Goal: Transaction & Acquisition: Purchase product/service

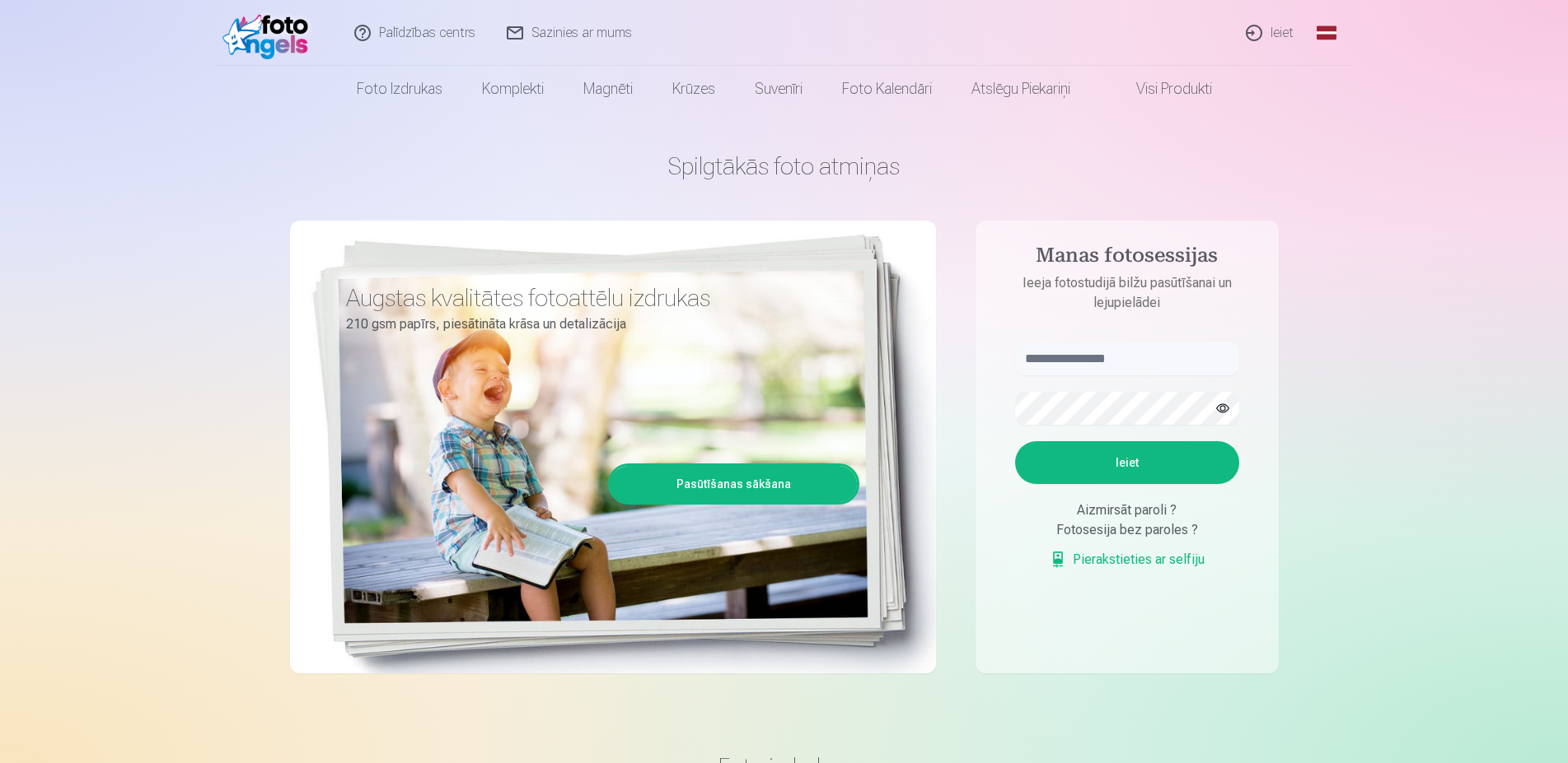
click at [1286, 35] on link "Ieiet" at bounding box center [1271, 32] width 79 height 66
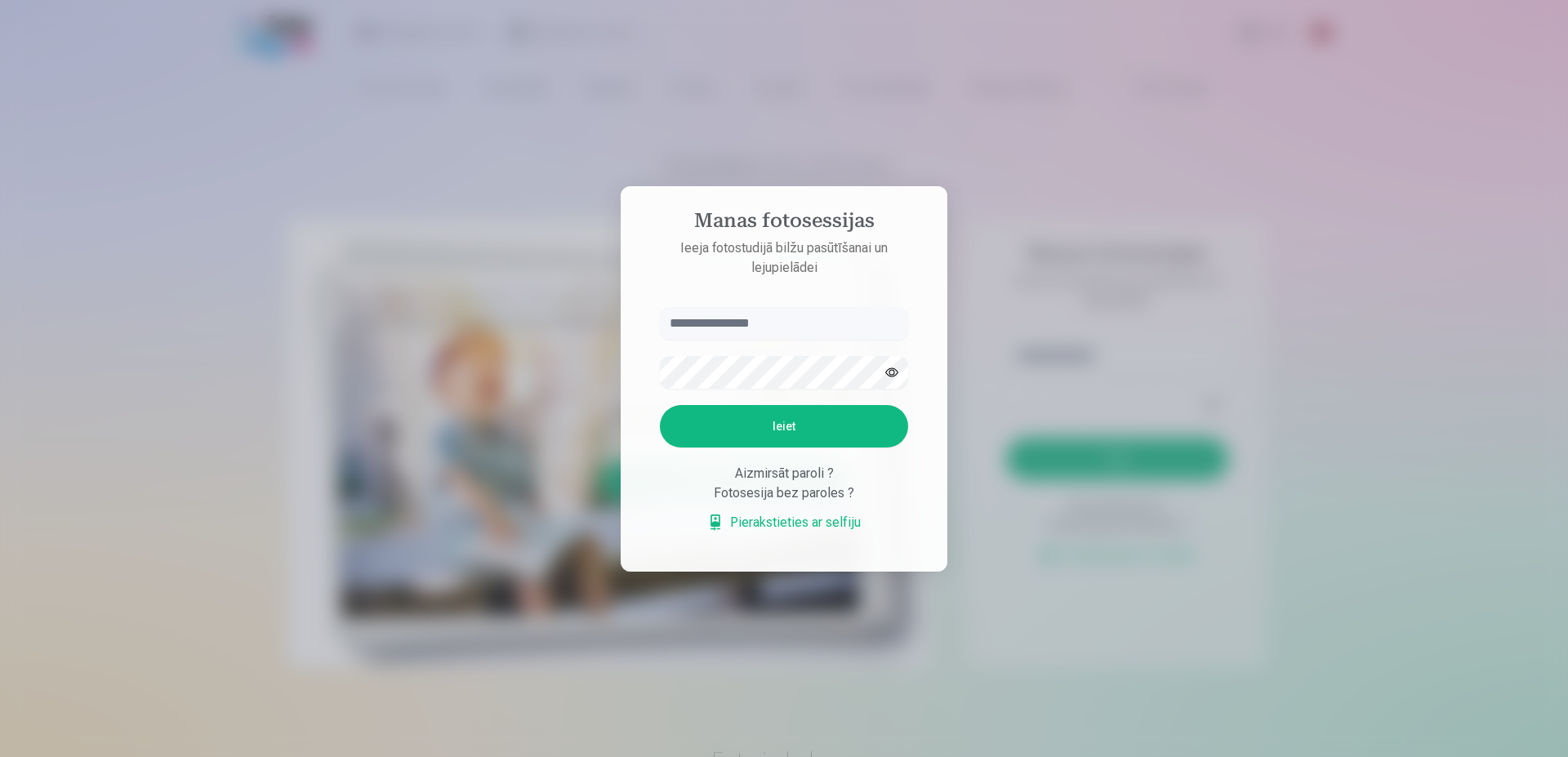
click at [791, 328] on input "text" at bounding box center [784, 323] width 248 height 33
click at [716, 325] on input "**********" at bounding box center [784, 323] width 248 height 33
type input "**********"
click at [743, 415] on button "Ieiet" at bounding box center [784, 427] width 248 height 43
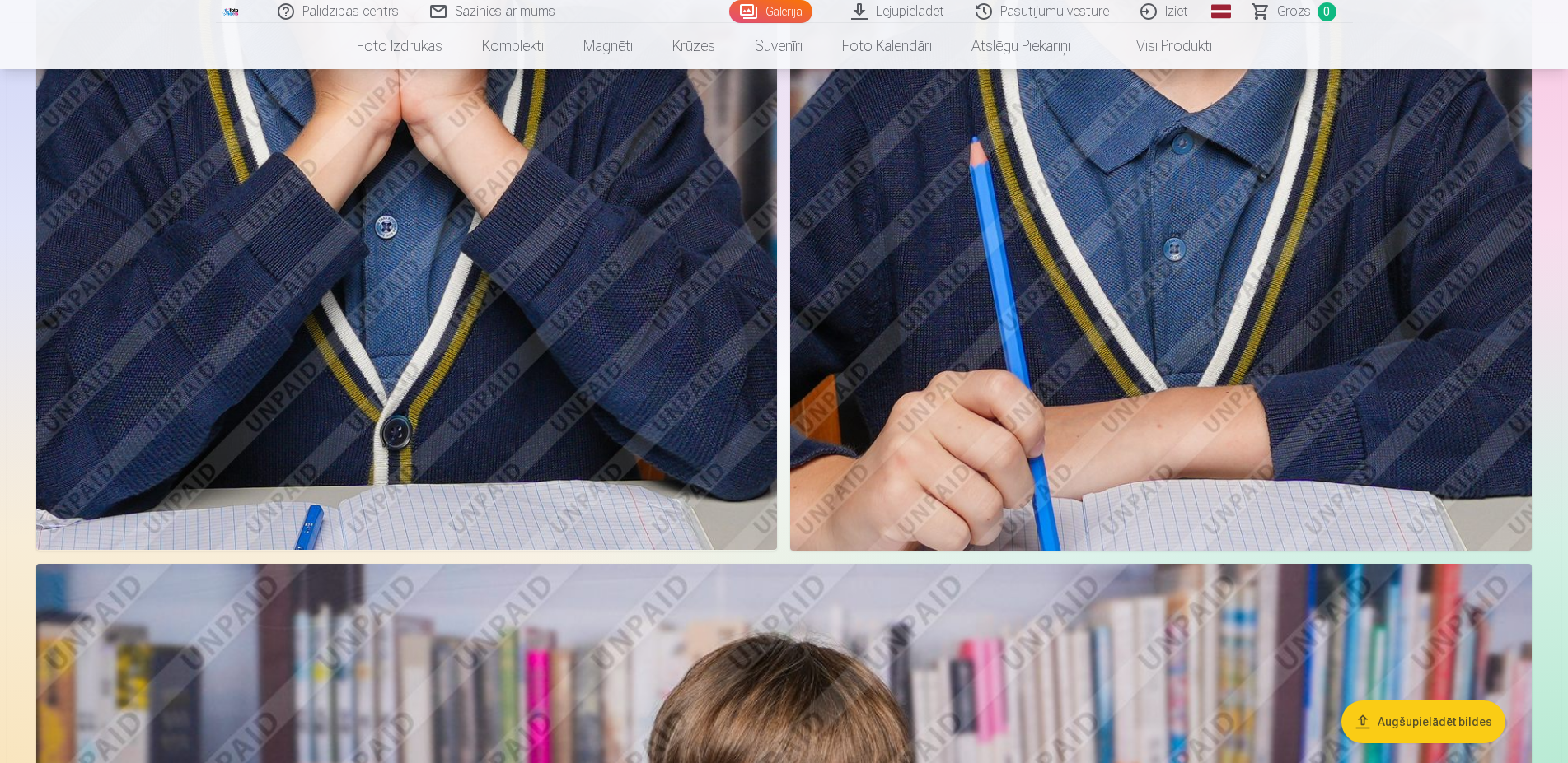
scroll to position [7476, 0]
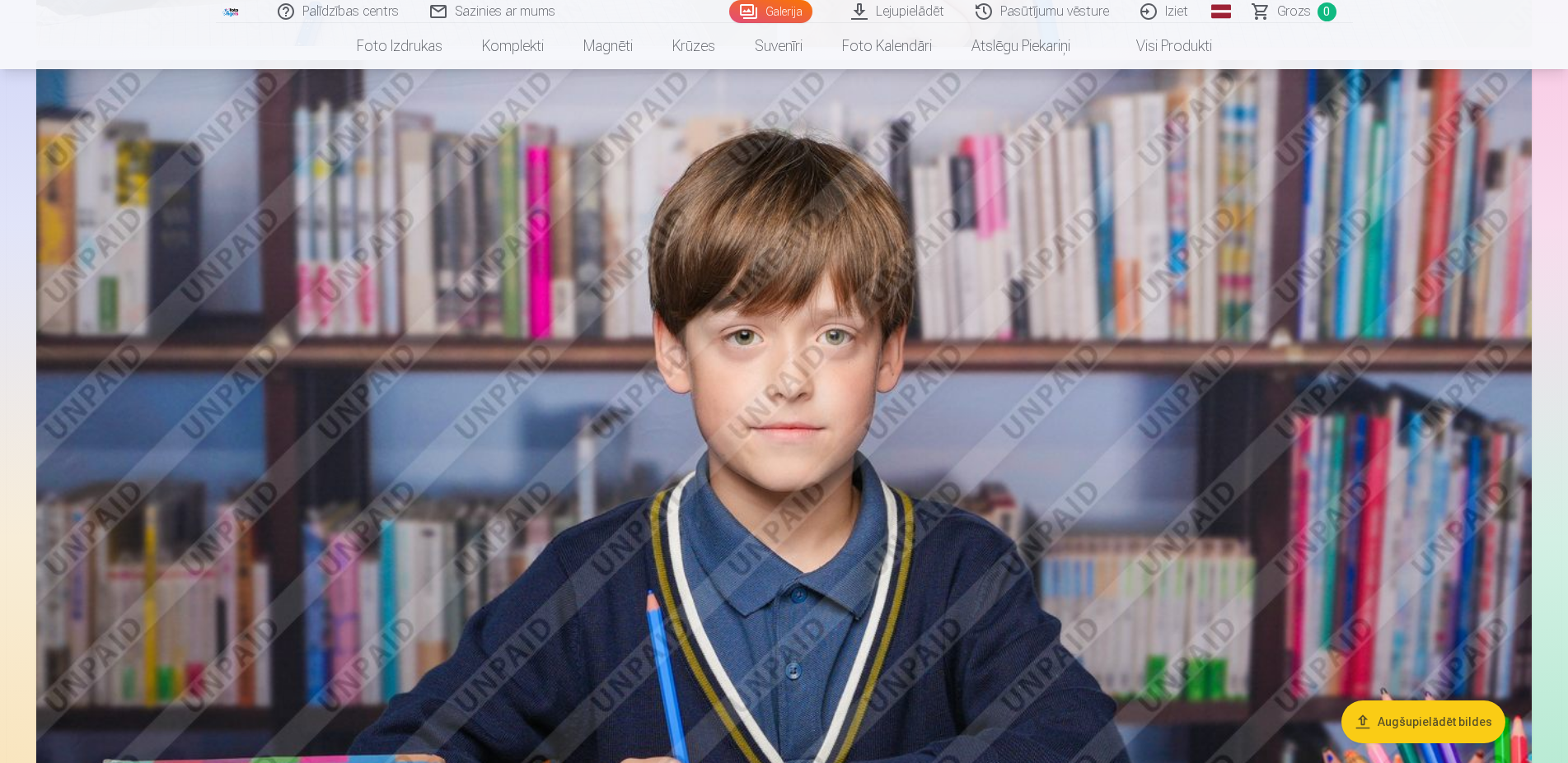
click at [1412, 735] on button "Augšupielādēt bildes" at bounding box center [1423, 723] width 164 height 43
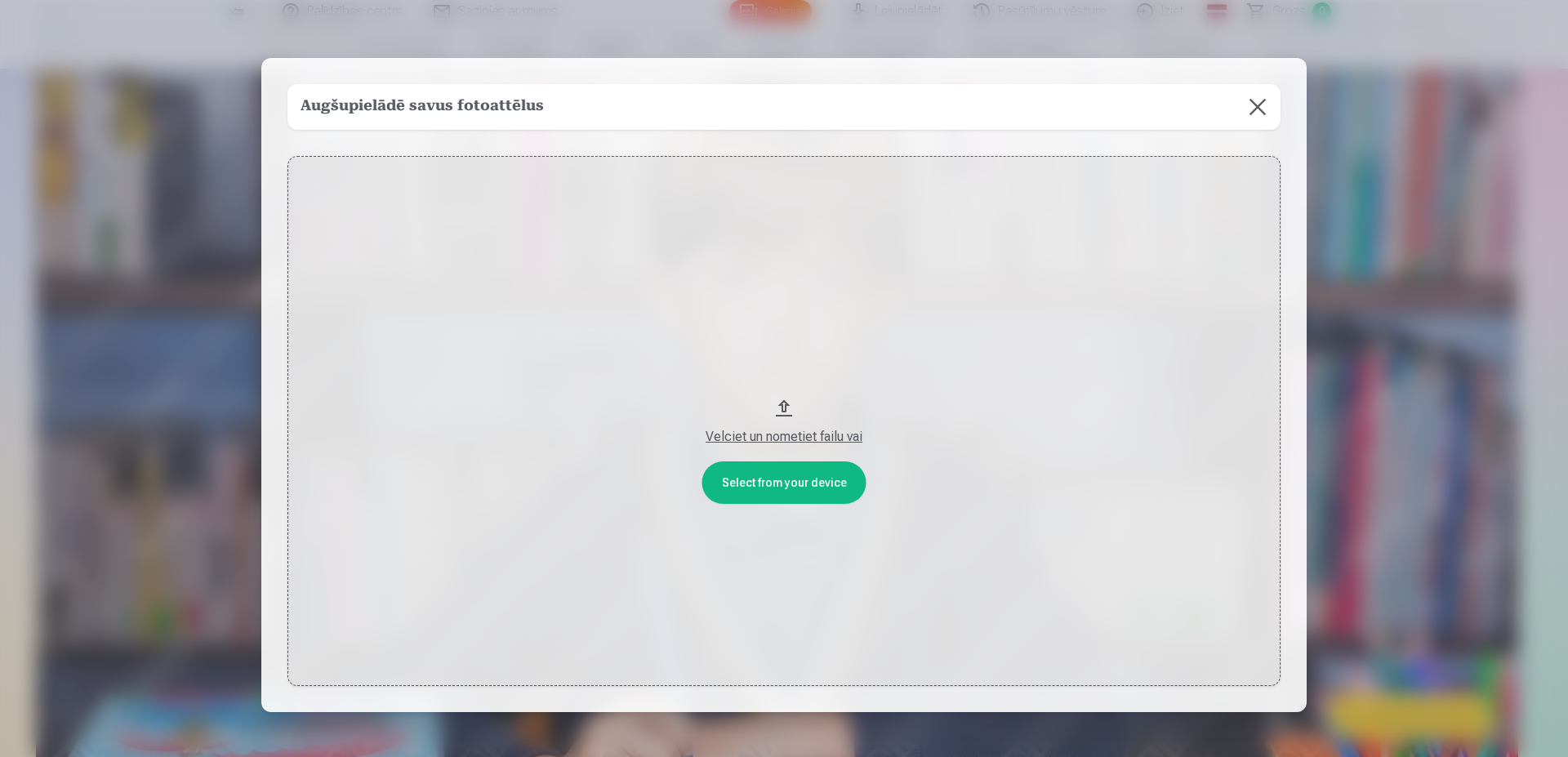
click at [1257, 99] on button at bounding box center [1257, 106] width 45 height 45
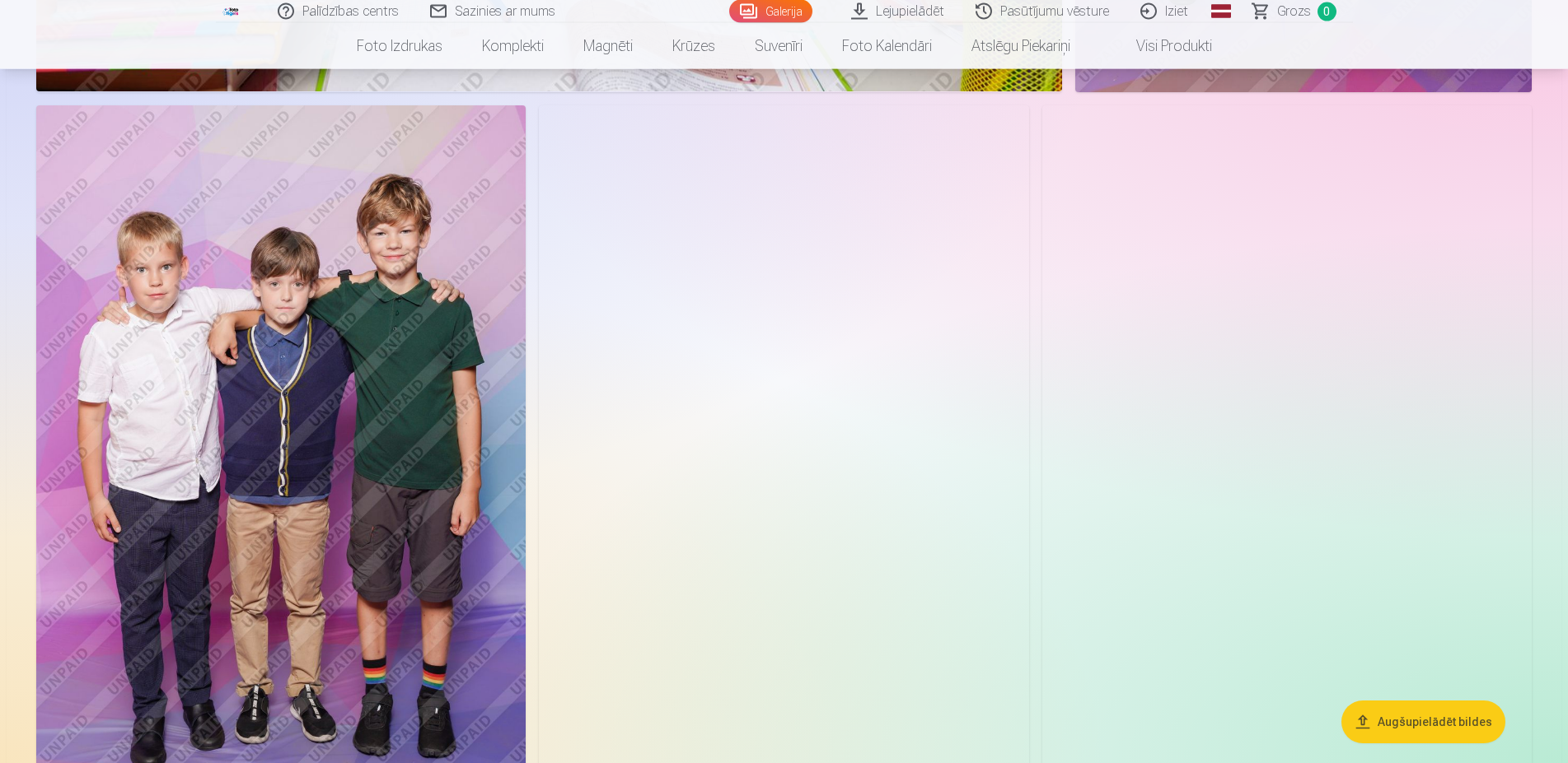
scroll to position [9045, 0]
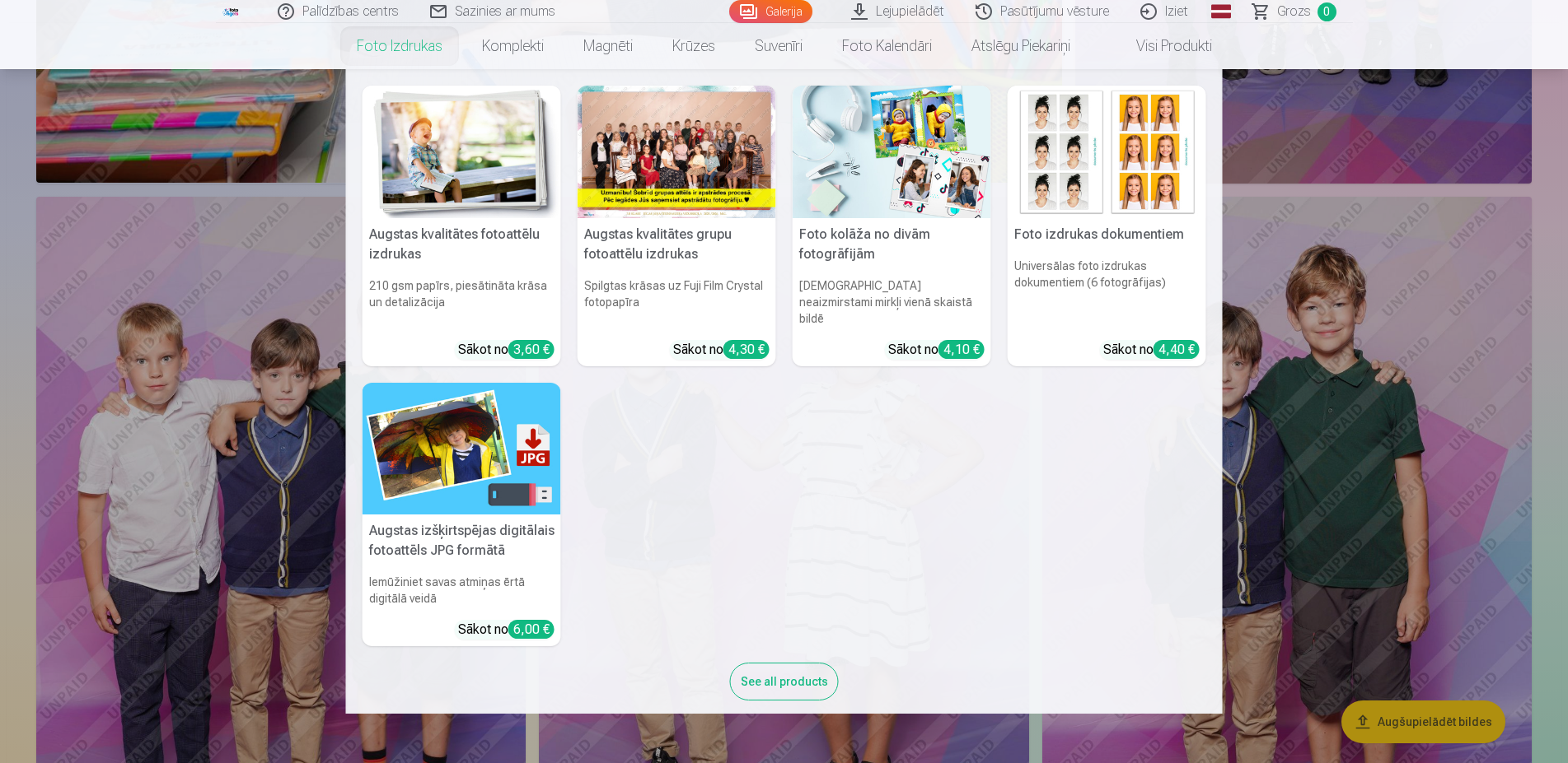
click at [395, 48] on link "Foto izdrukas" at bounding box center [399, 46] width 125 height 46
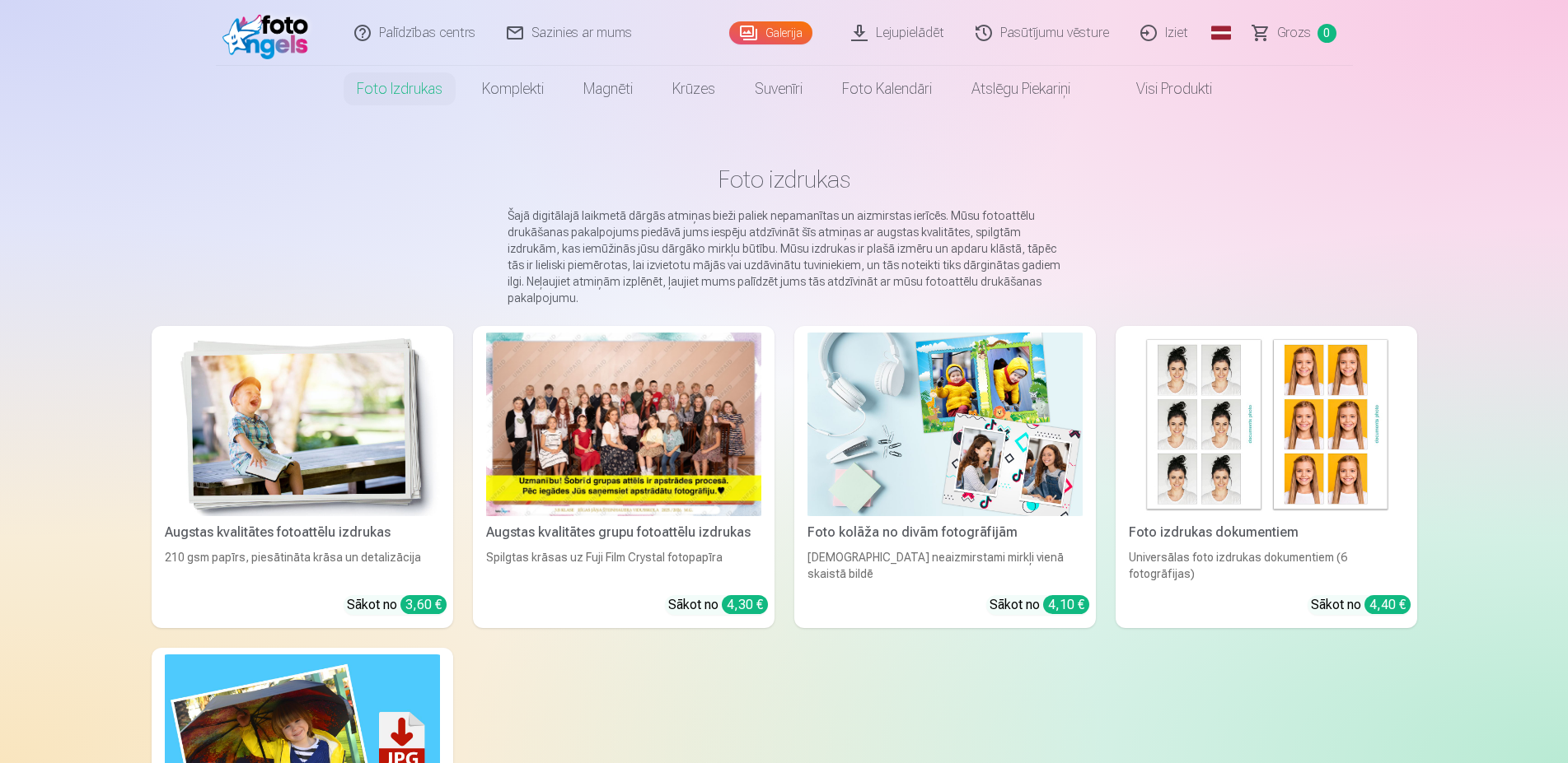
click at [329, 430] on img at bounding box center [302, 425] width 275 height 184
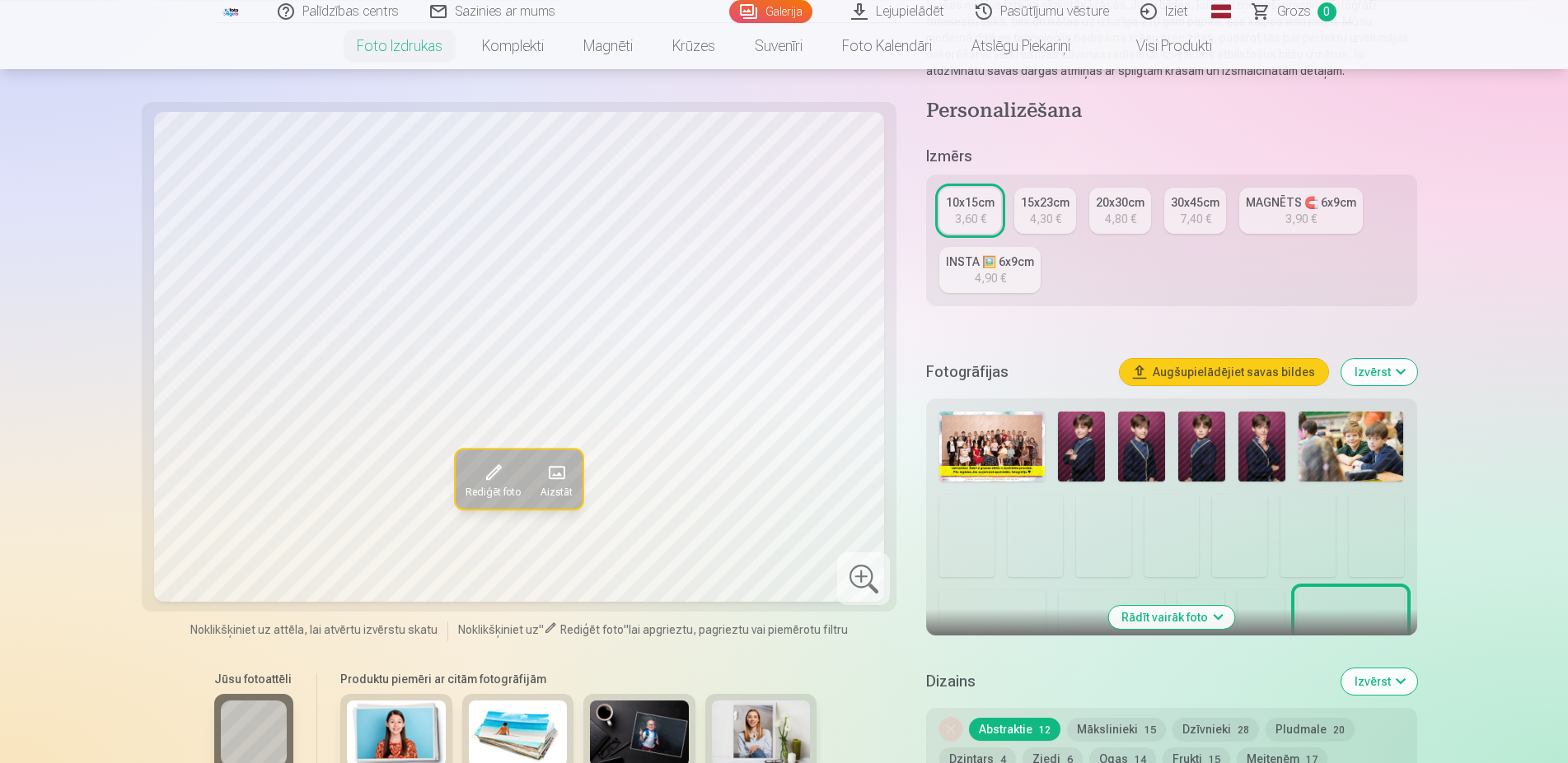
scroll to position [252, 0]
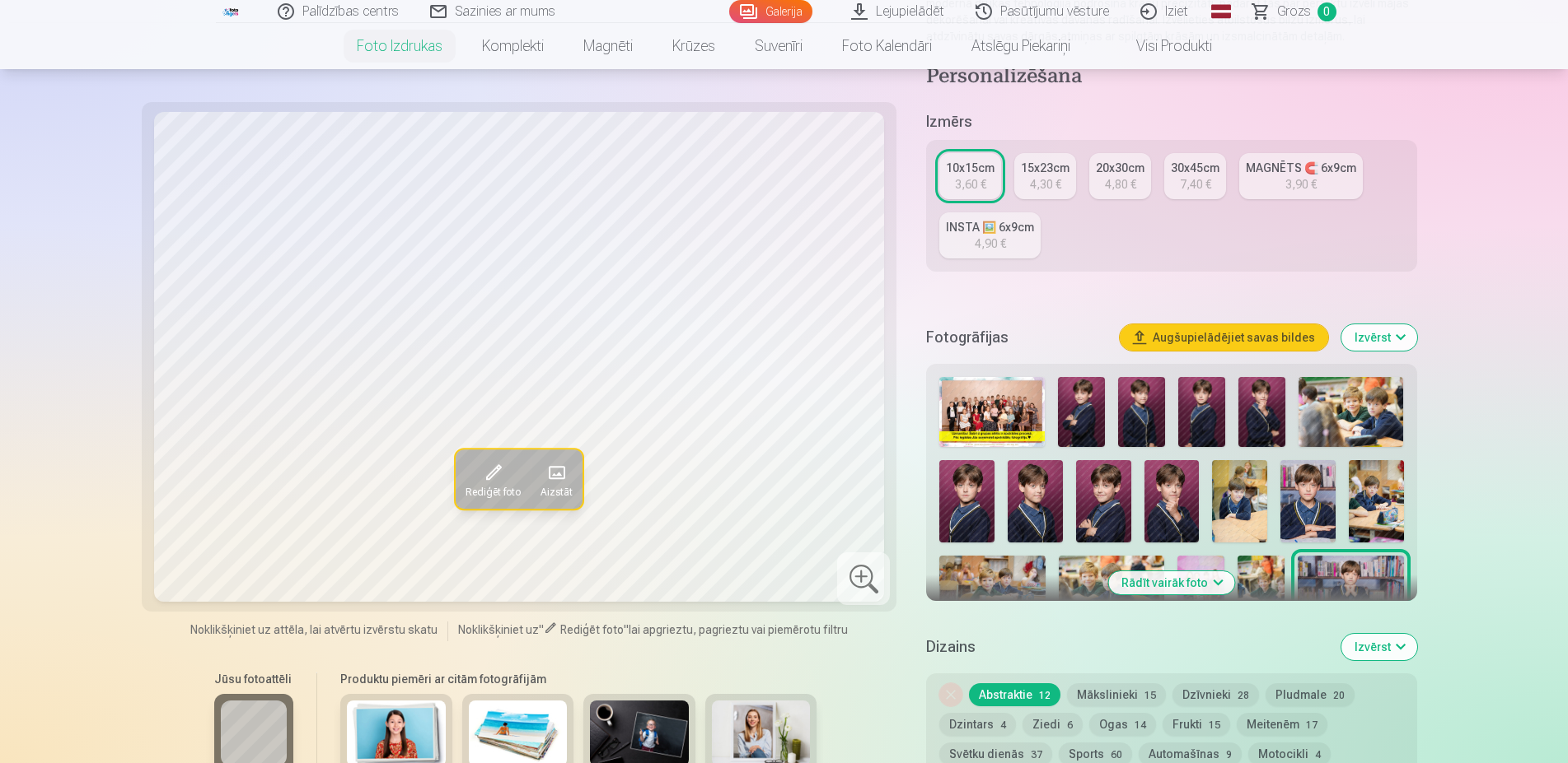
click at [1088, 424] on img at bounding box center [1081, 412] width 47 height 70
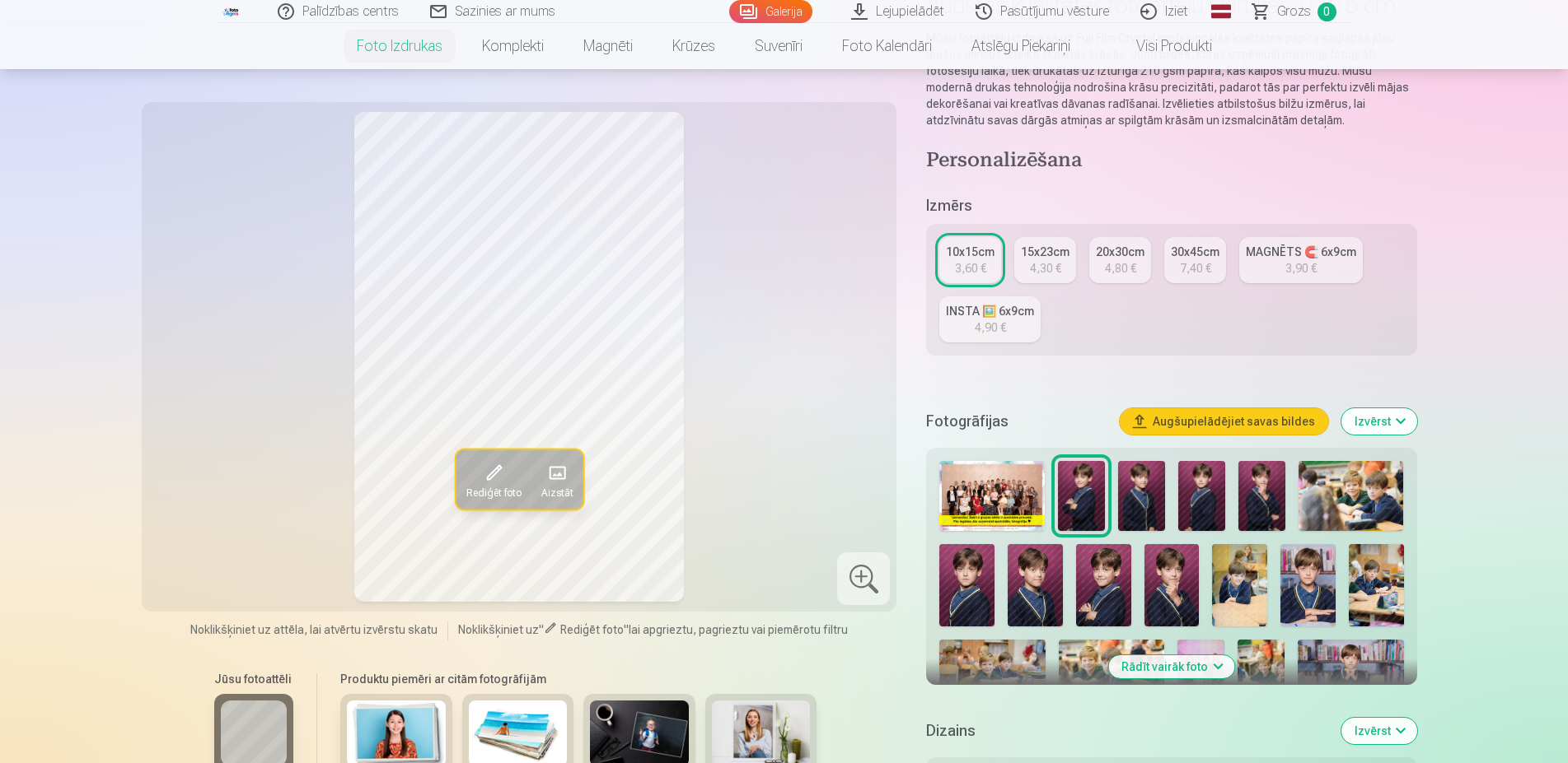
scroll to position [0, 0]
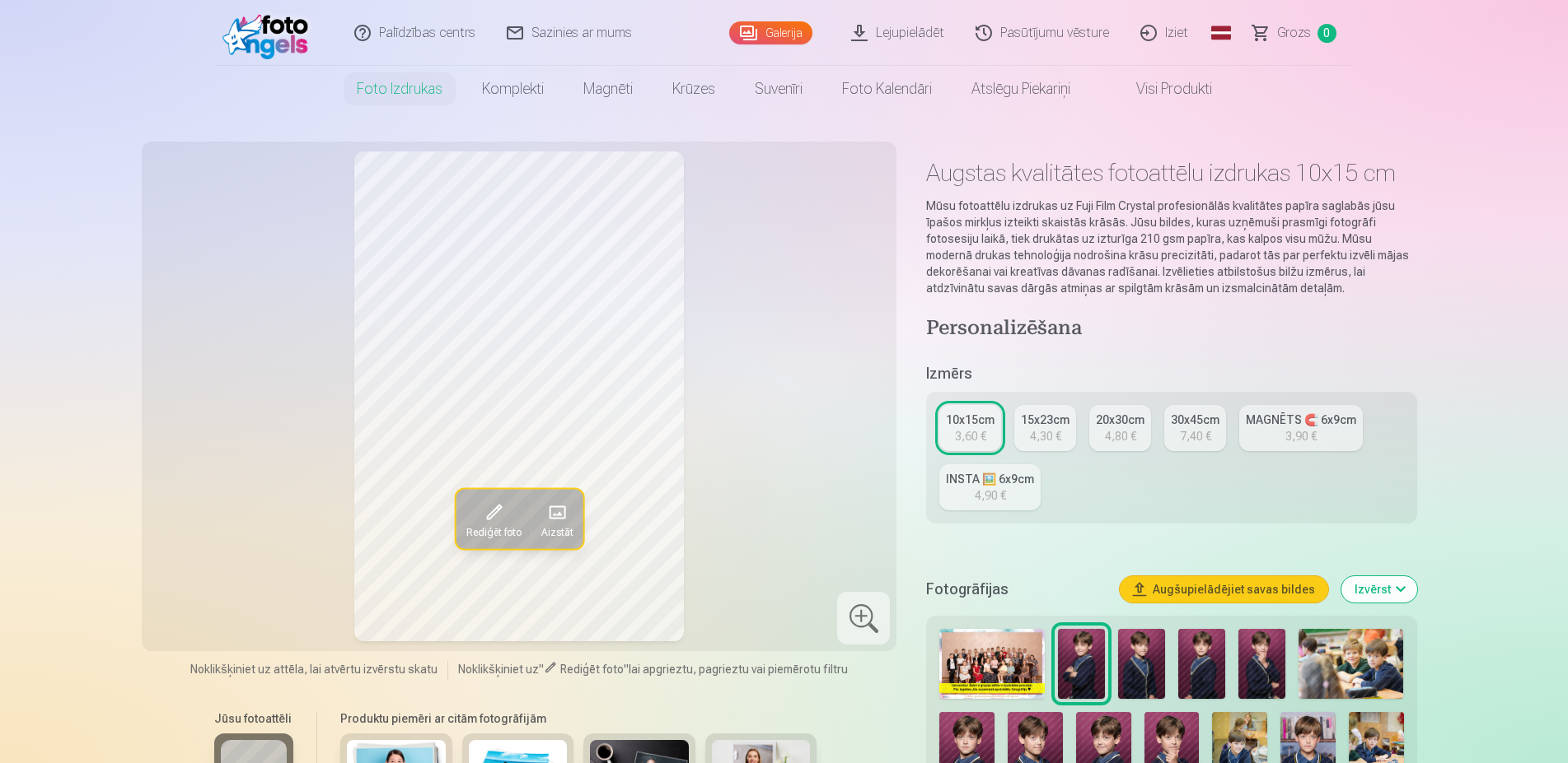
click at [773, 512] on div "Rediģēt foto Aizstāt" at bounding box center [519, 397] width 736 height 490
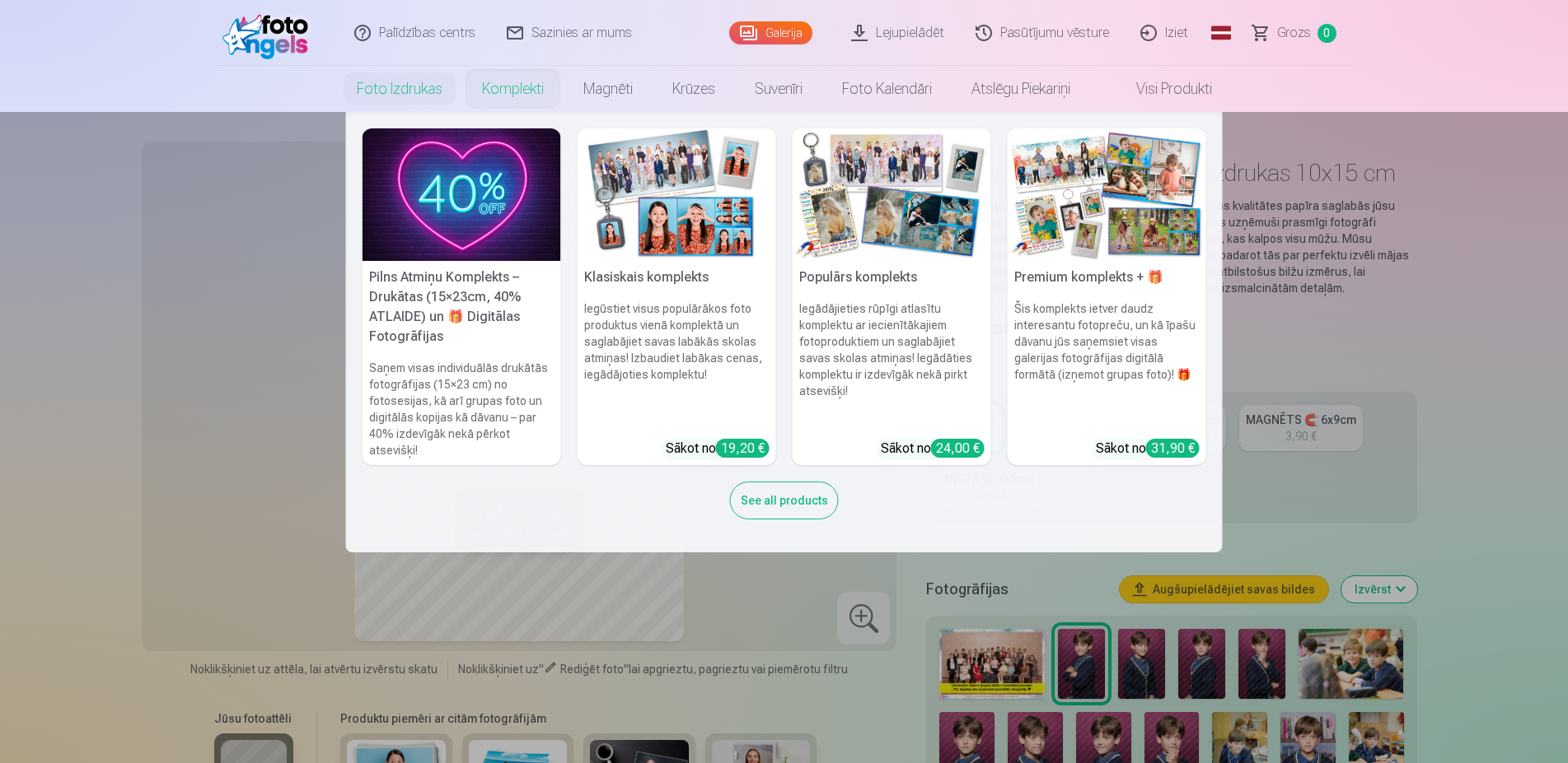
click at [757, 503] on div "See all products" at bounding box center [784, 501] width 109 height 38
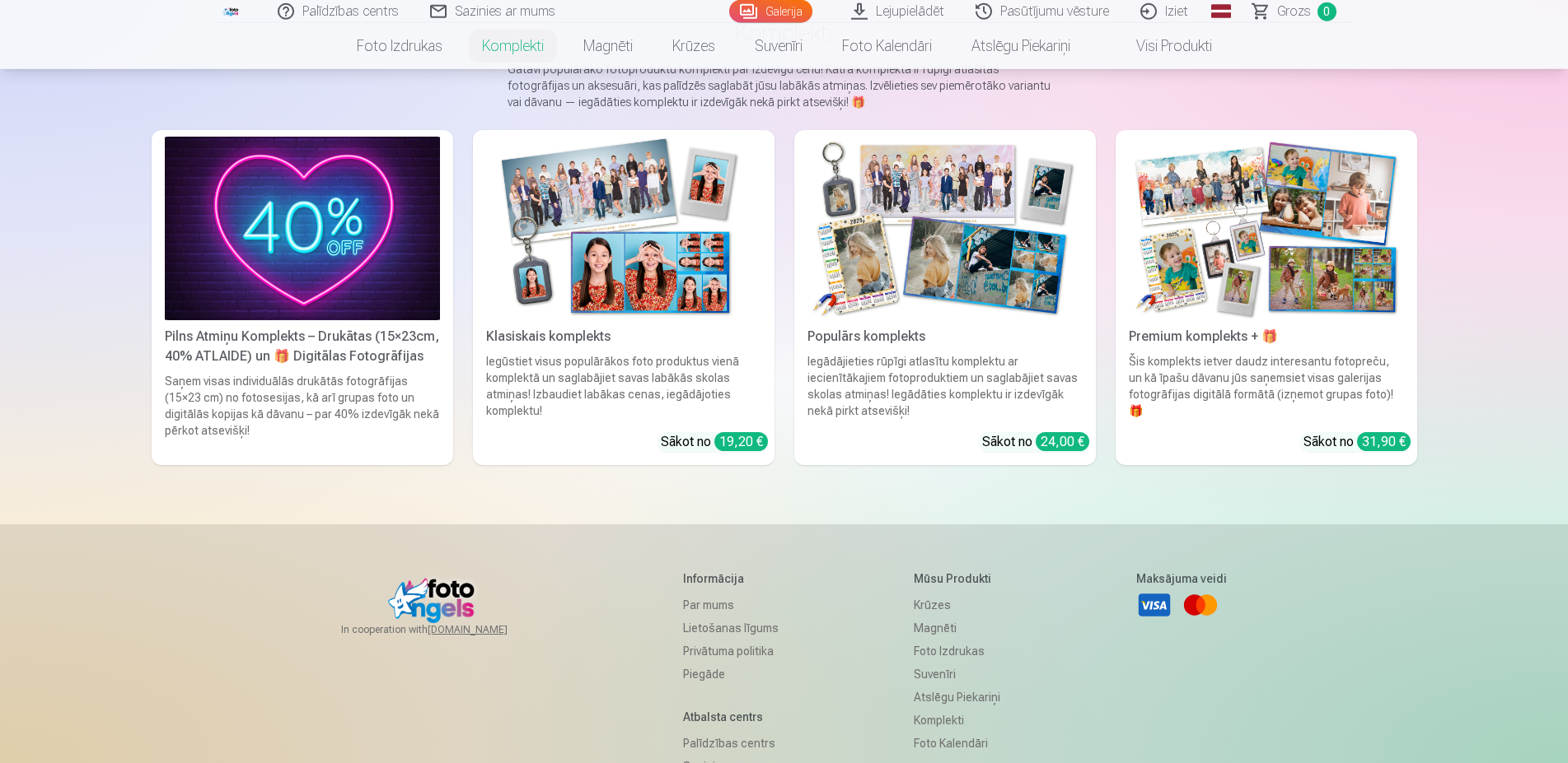
scroll to position [84, 0]
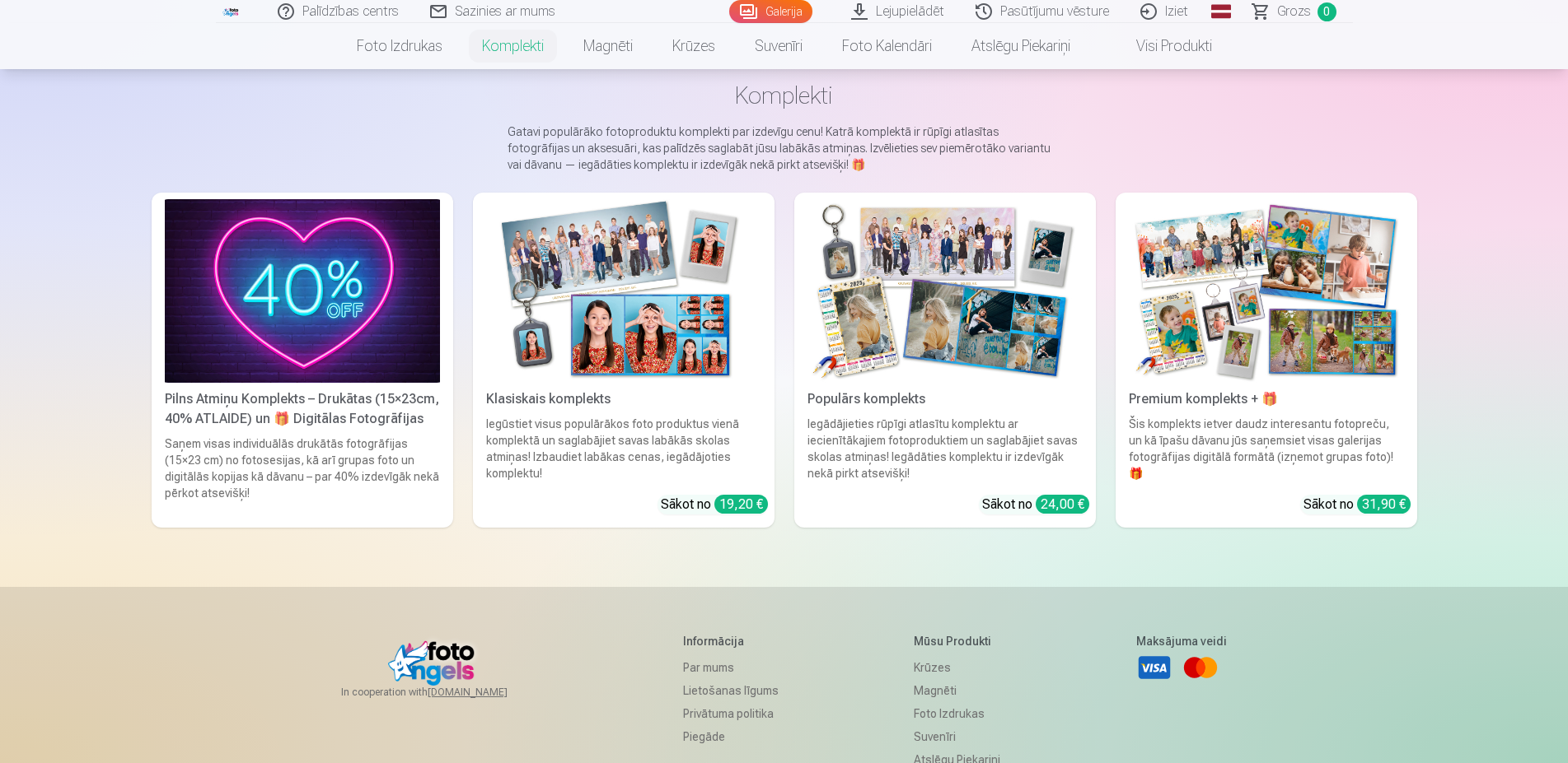
click at [389, 274] on img at bounding box center [302, 291] width 275 height 184
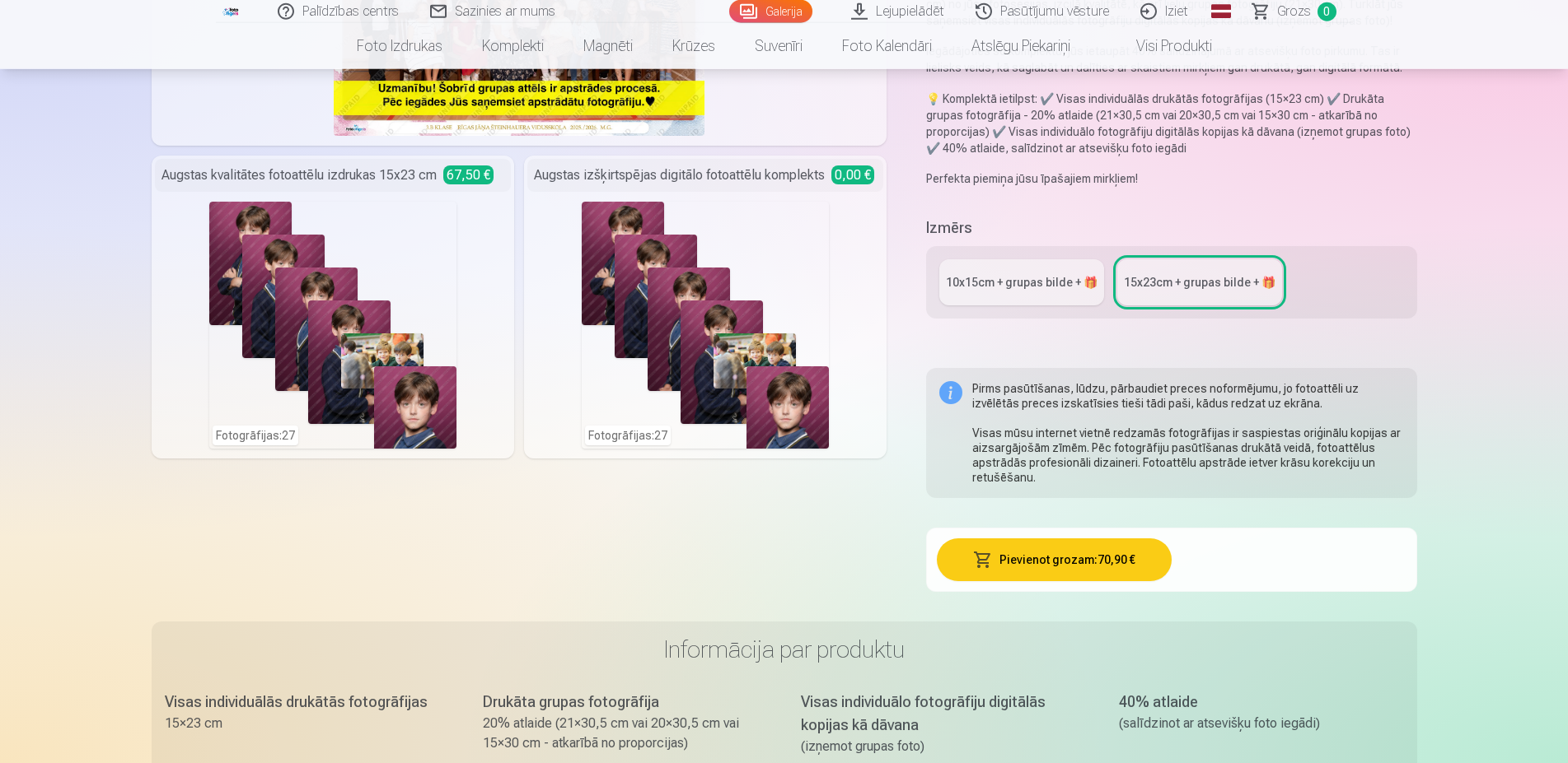
scroll to position [336, 0]
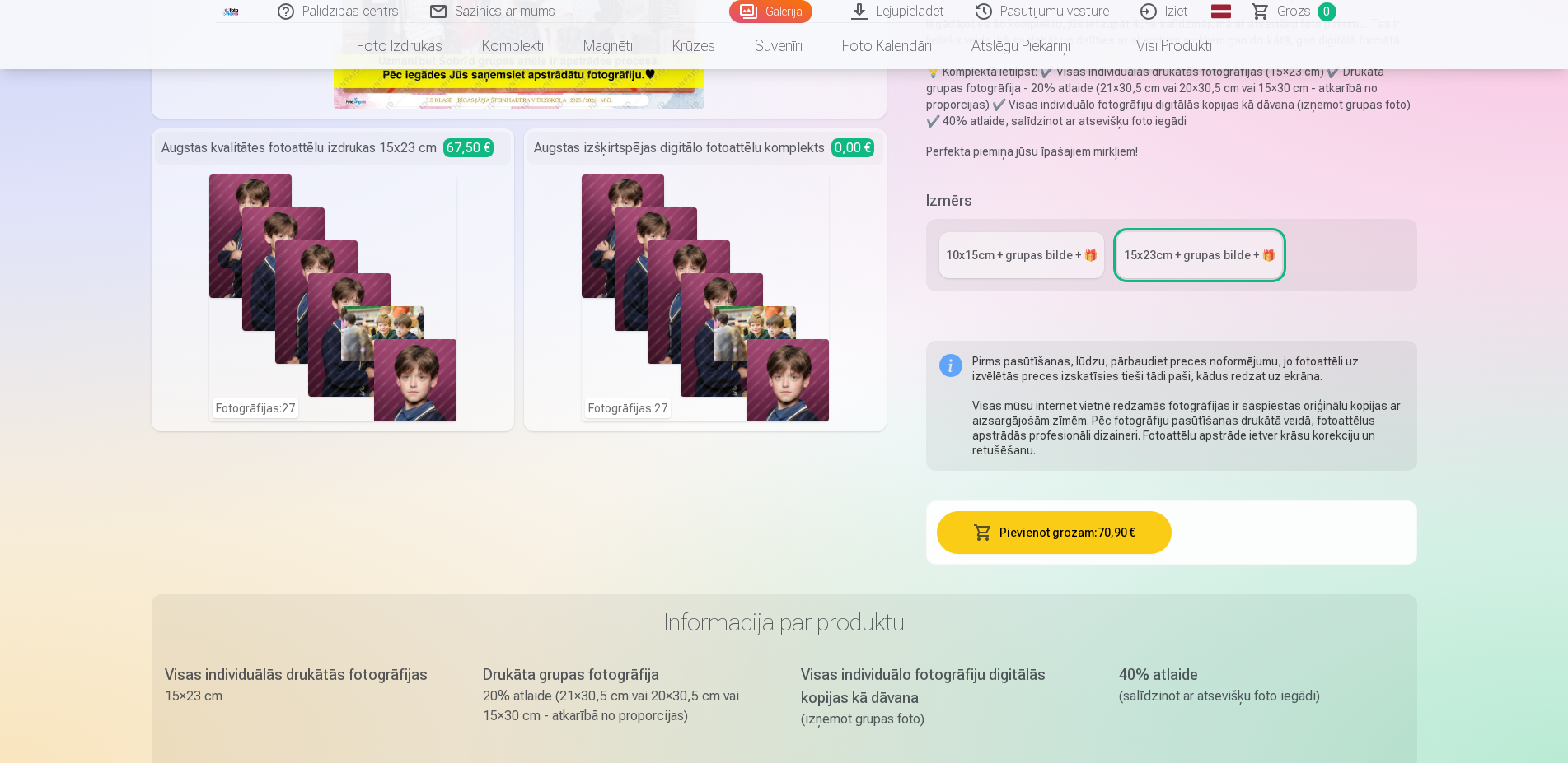
click at [991, 259] on div "10x15сm + grupas bilde + 🎁" at bounding box center [1021, 255] width 152 height 16
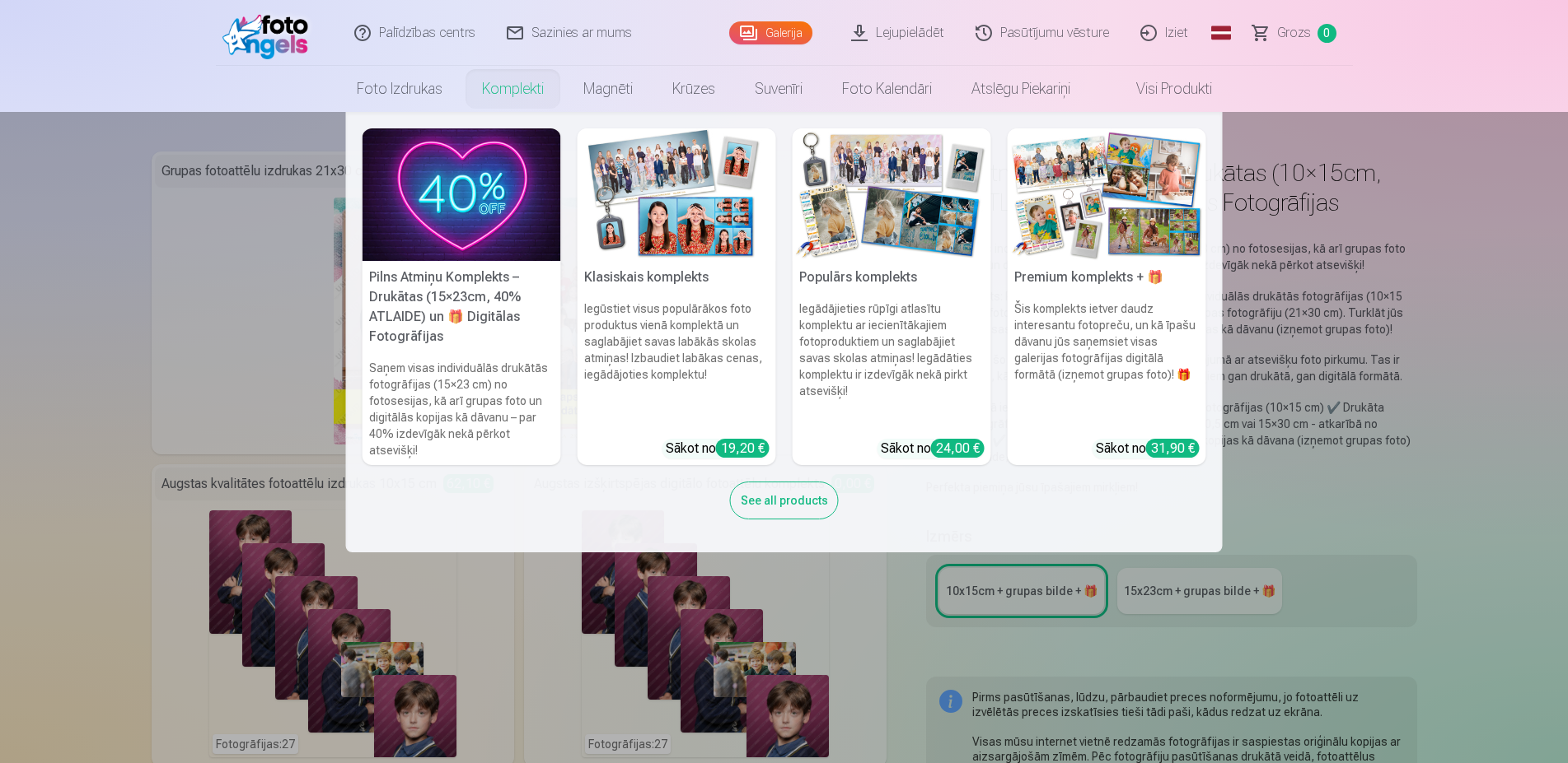
click at [662, 226] on img at bounding box center [676, 195] width 198 height 133
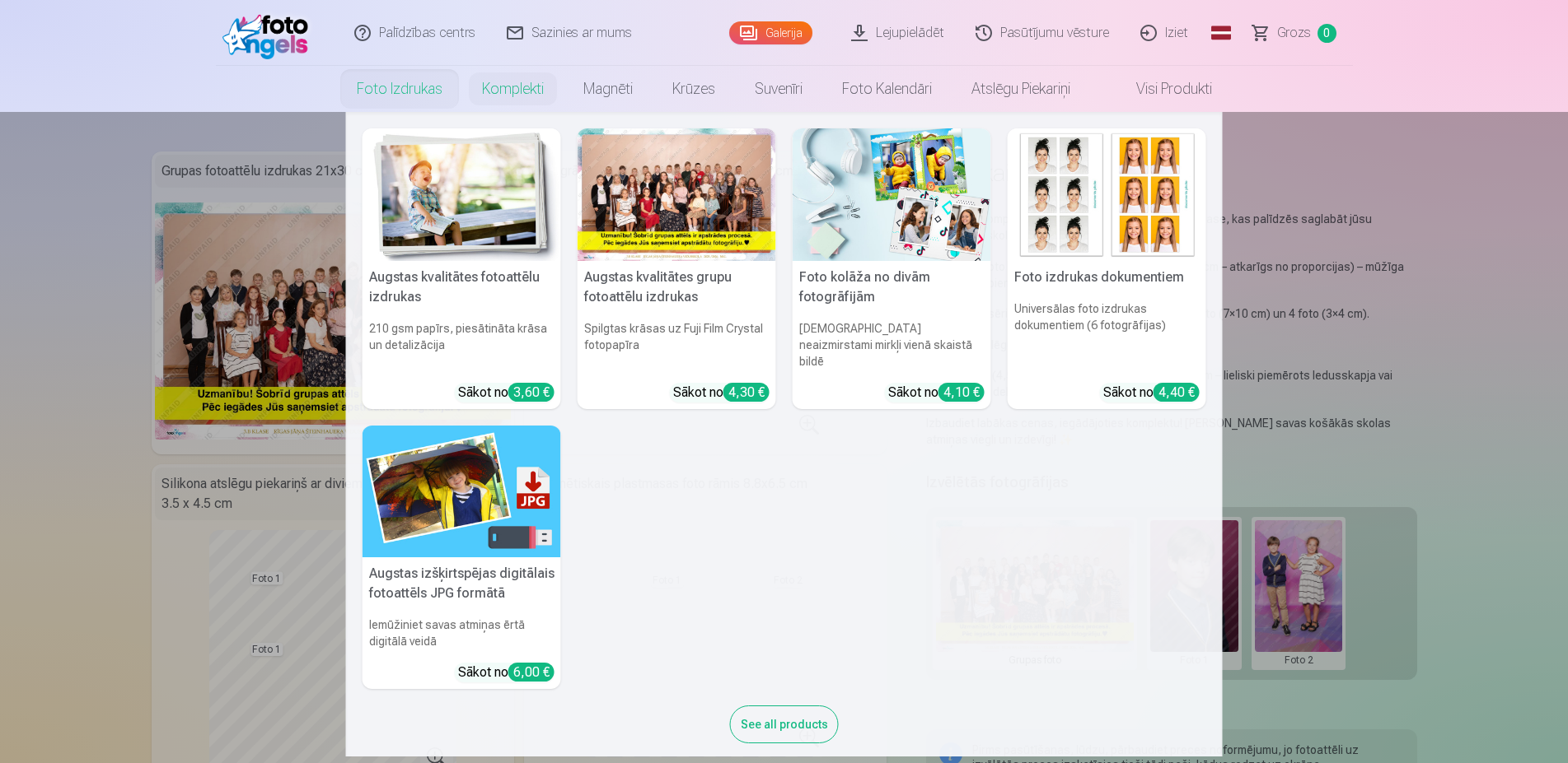
click at [411, 95] on link "Foto izdrukas" at bounding box center [399, 88] width 125 height 46
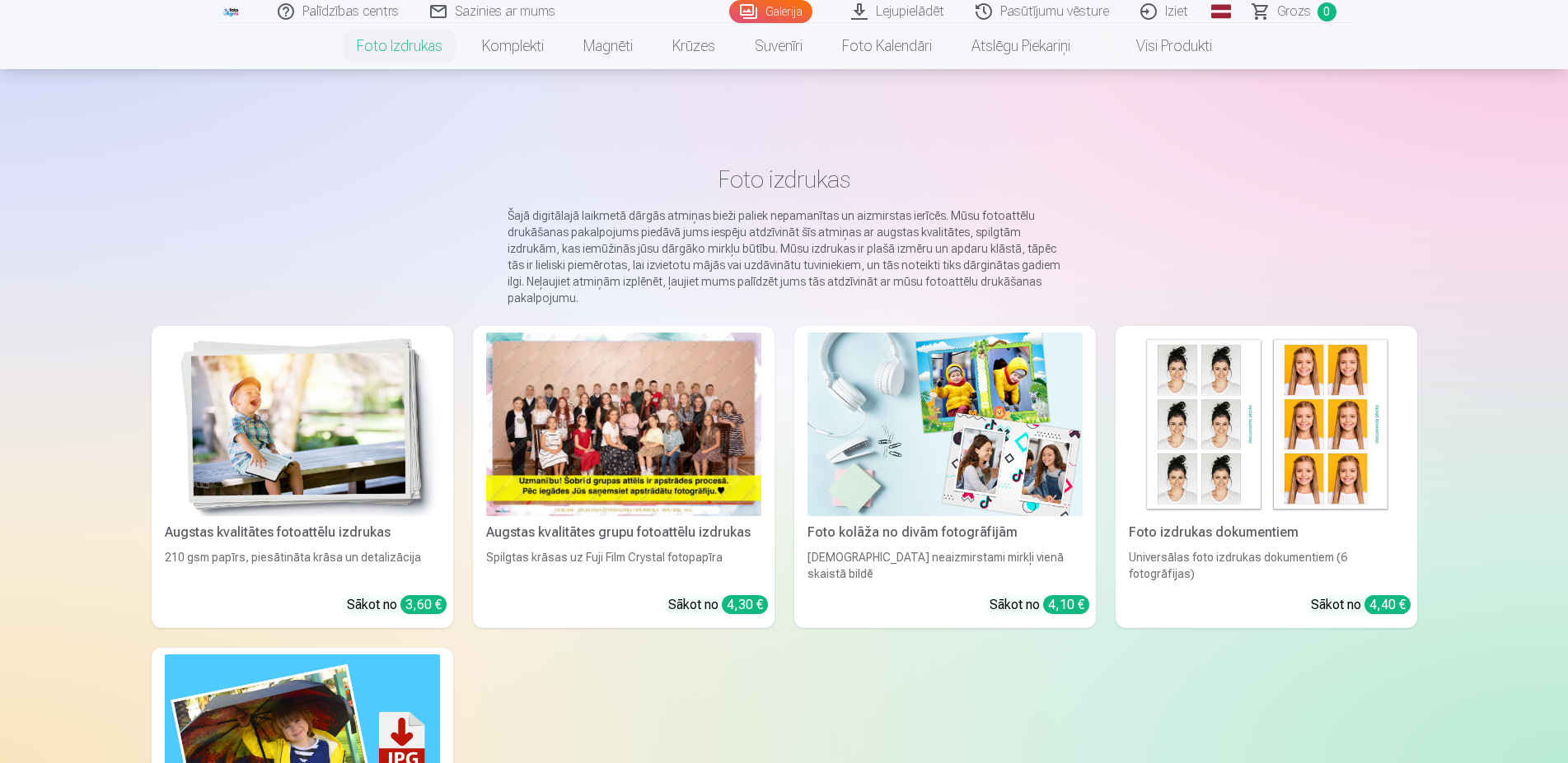
scroll to position [168, 0]
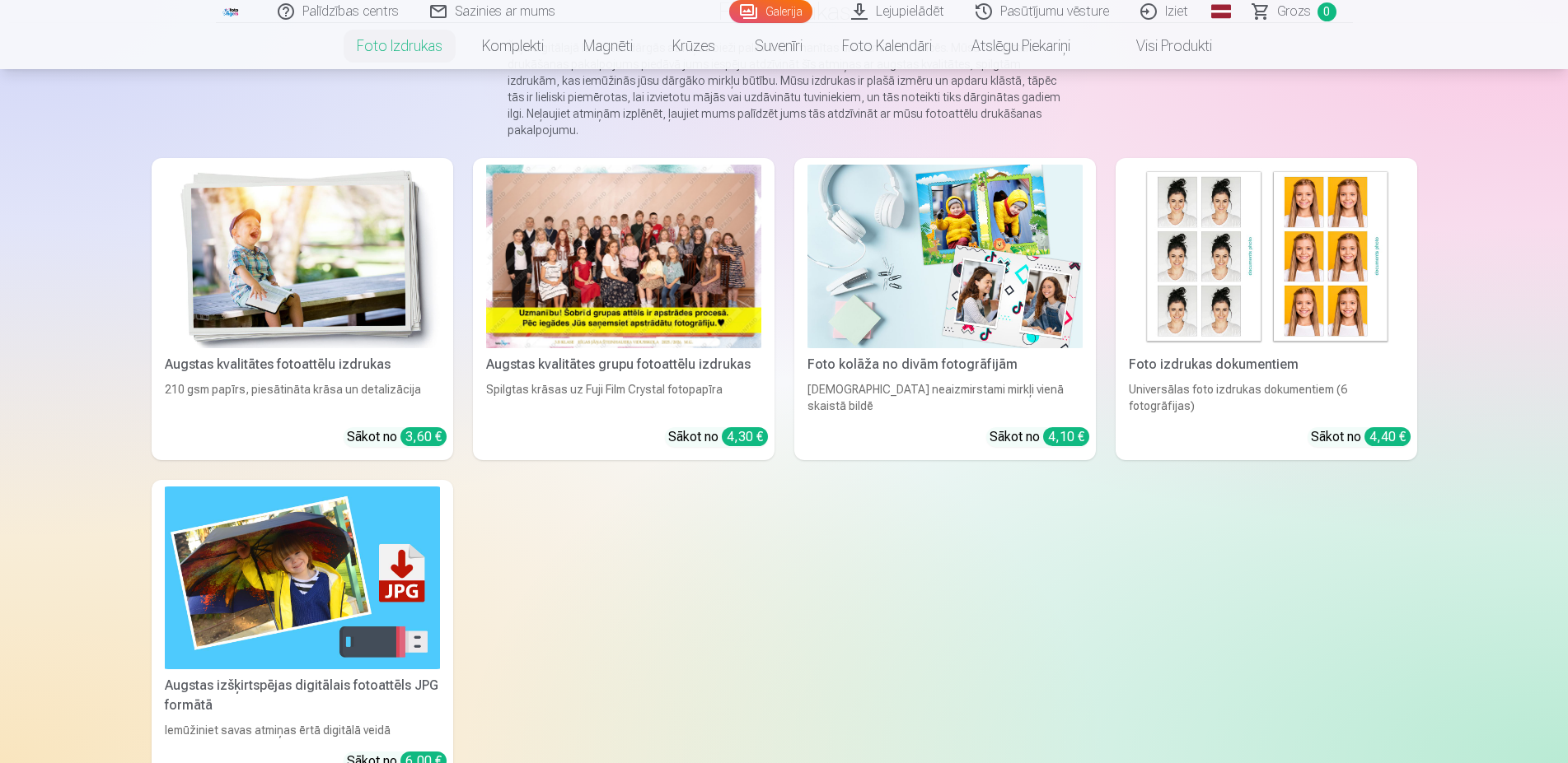
drag, startPoint x: 264, startPoint y: 274, endPoint x: 321, endPoint y: 284, distance: 57.9
click at [264, 274] on img at bounding box center [302, 256] width 275 height 184
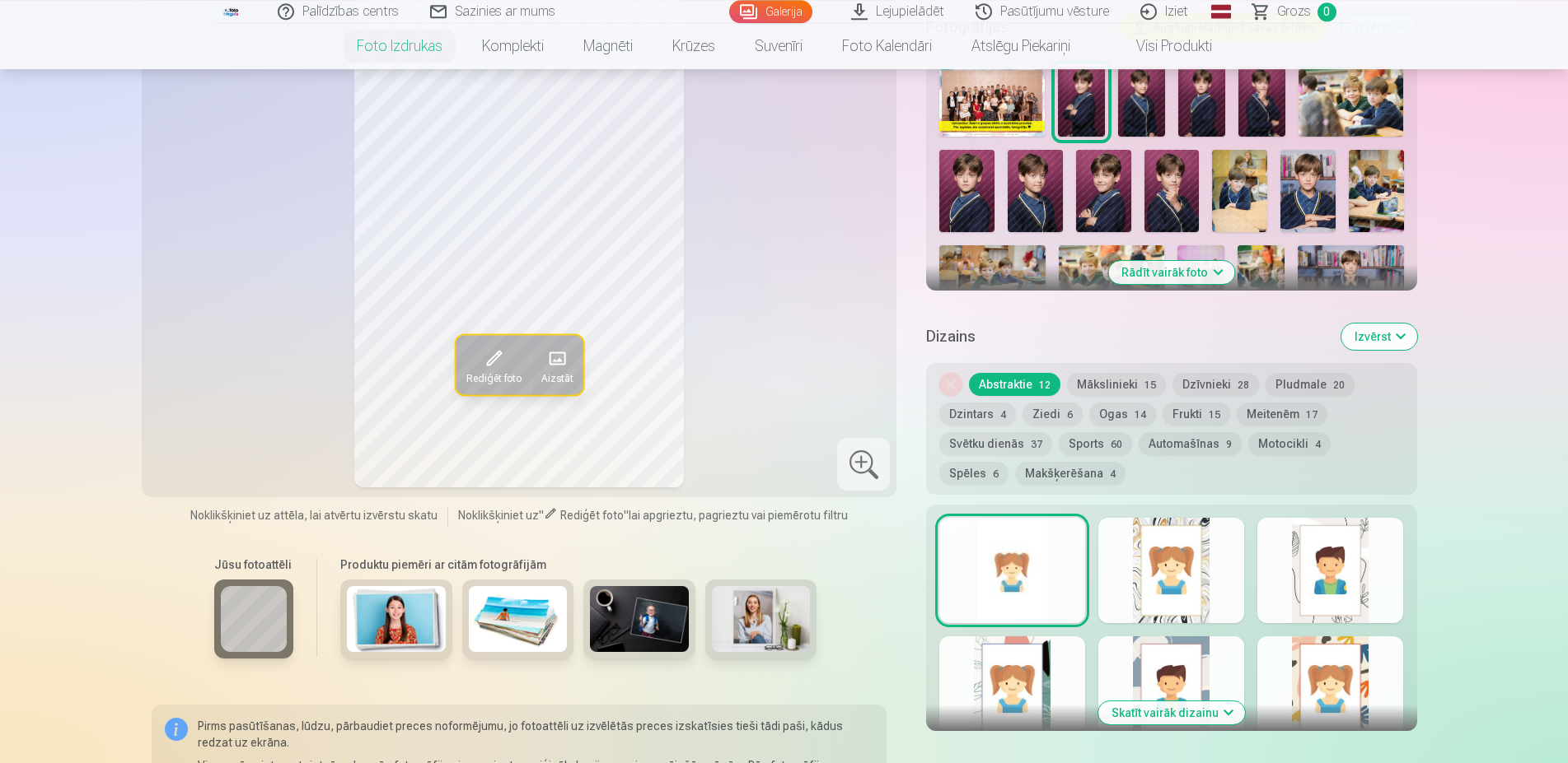
scroll to position [504, 0]
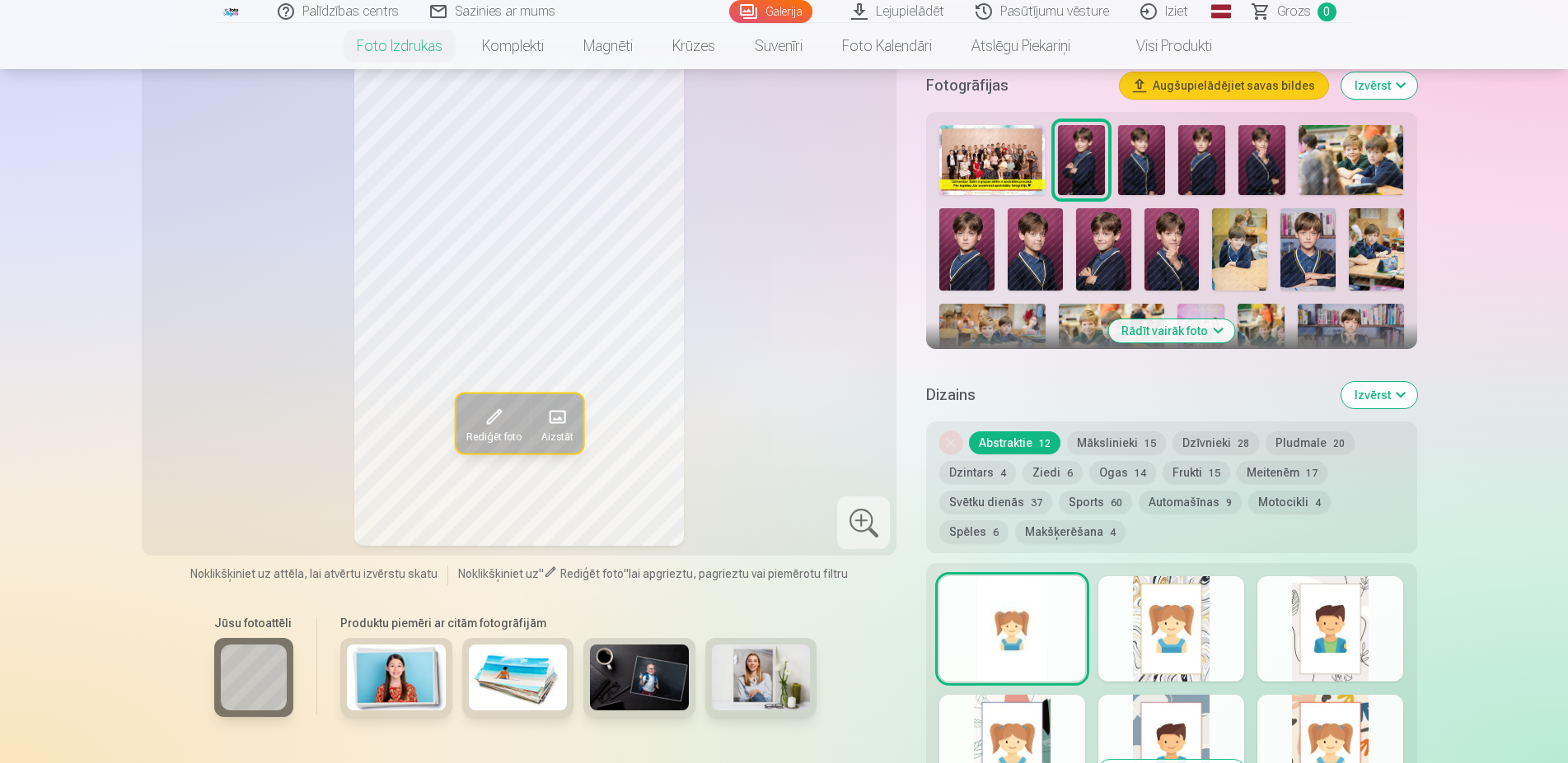
click at [1273, 442] on button "Pludmale 20" at bounding box center [1309, 443] width 89 height 23
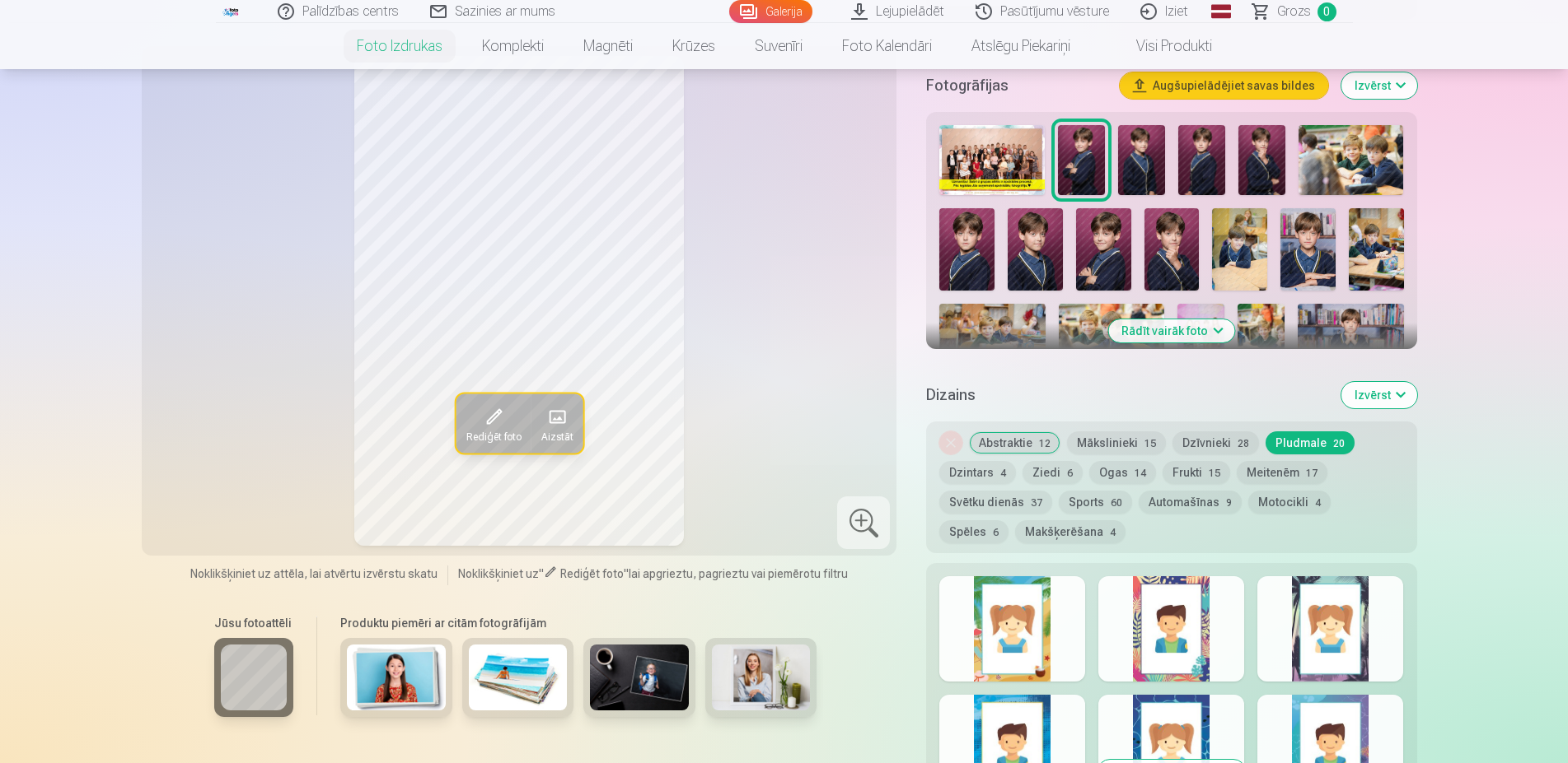
click at [1020, 438] on button "Abstraktie 12" at bounding box center [1015, 443] width 92 height 23
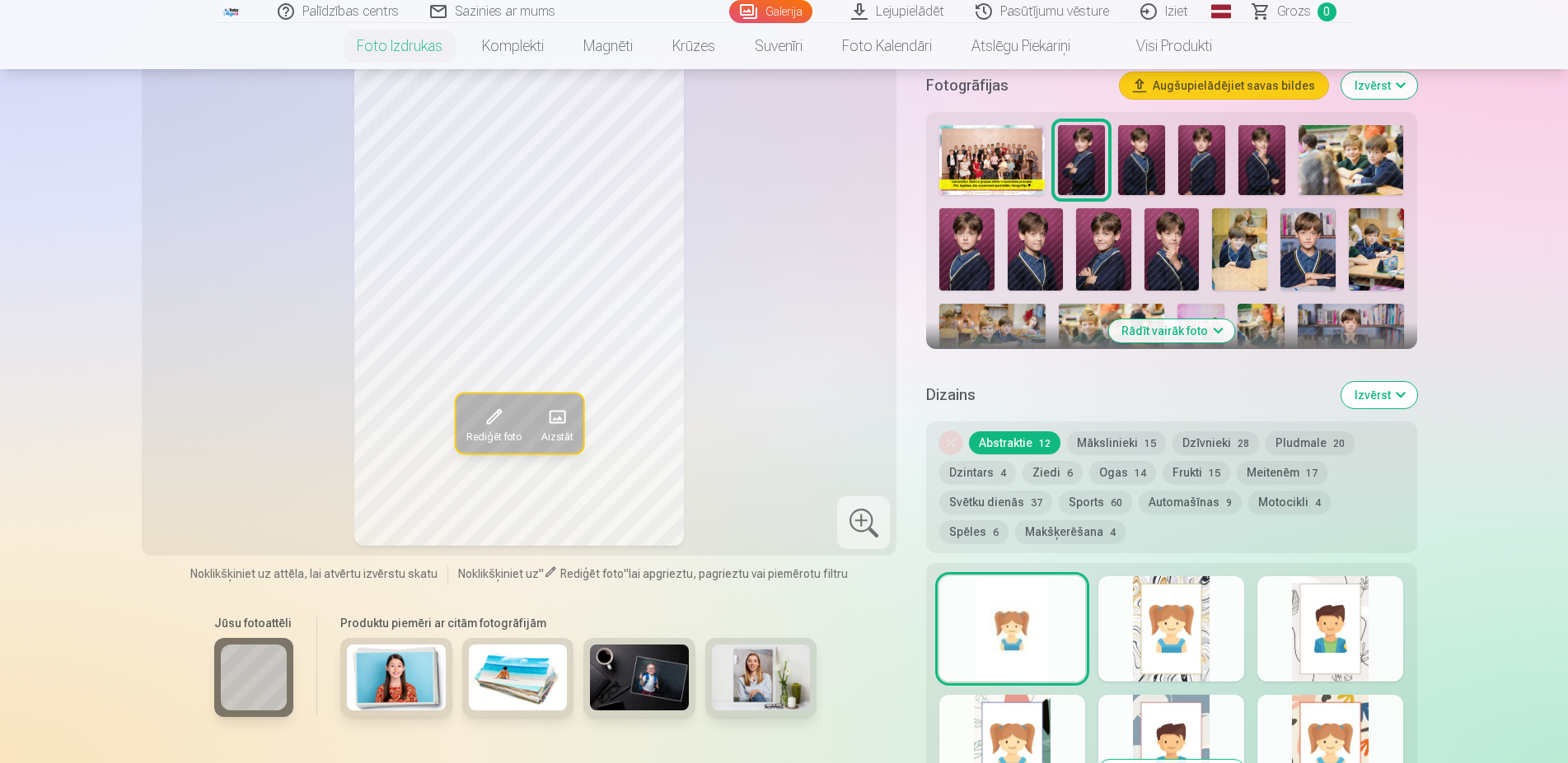
click at [1009, 550] on div "Noņemiet dizainu Abstraktie 12 Mākslinieki 15 Dzīvnieki 28 Pludmale 20 Dzintars…" at bounding box center [1171, 487] width 490 height 132
click at [1015, 537] on button "Makšķerēšana 4" at bounding box center [1070, 532] width 110 height 23
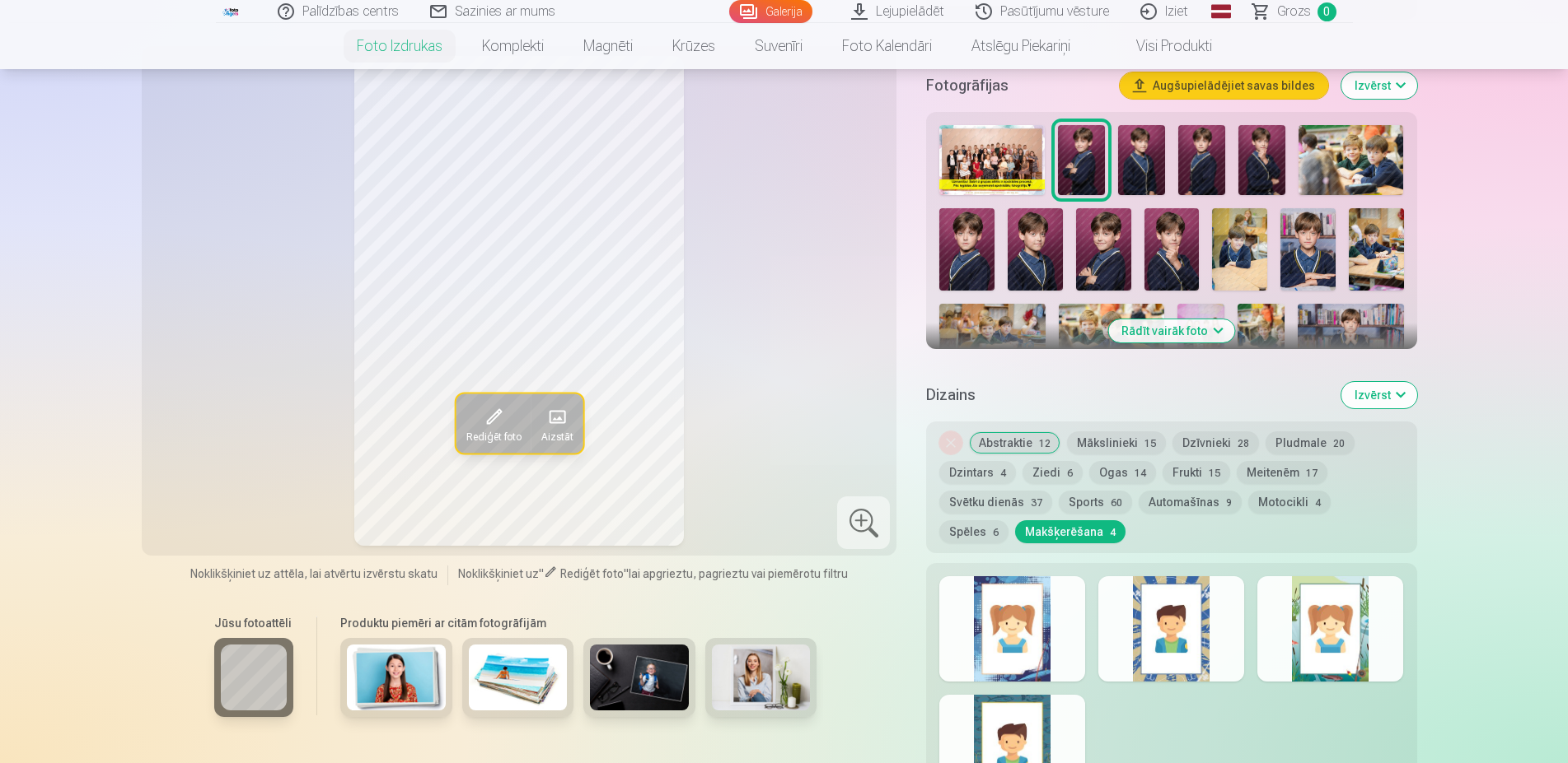
click at [1061, 446] on div "Noņemiet dizainu Abstraktie 12 Mākslinieki 15 Dzīvnieki 28 Pludmale 20 Dzintars…" at bounding box center [1171, 487] width 490 height 132
click at [1096, 445] on button "Mākslinieki 15" at bounding box center [1116, 443] width 99 height 23
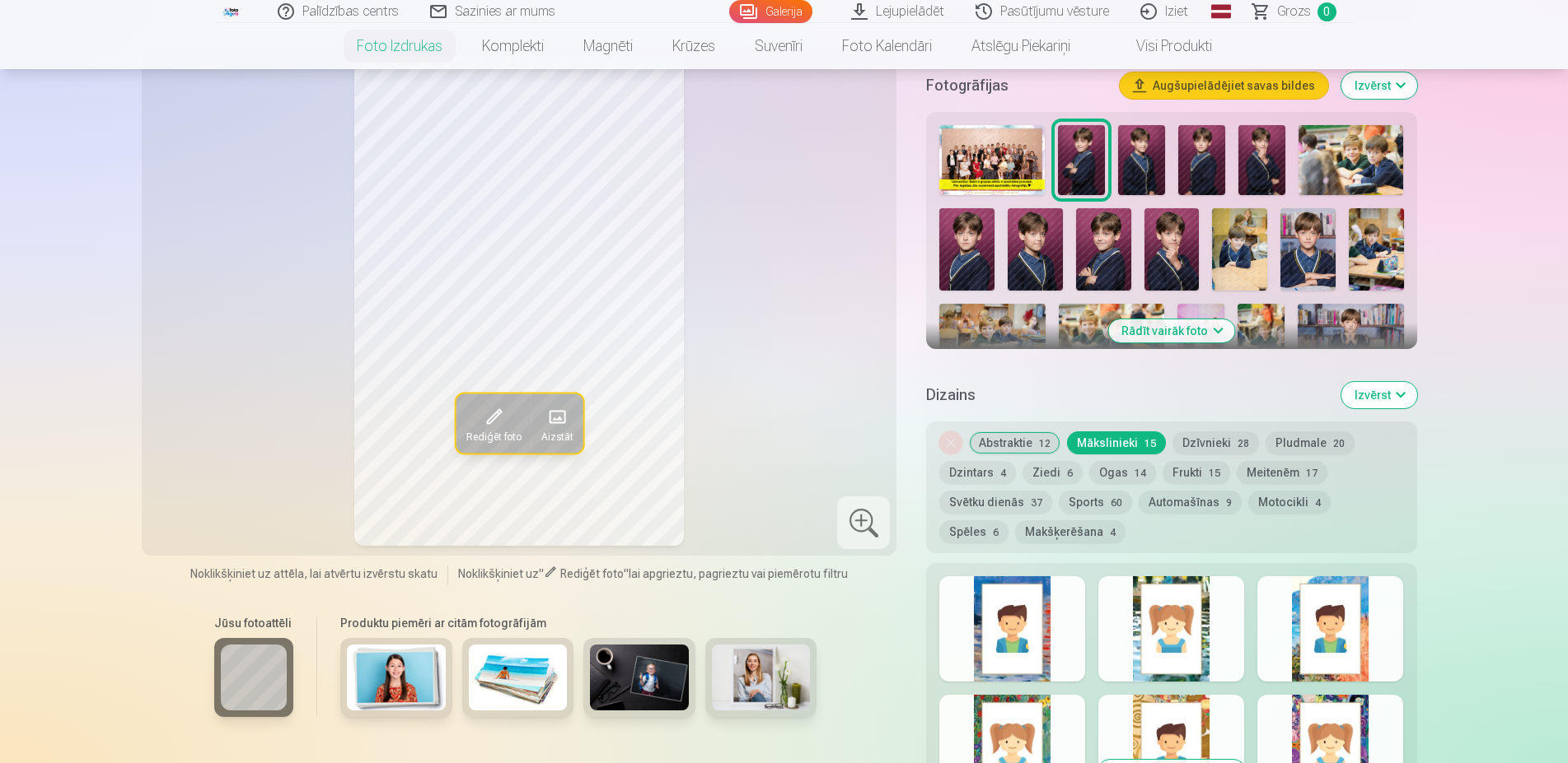
click at [1029, 438] on button "Abstraktie 12" at bounding box center [1015, 443] width 92 height 23
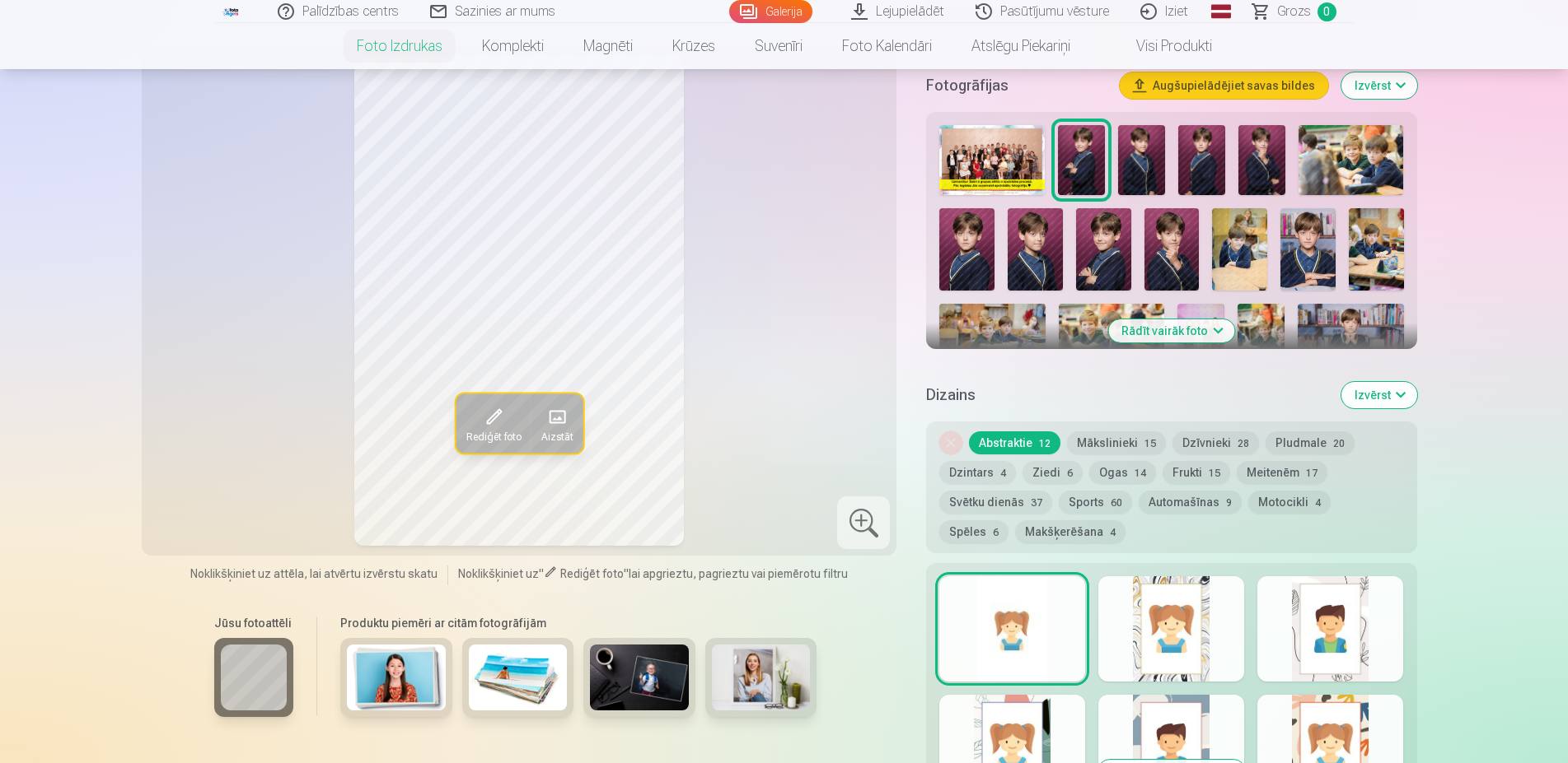
click at [1131, 173] on img at bounding box center [1141, 160] width 47 height 70
click at [1091, 166] on img at bounding box center [1081, 160] width 47 height 70
click at [1161, 614] on div at bounding box center [1171, 628] width 145 height 105
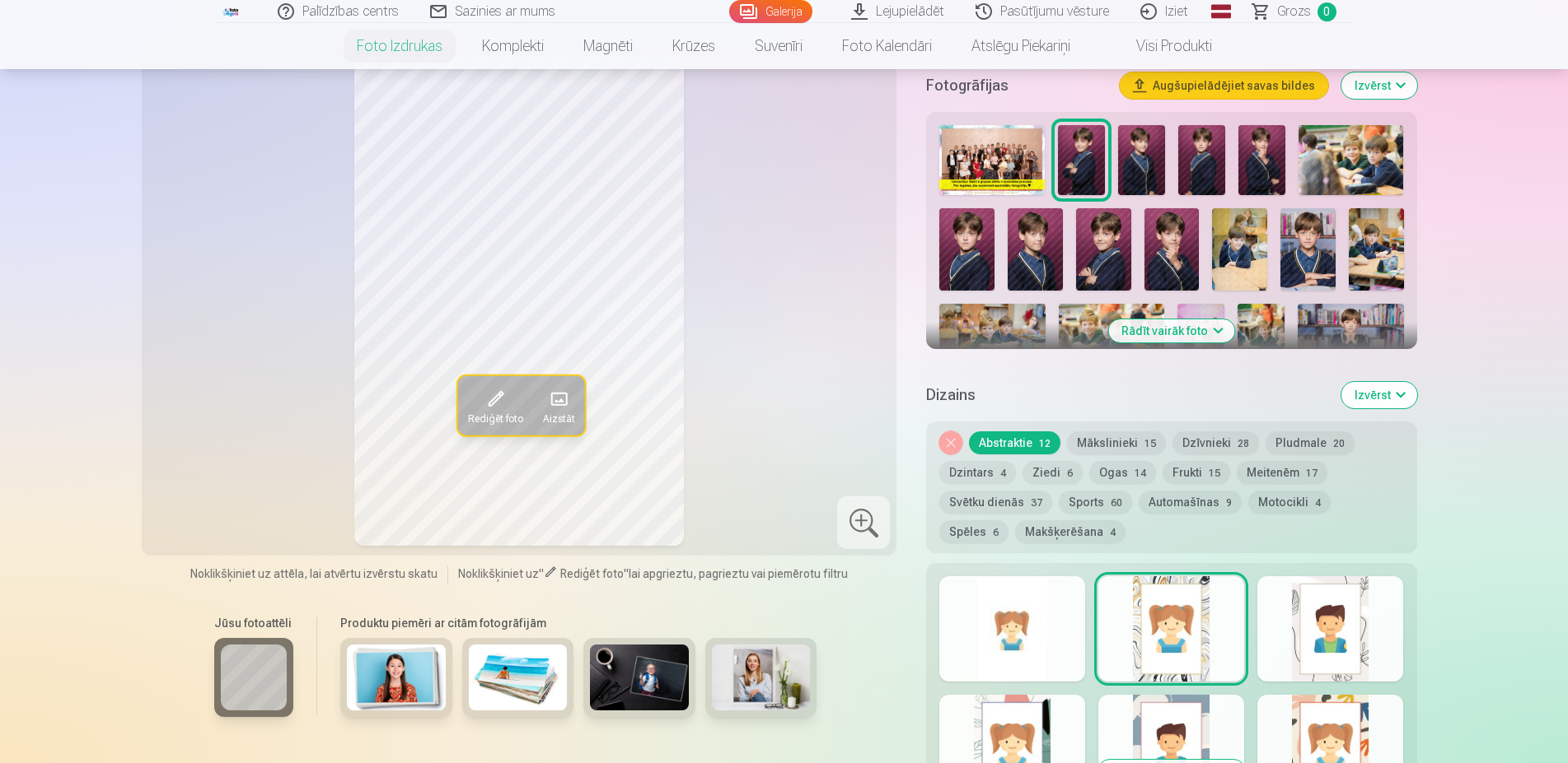
click at [1012, 633] on div at bounding box center [1012, 628] width 145 height 105
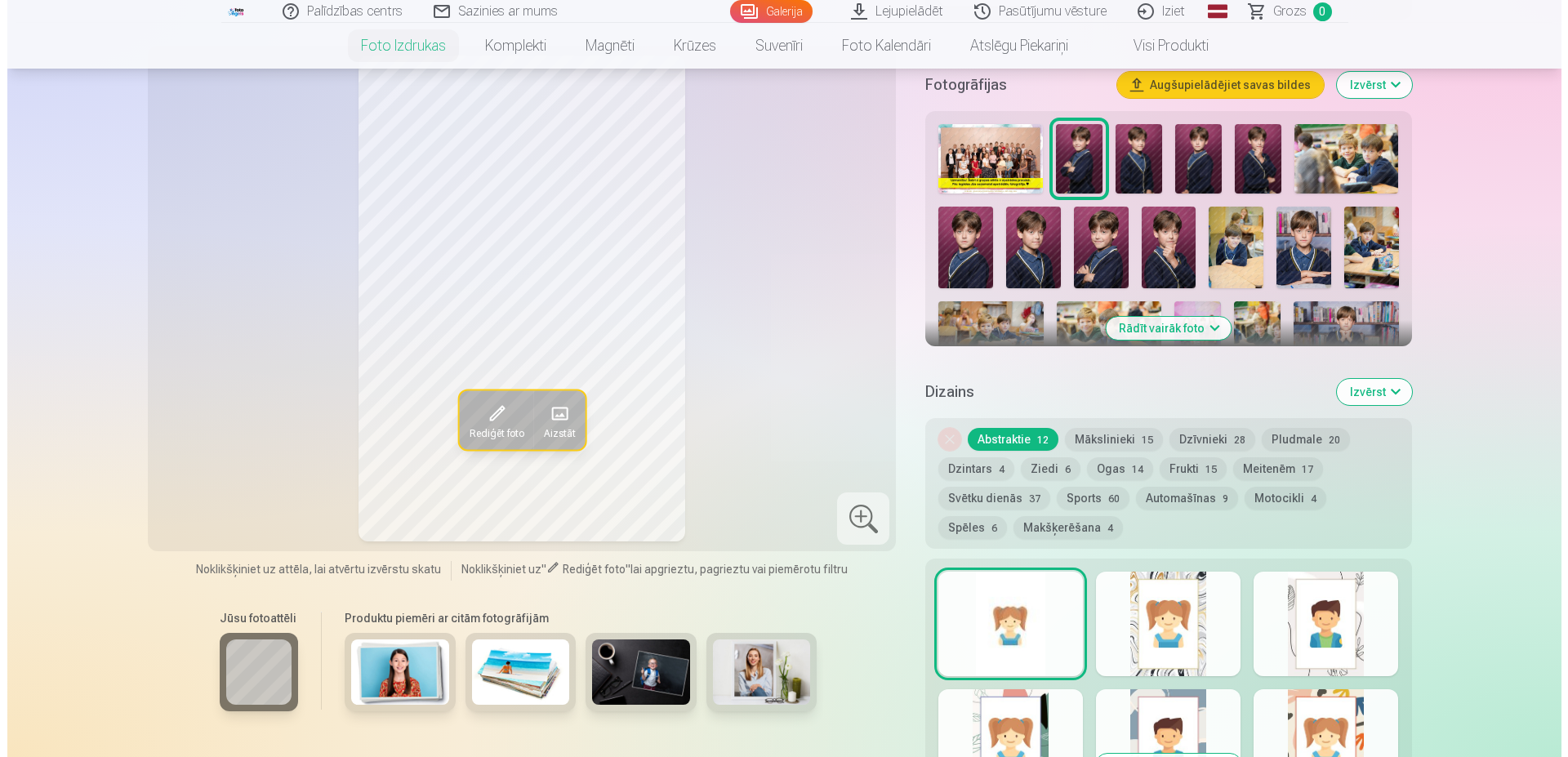
scroll to position [834, 0]
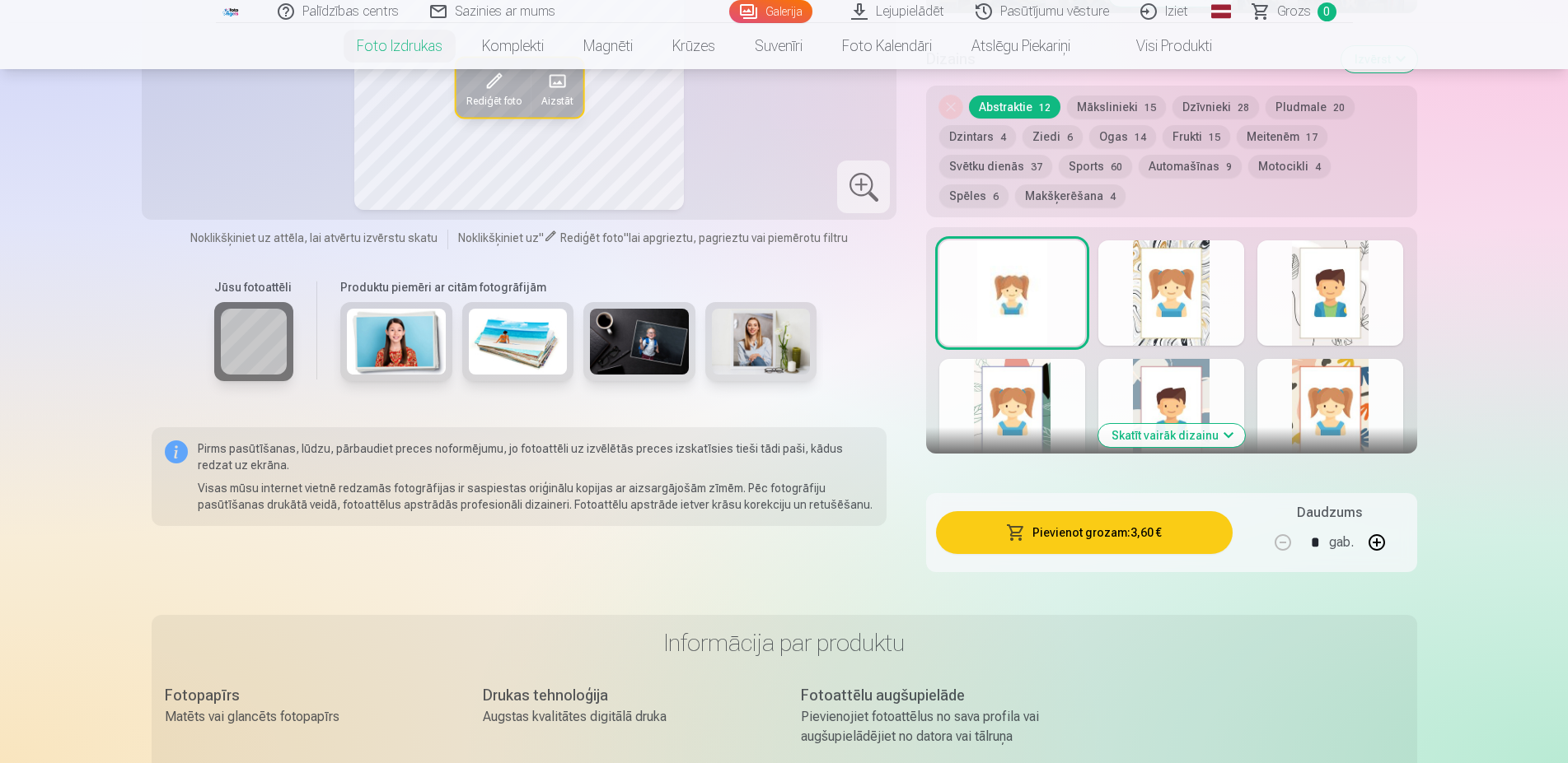
click at [1101, 531] on button "Pievienot grozam : 3,60 €" at bounding box center [1083, 533] width 295 height 43
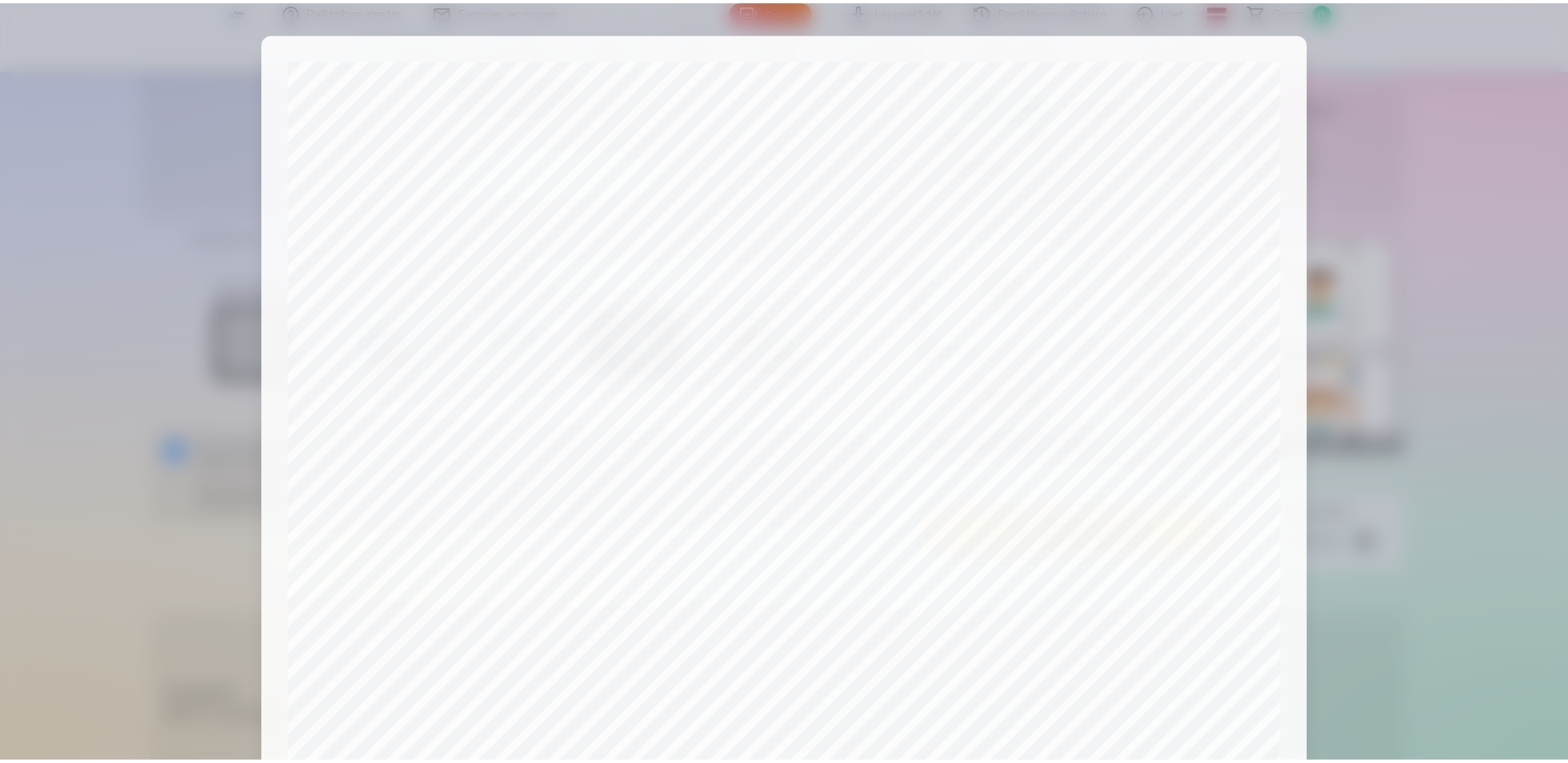
scroll to position [423, 0]
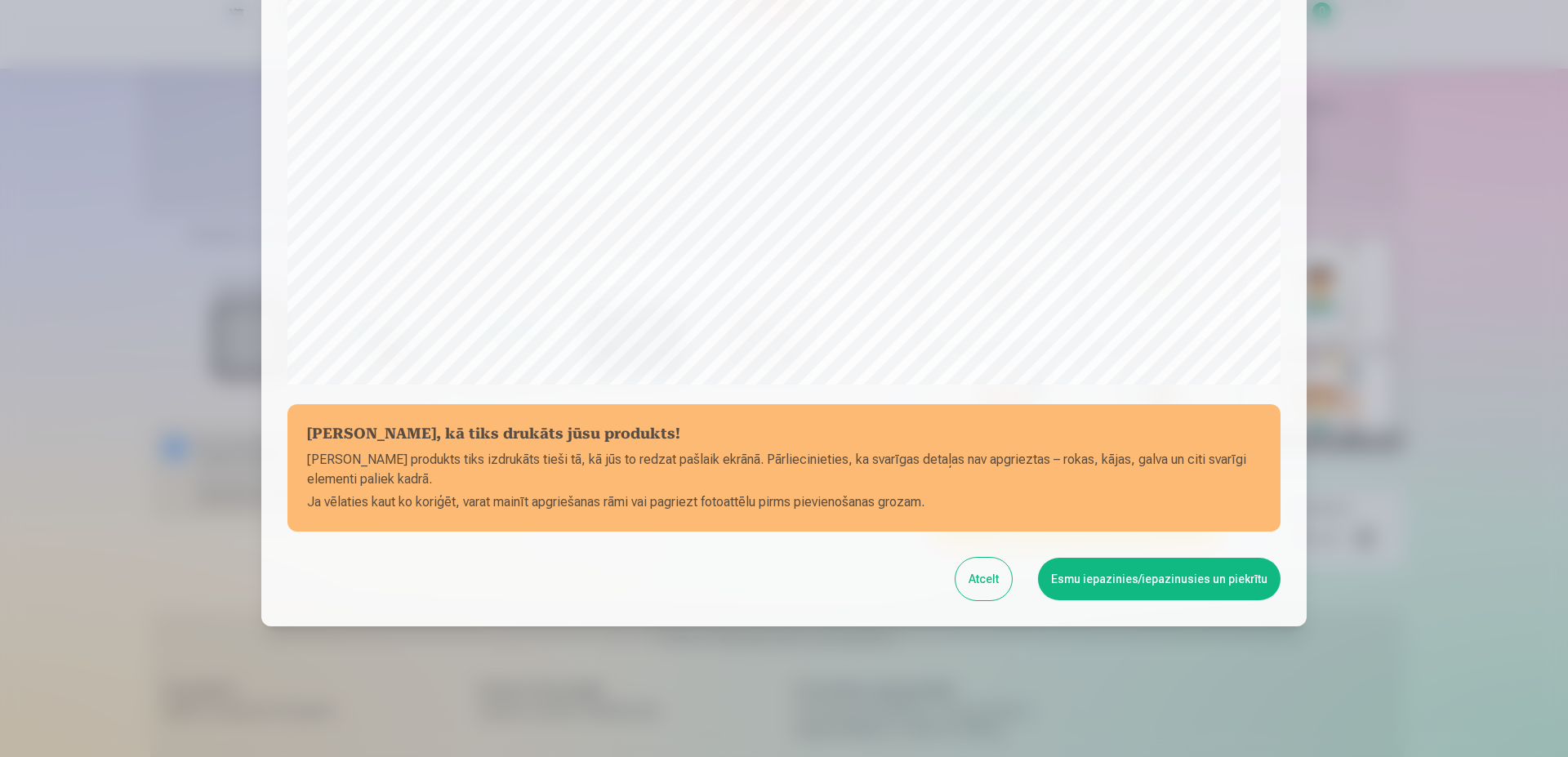
click at [1181, 576] on button "Esmu iepazinies/iepazinusies un piekrītu" at bounding box center [1159, 580] width 242 height 43
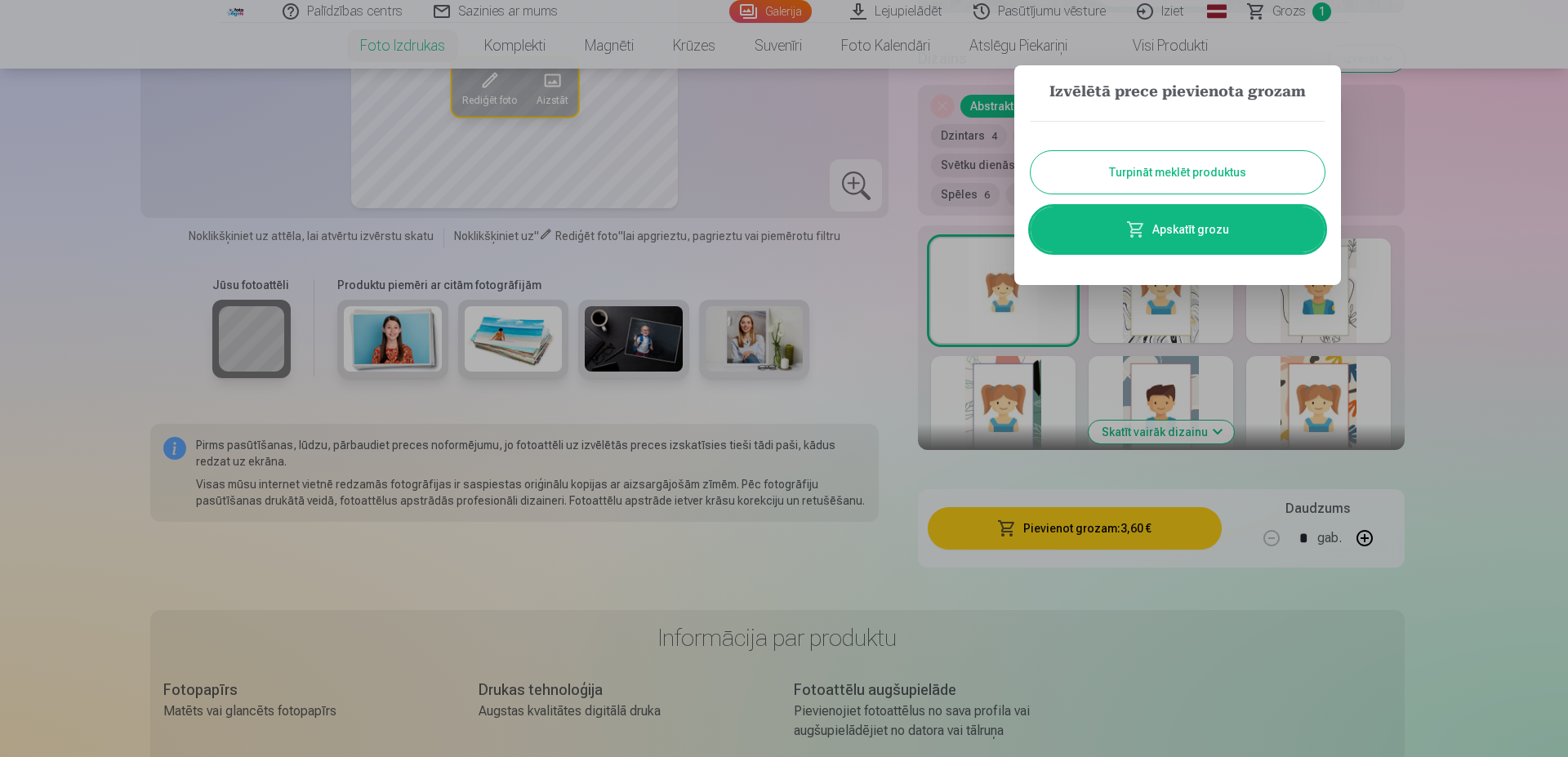
click at [1221, 174] on button "Turpināt meklēt produktus" at bounding box center [1178, 173] width 294 height 43
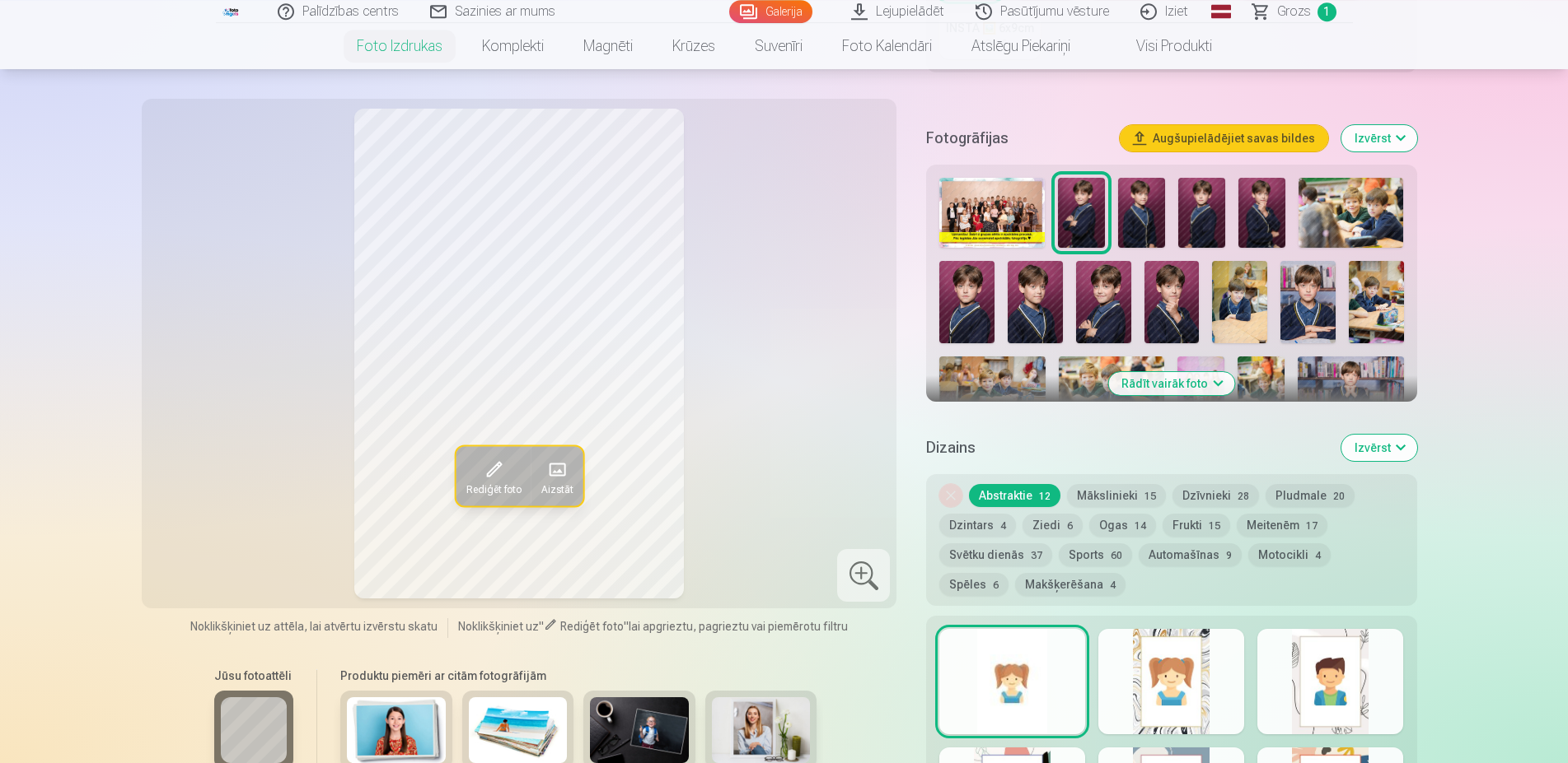
scroll to position [420, 0]
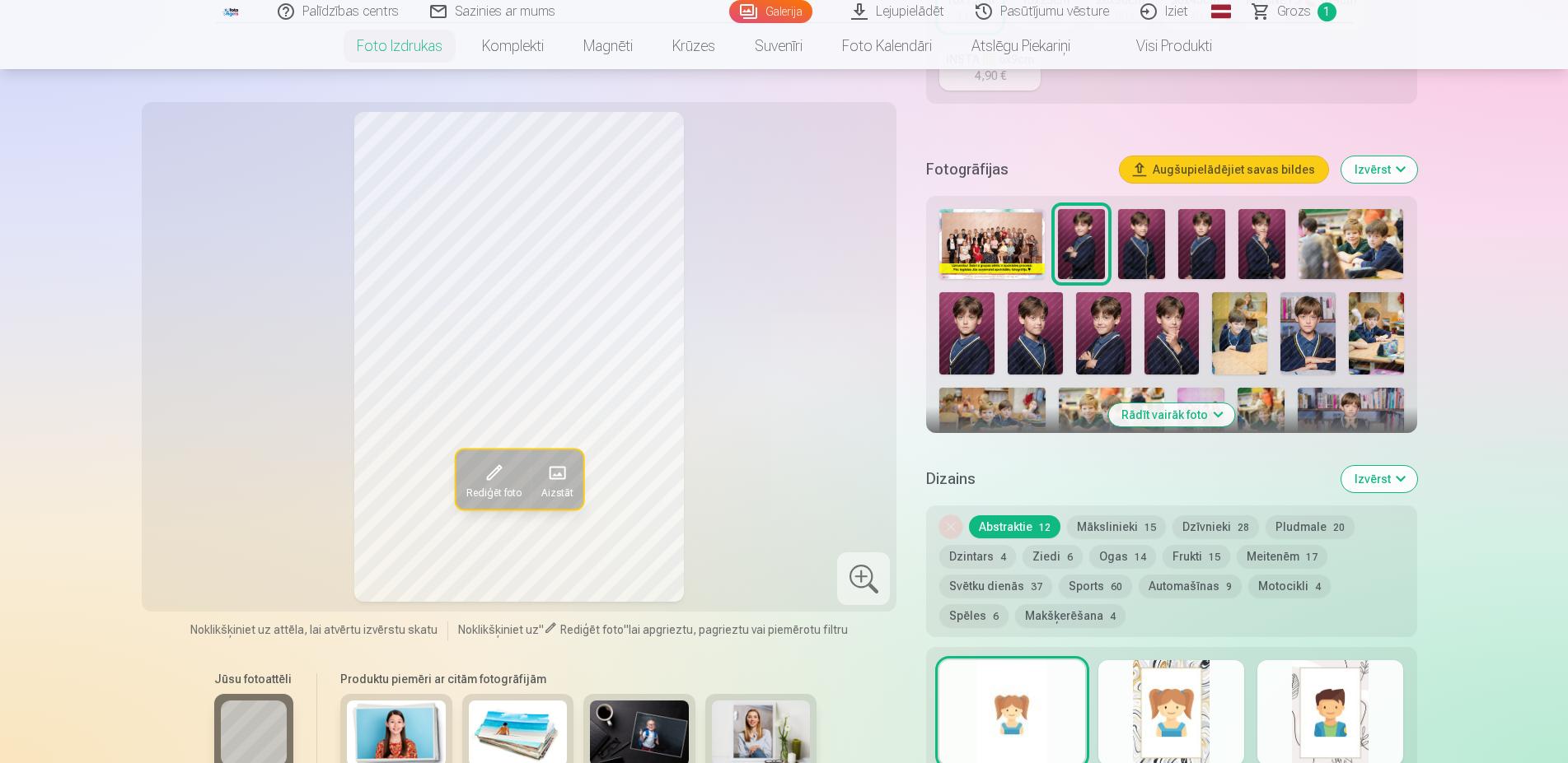
click at [1186, 168] on button "Augšupielādējiet savas bildes" at bounding box center [1224, 169] width 208 height 26
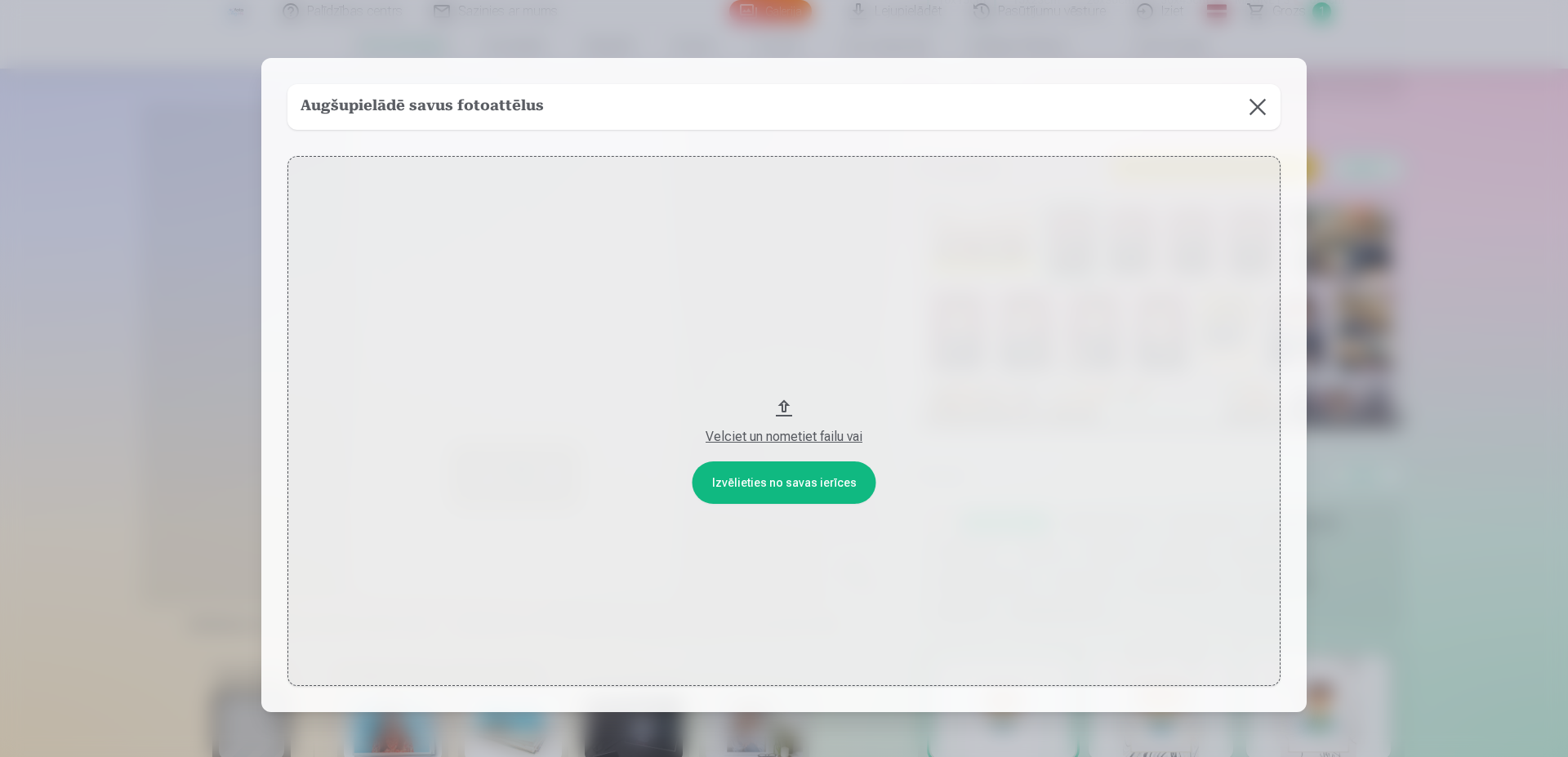
click at [767, 434] on div "Velciet un nometiet failu vai" at bounding box center [784, 437] width 961 height 20
click at [1247, 110] on button at bounding box center [1257, 106] width 45 height 45
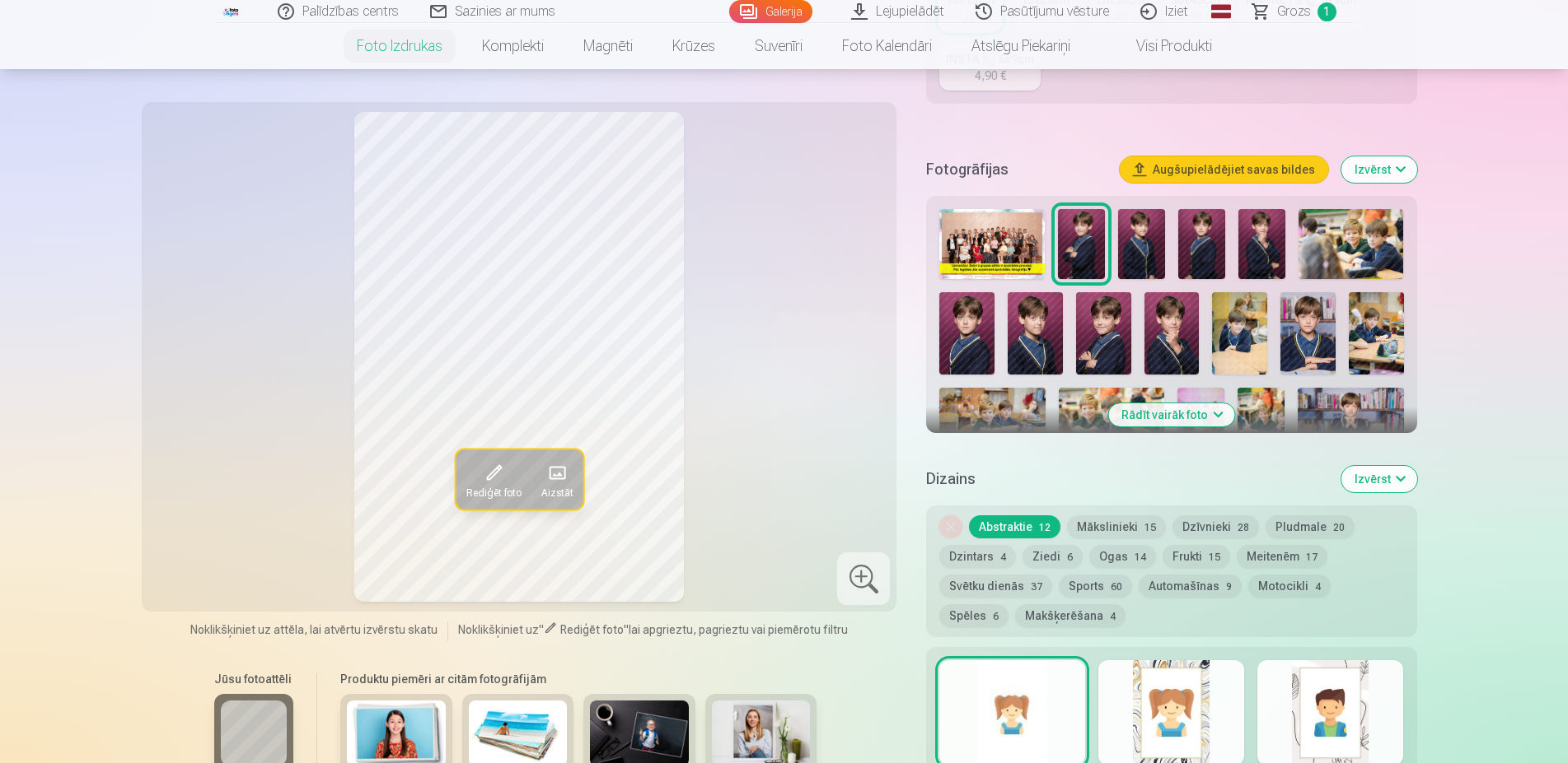
click at [1380, 174] on button "Izvērst" at bounding box center [1379, 169] width 75 height 26
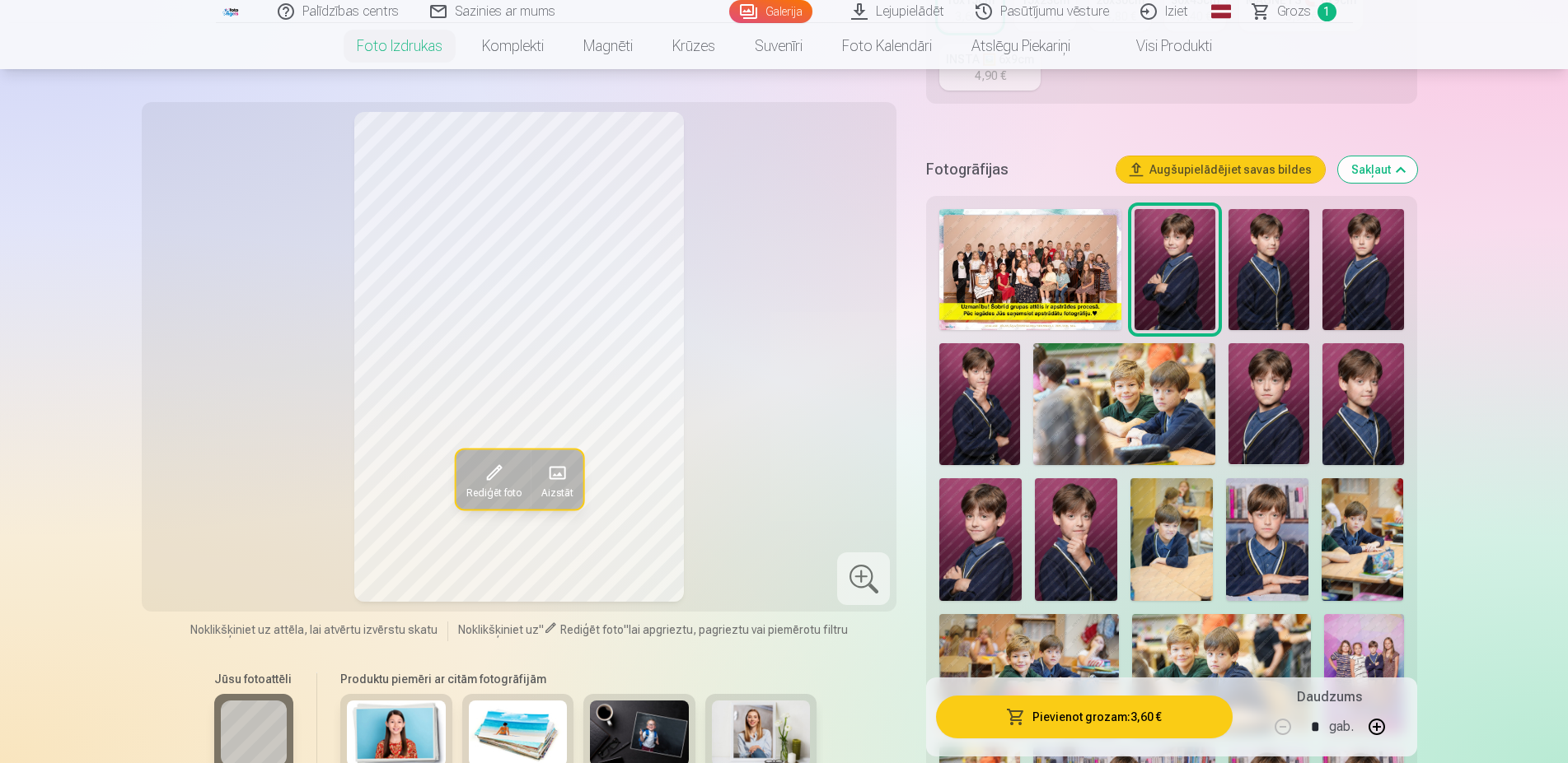
click at [1387, 174] on button "Sakļaut" at bounding box center [1378, 169] width 79 height 26
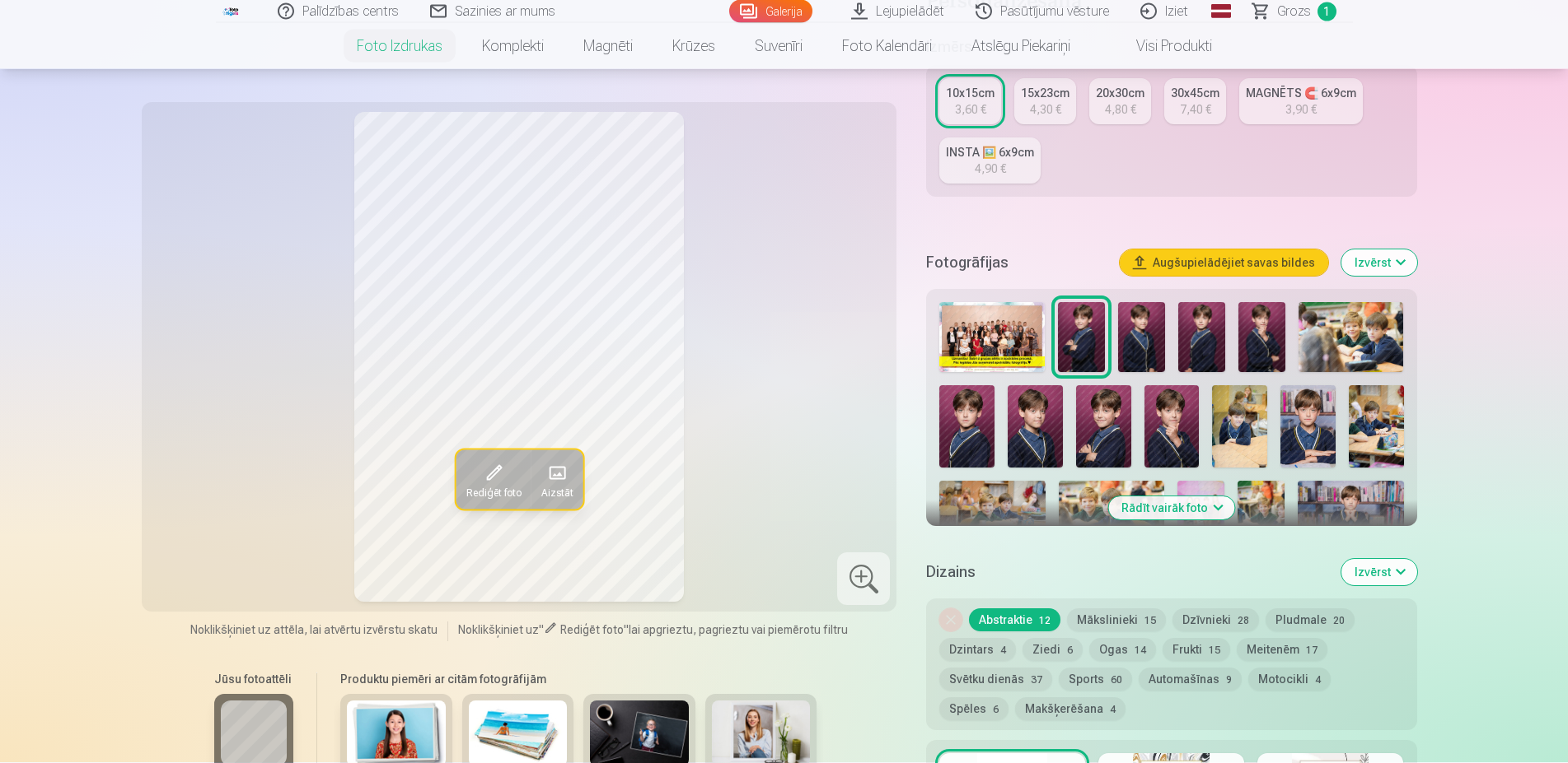
click at [1391, 274] on button "Izvērst" at bounding box center [1379, 263] width 75 height 26
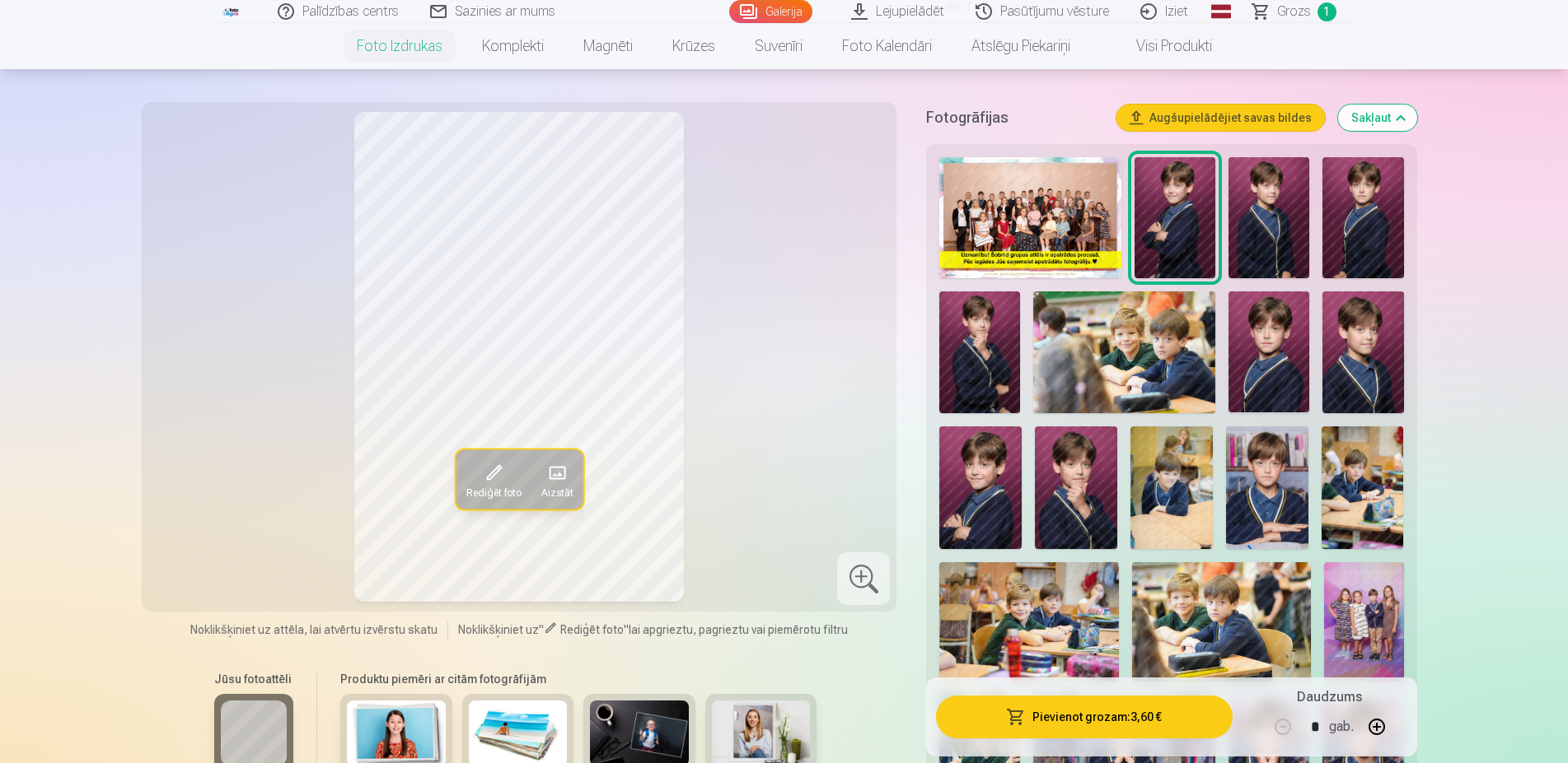
scroll to position [495, 0]
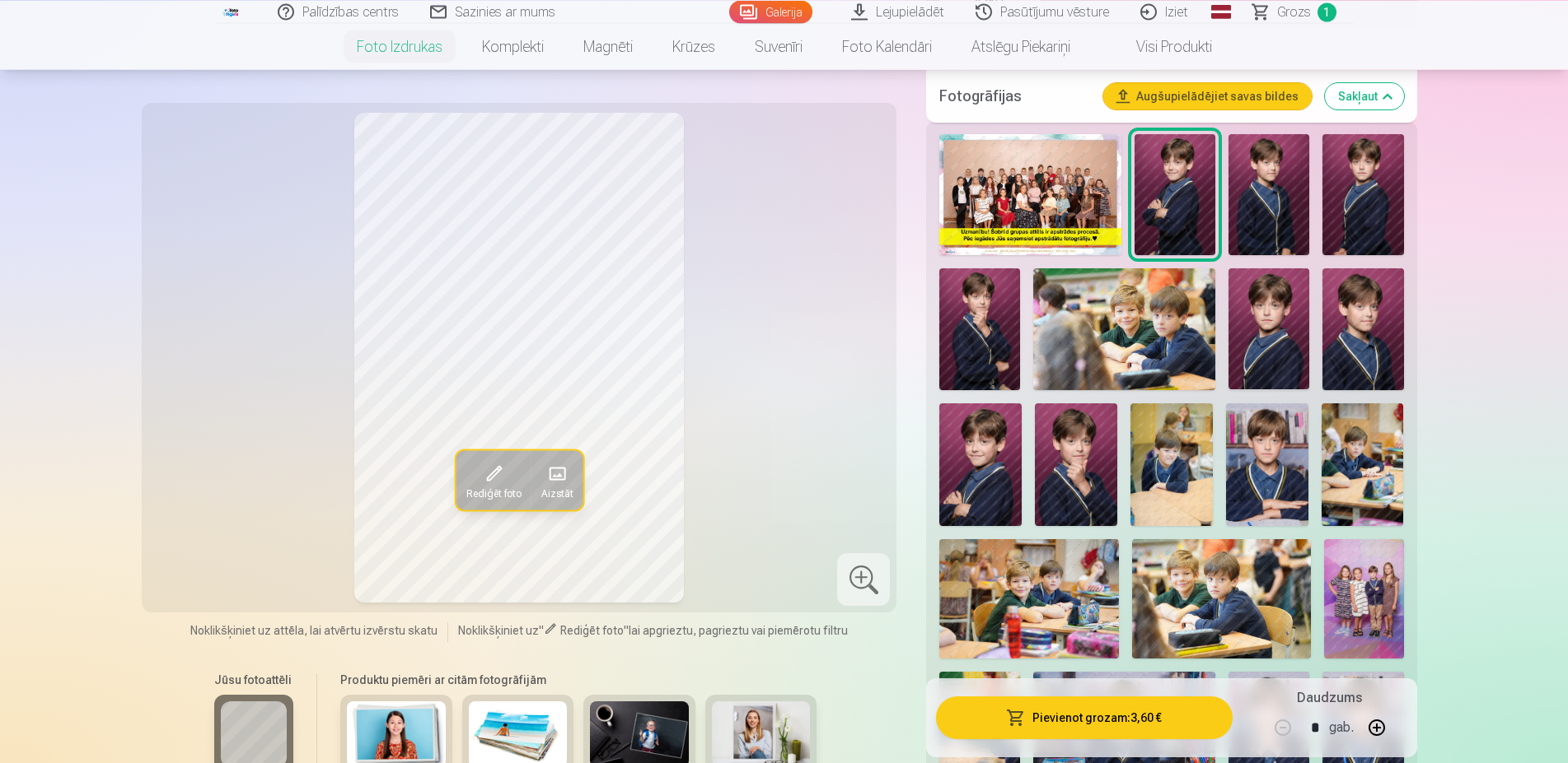
click at [1352, 353] on img at bounding box center [1362, 329] width 81 height 121
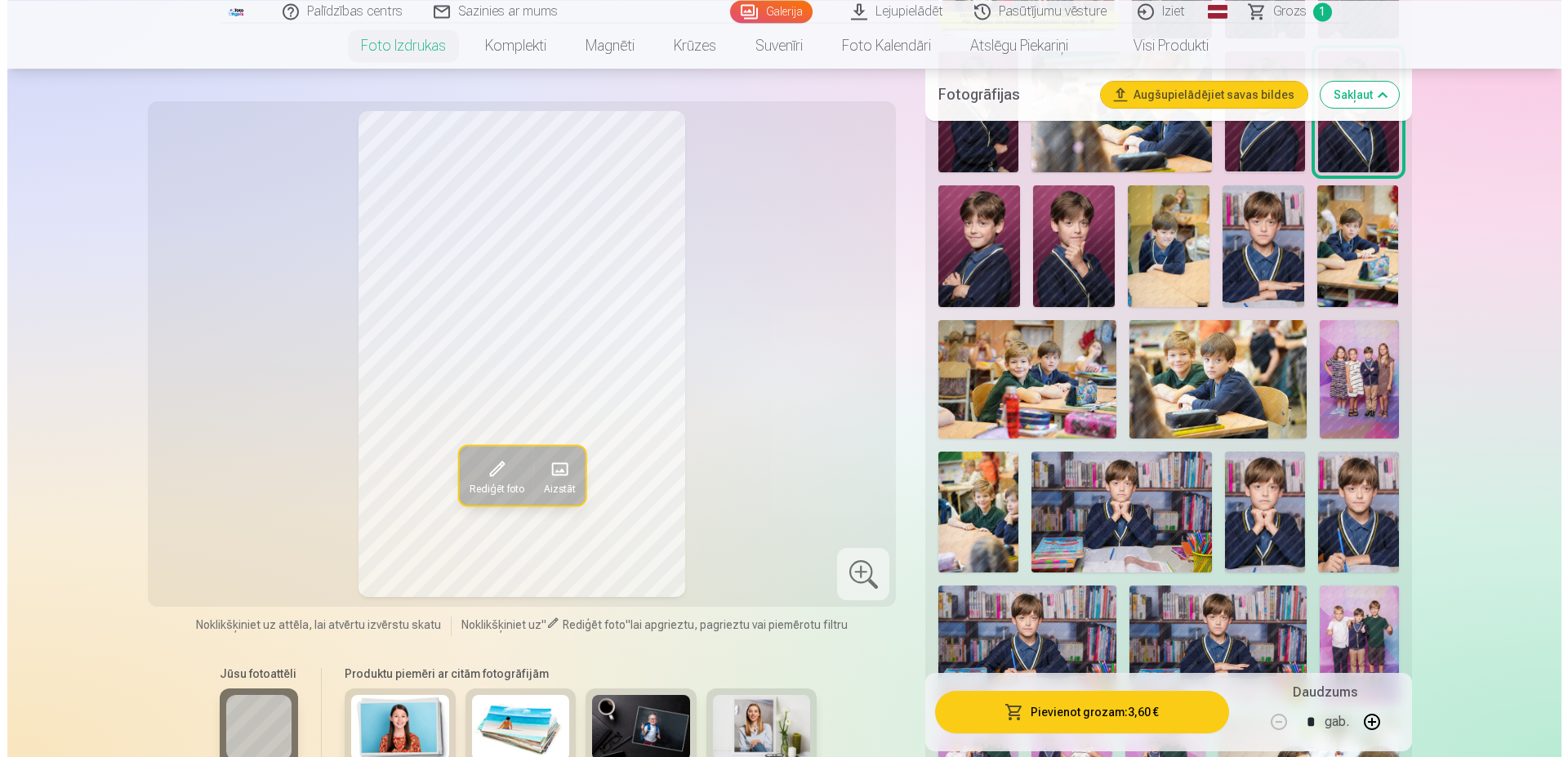
scroll to position [741, 0]
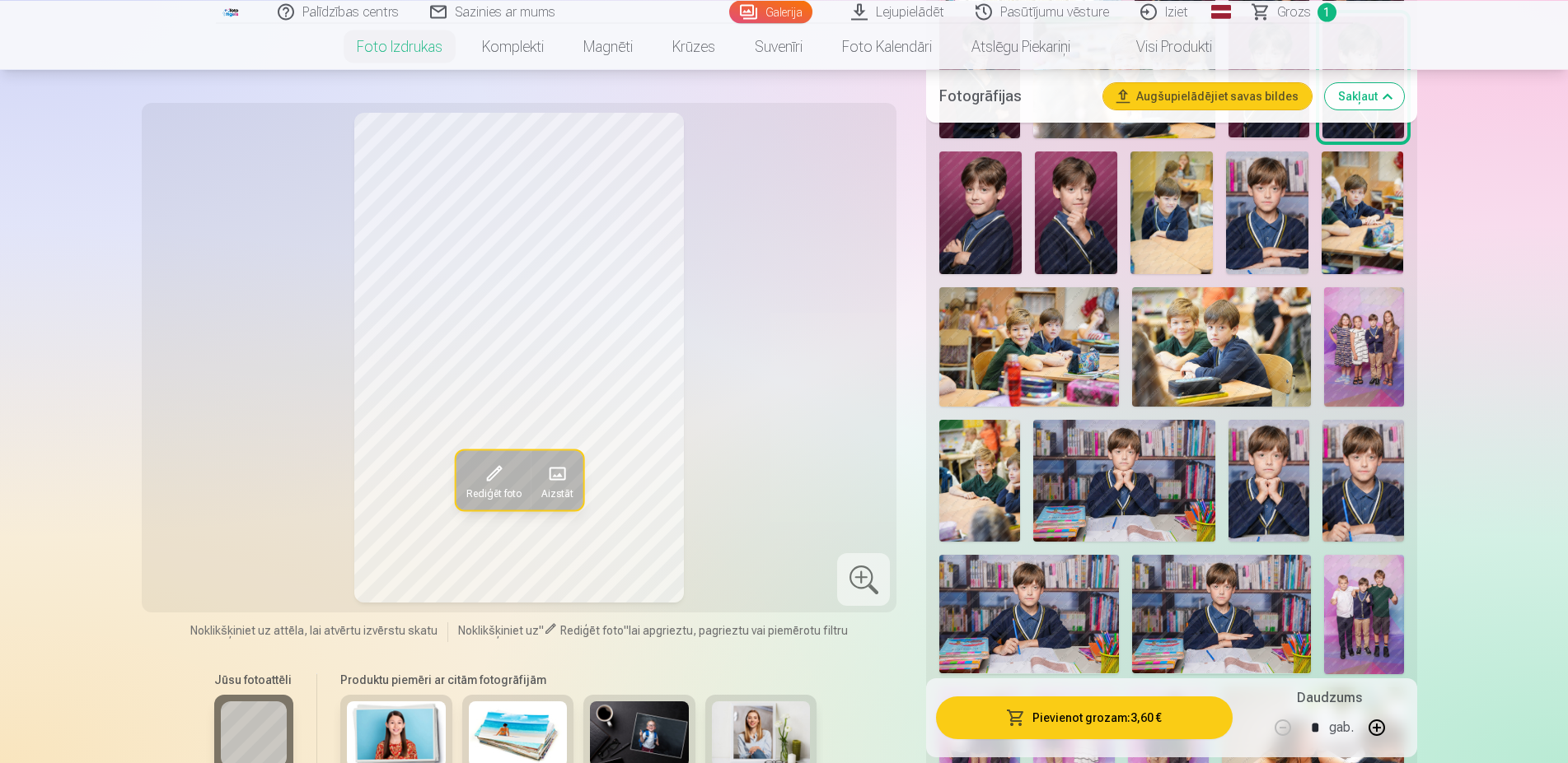
click at [1116, 725] on button "Pievienot grozam : 3,60 €" at bounding box center [1083, 717] width 295 height 43
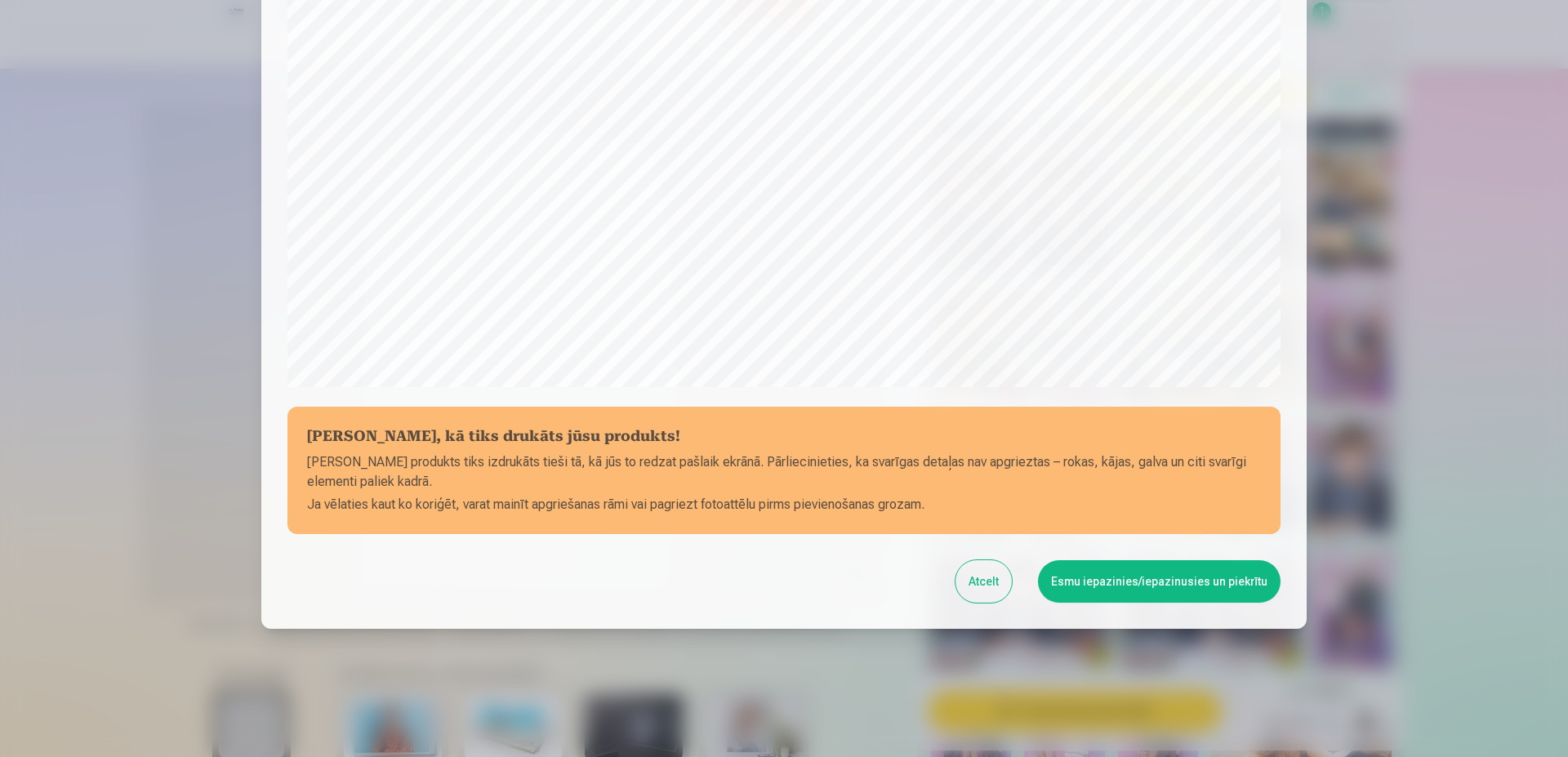
scroll to position [419, 0]
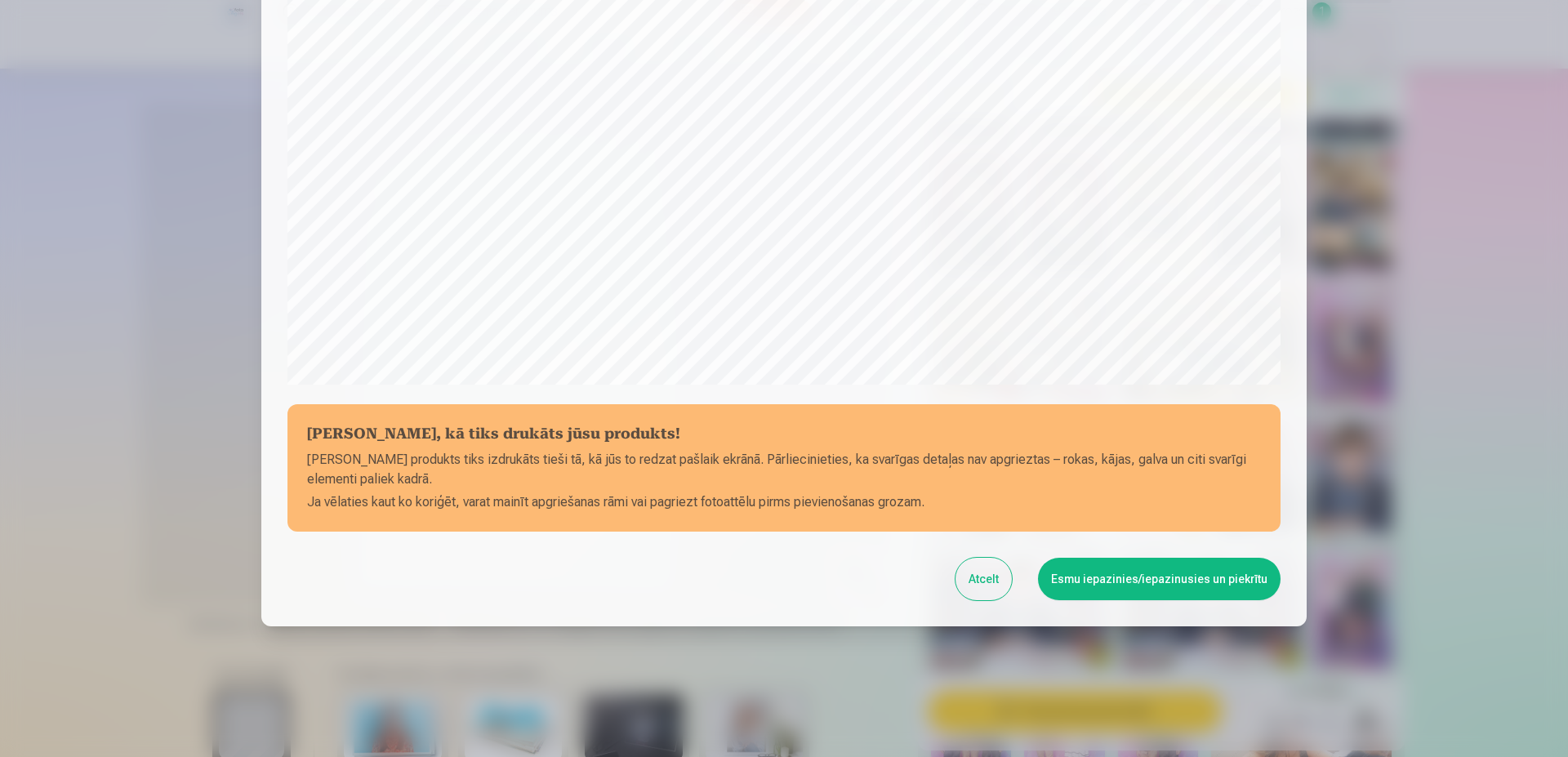
click at [1078, 572] on button "Esmu iepazinies/iepazinusies un piekrītu" at bounding box center [1159, 580] width 242 height 43
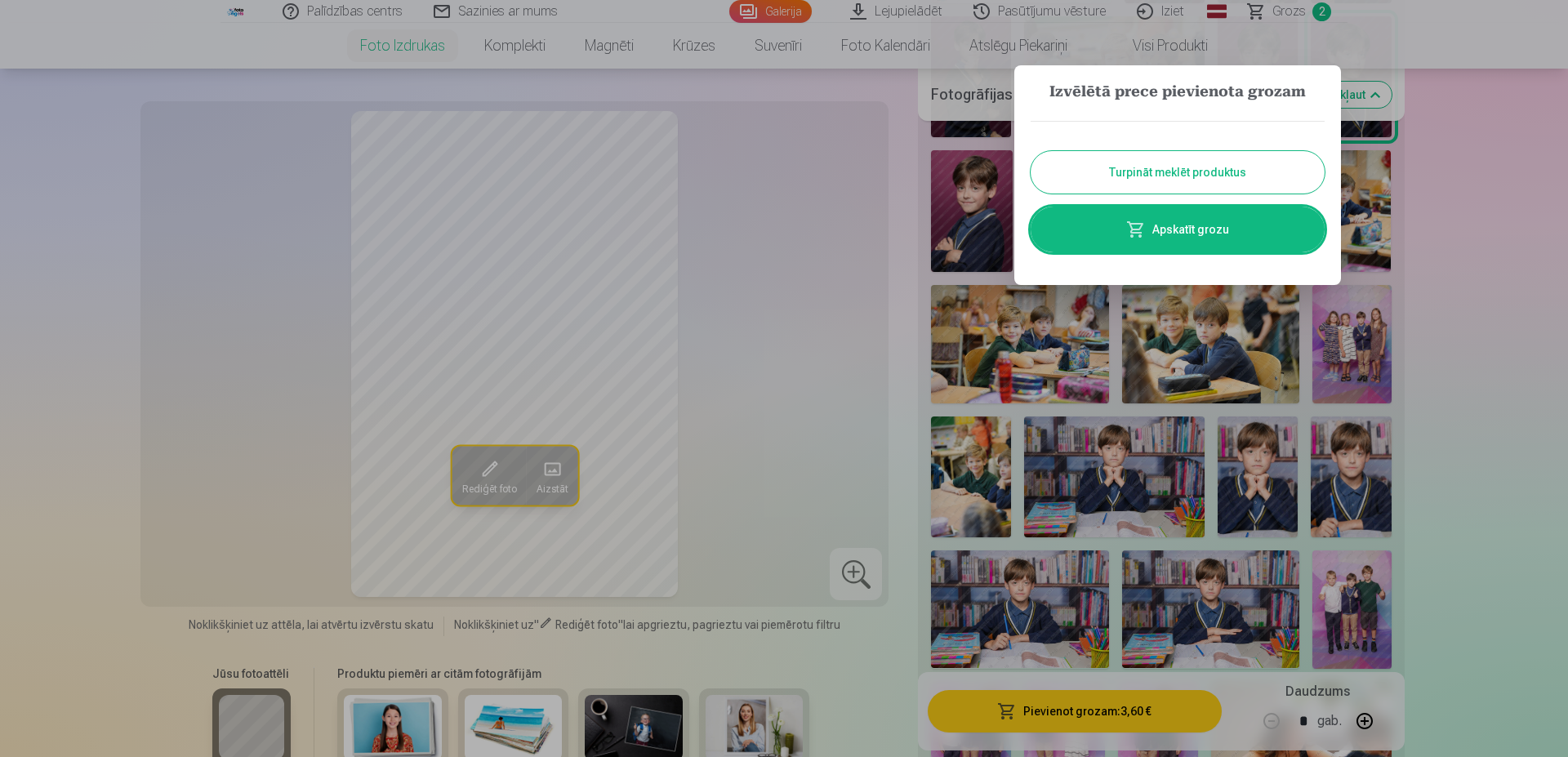
click at [1158, 172] on button "Turpināt meklēt produktus" at bounding box center [1178, 173] width 294 height 43
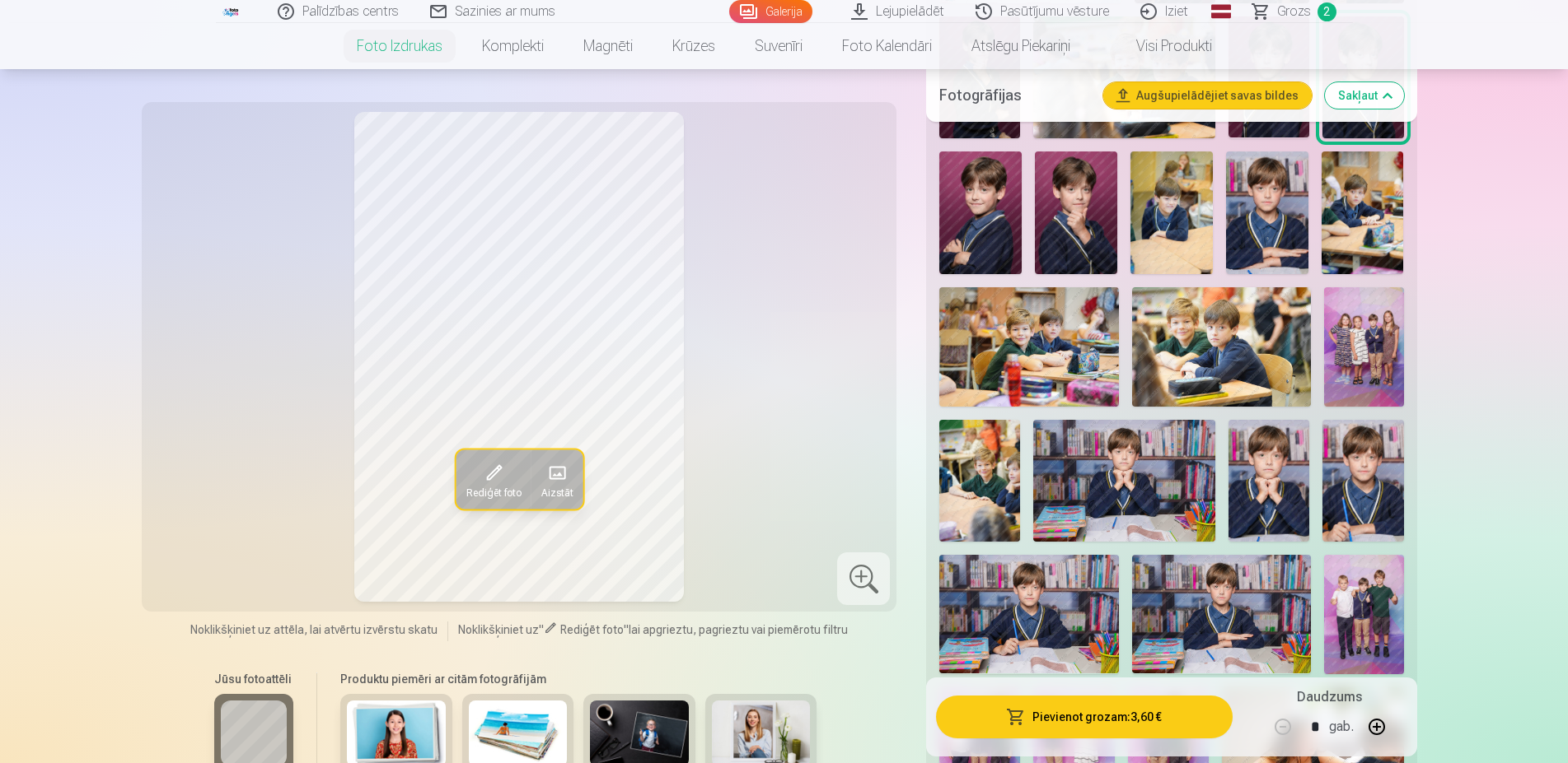
click at [1059, 606] on img at bounding box center [1028, 614] width 179 height 119
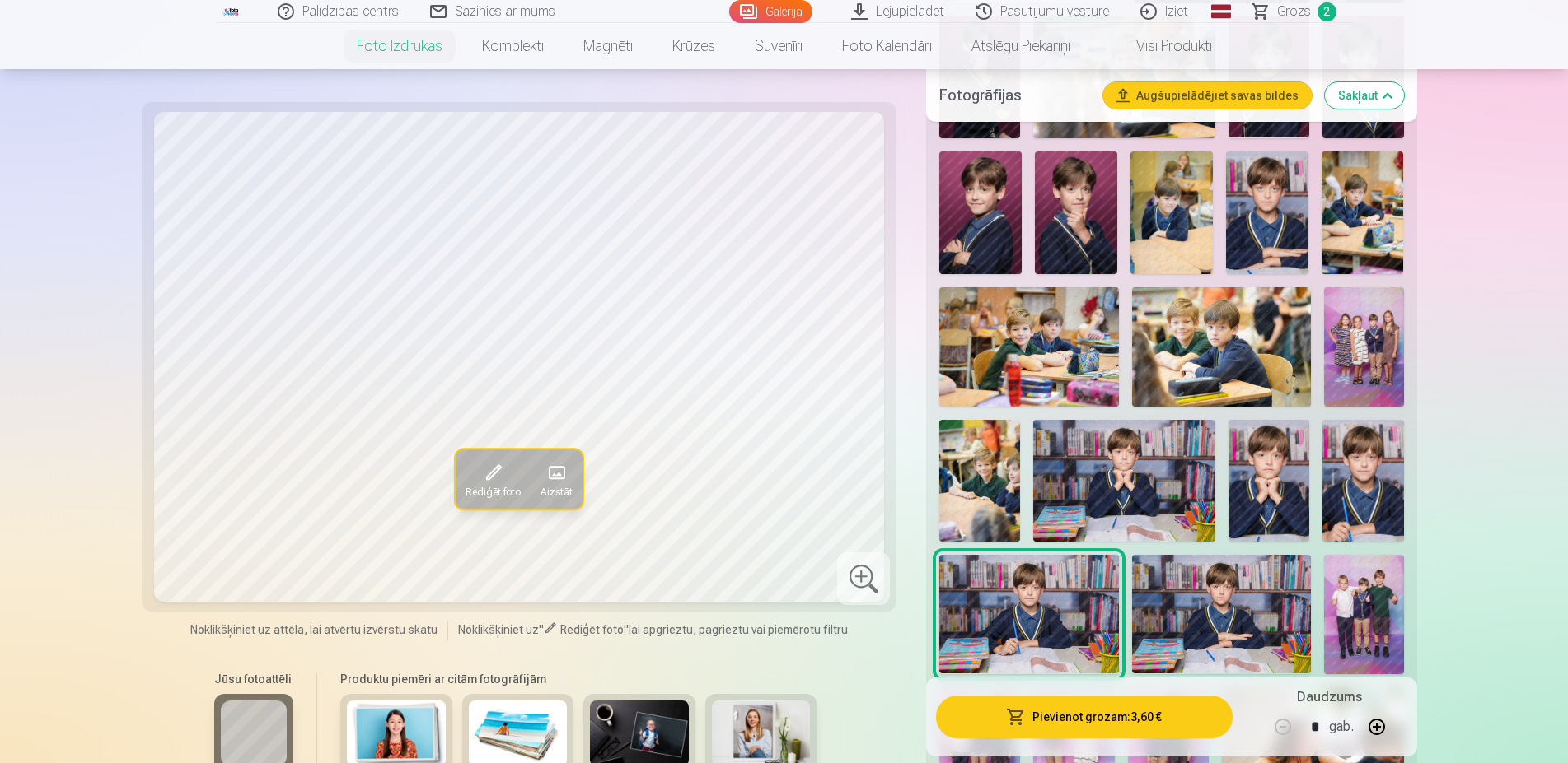
click at [1127, 717] on button "Pievienot grozam : 3,60 €" at bounding box center [1083, 717] width 295 height 43
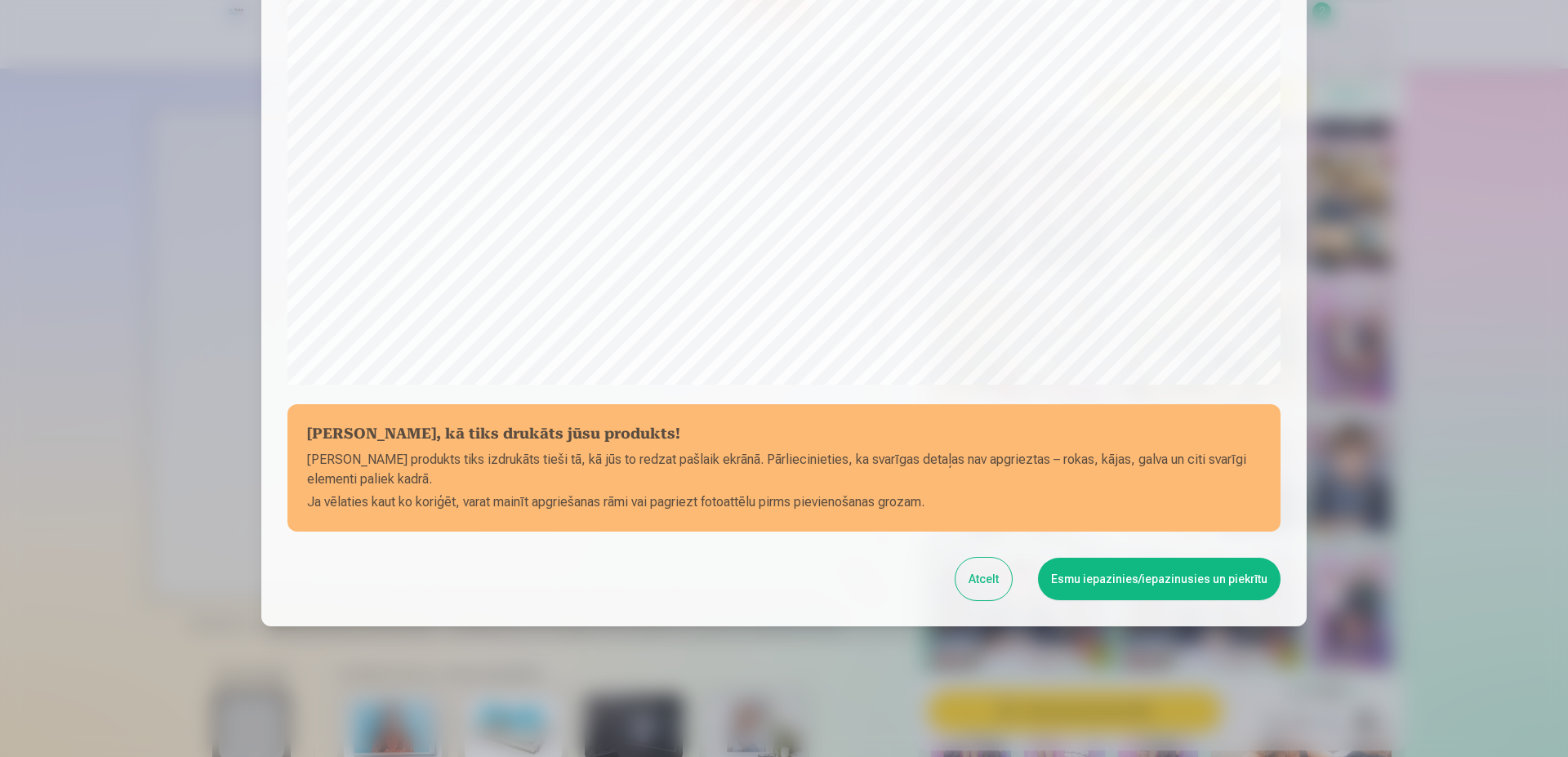
click at [1158, 575] on button "Esmu iepazinies/iepazinusies un piekrītu" at bounding box center [1159, 580] width 242 height 43
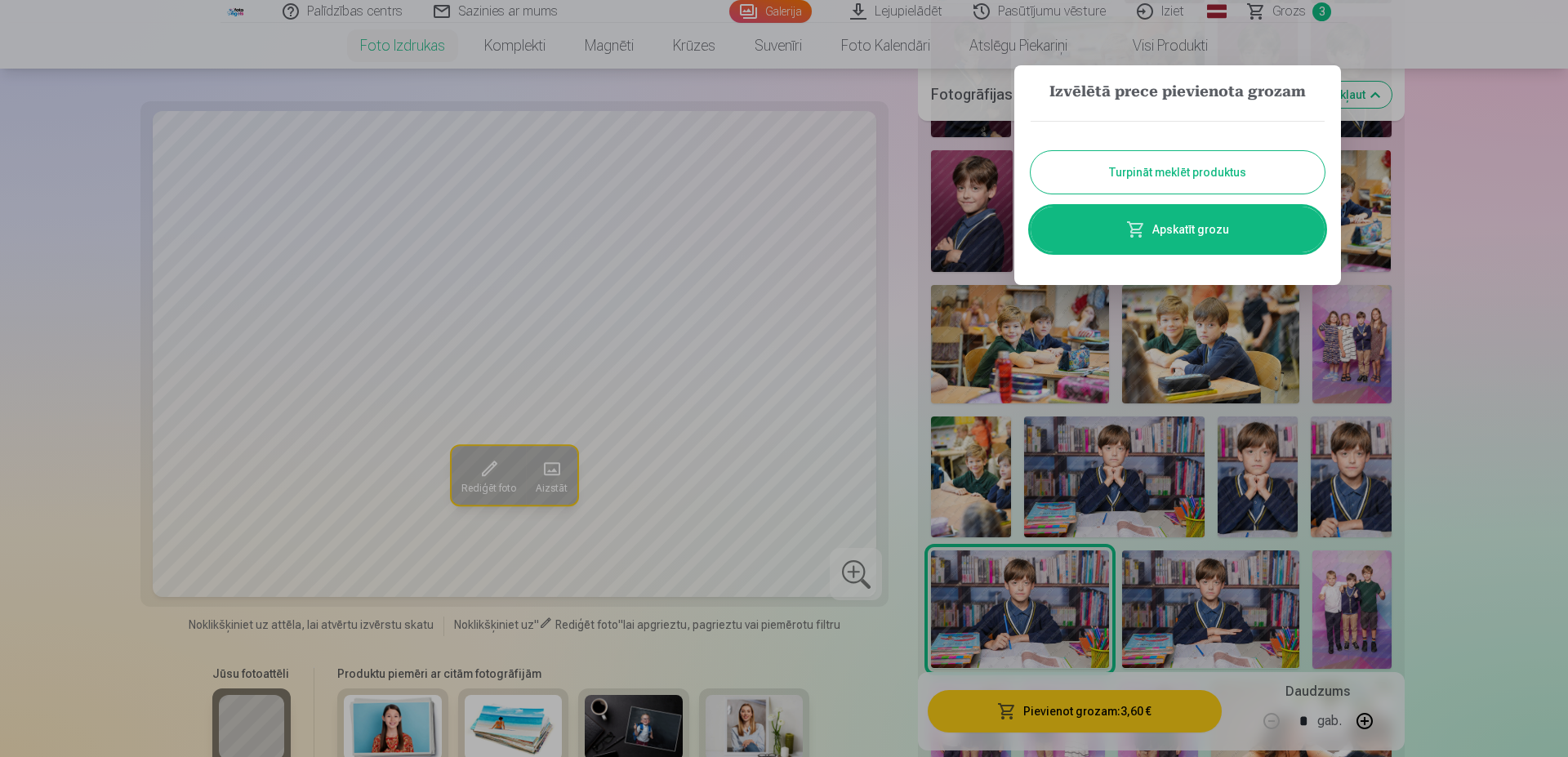
drag, startPoint x: 1243, startPoint y: 162, endPoint x: 1259, endPoint y: 176, distance: 21.3
click at [1244, 162] on button "Turpināt meklēt produktus" at bounding box center [1178, 173] width 294 height 43
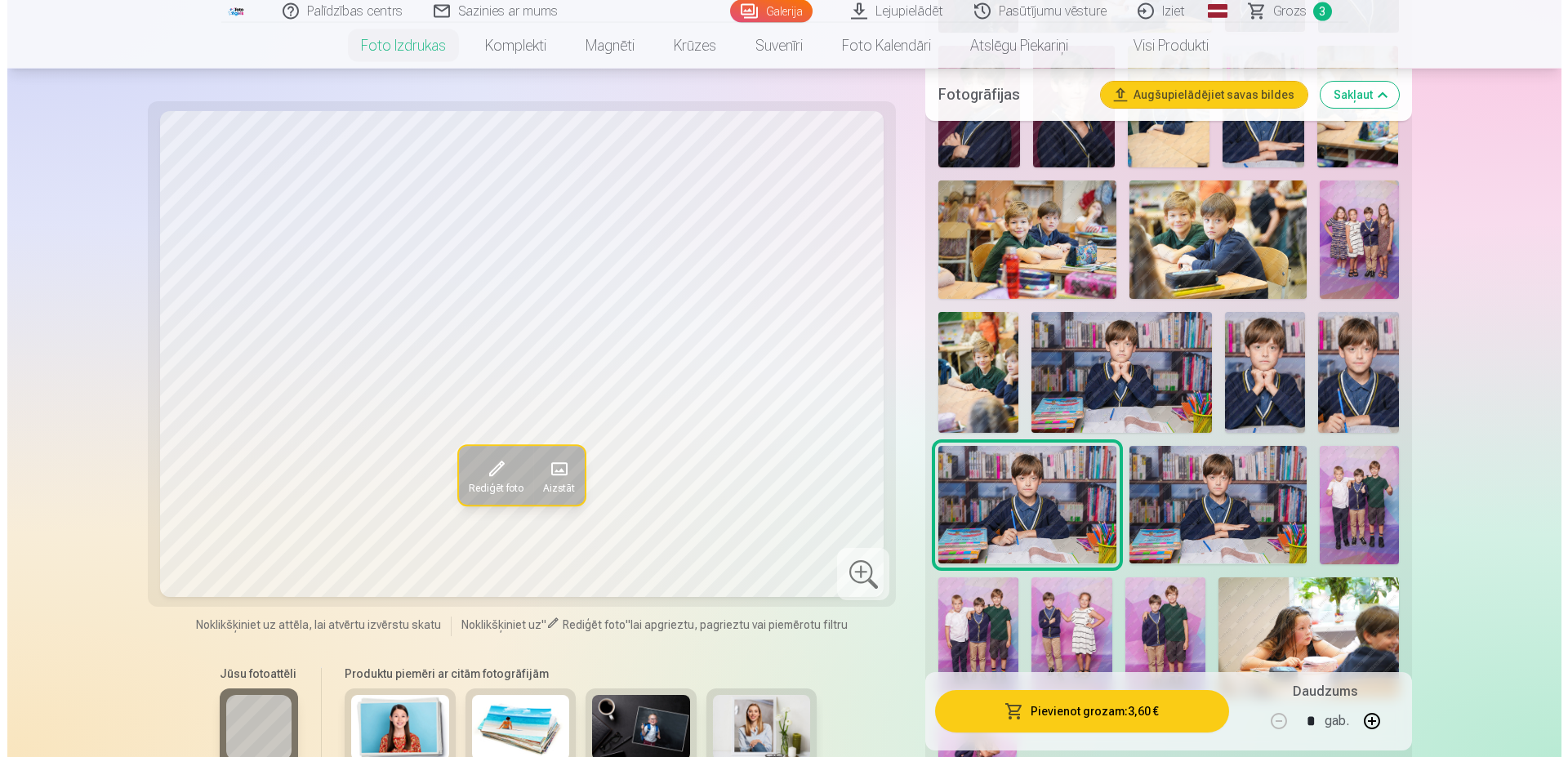
scroll to position [908, 0]
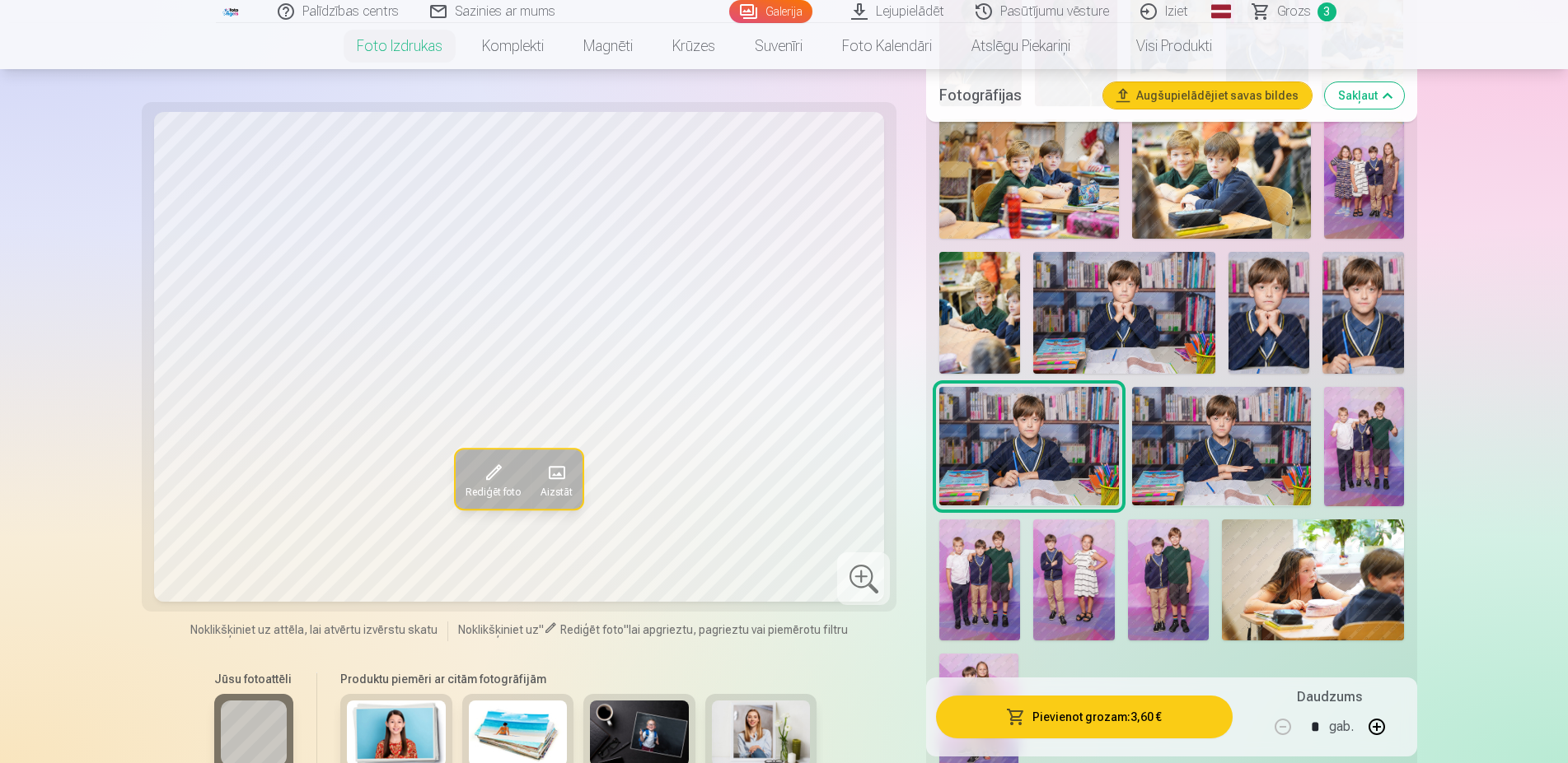
click at [1170, 561] on img at bounding box center [1168, 580] width 81 height 121
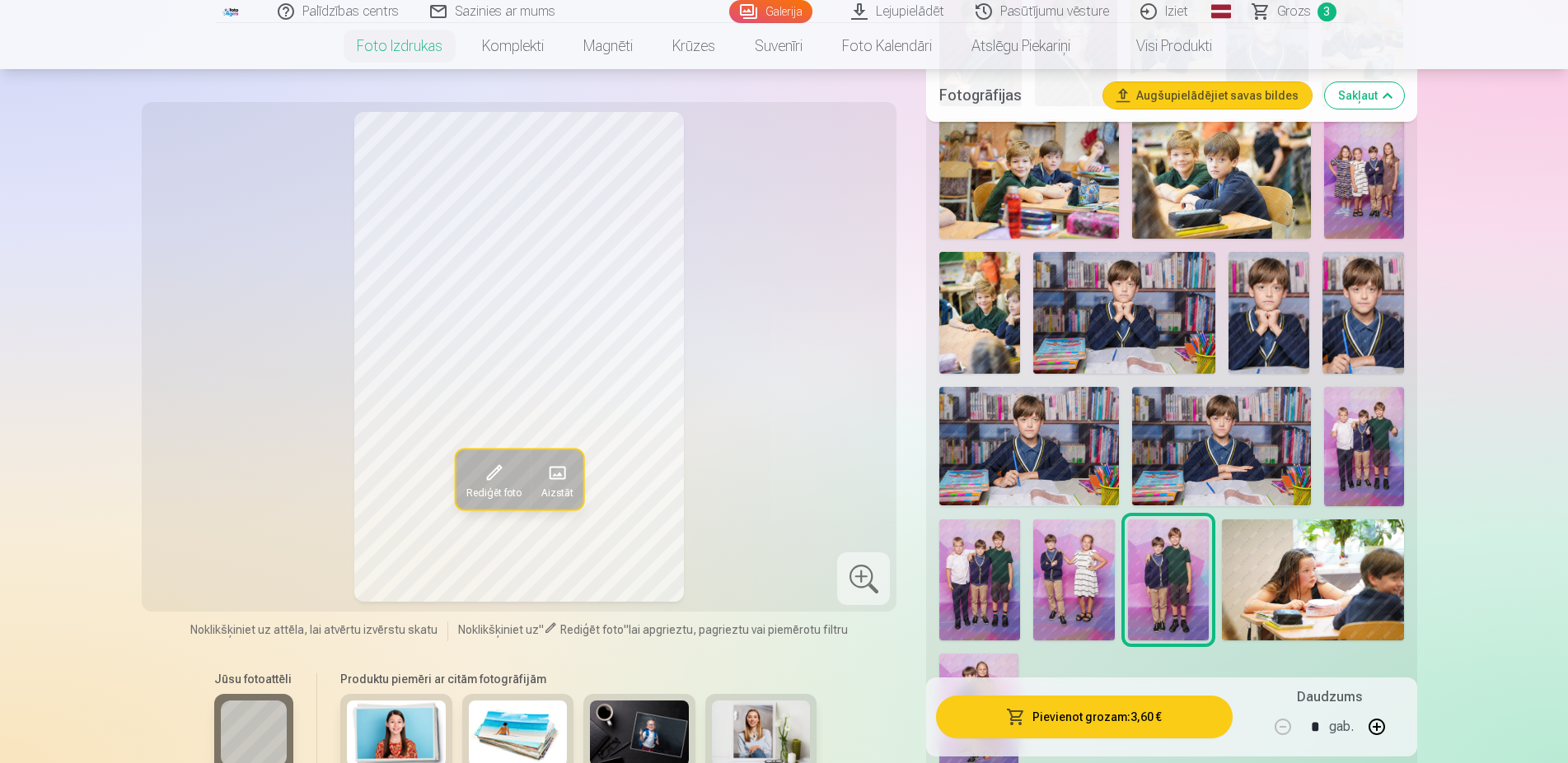
click at [1081, 718] on button "Pievienot grozam : 3,60 €" at bounding box center [1083, 717] width 295 height 43
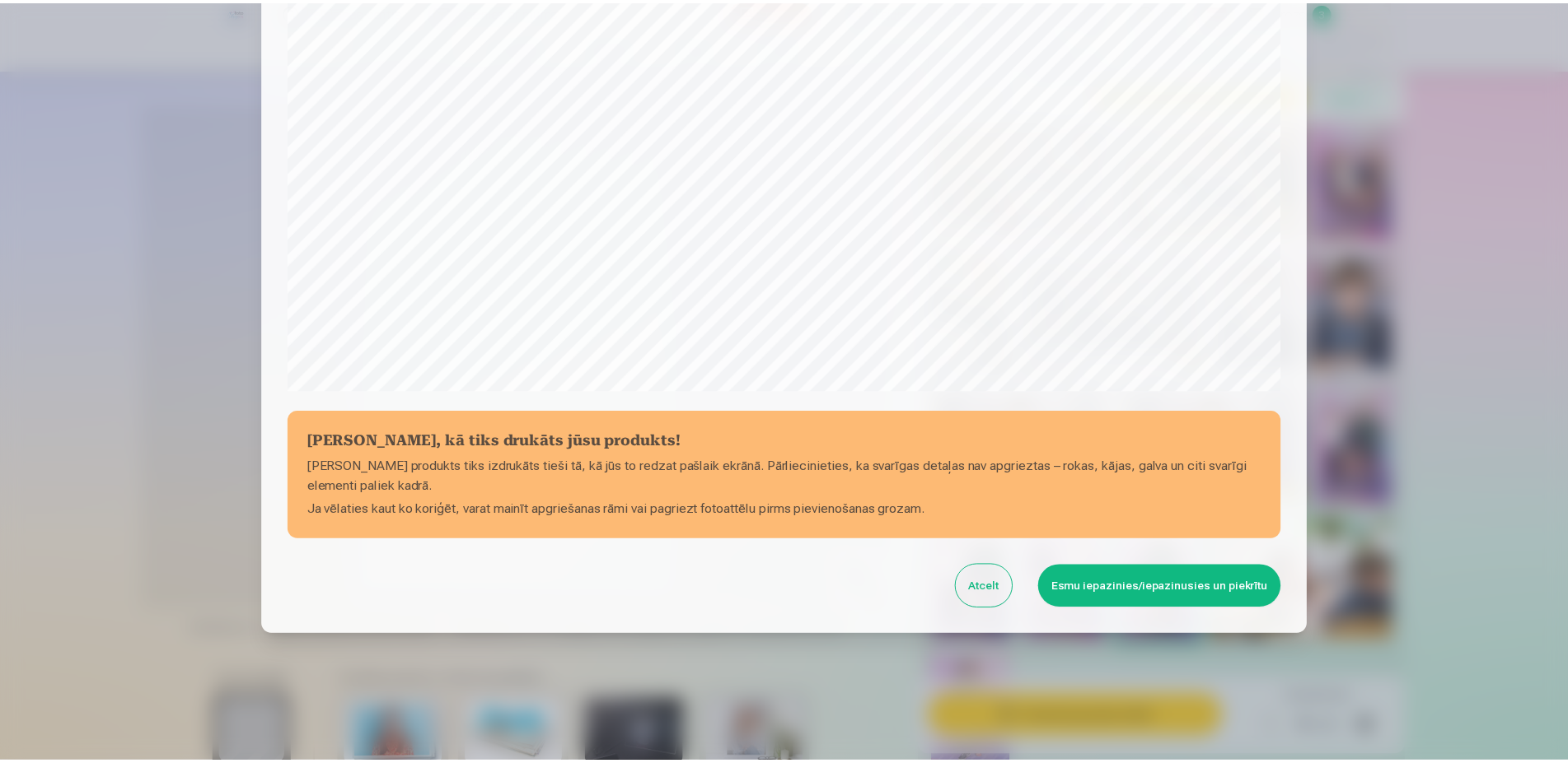
scroll to position [423, 0]
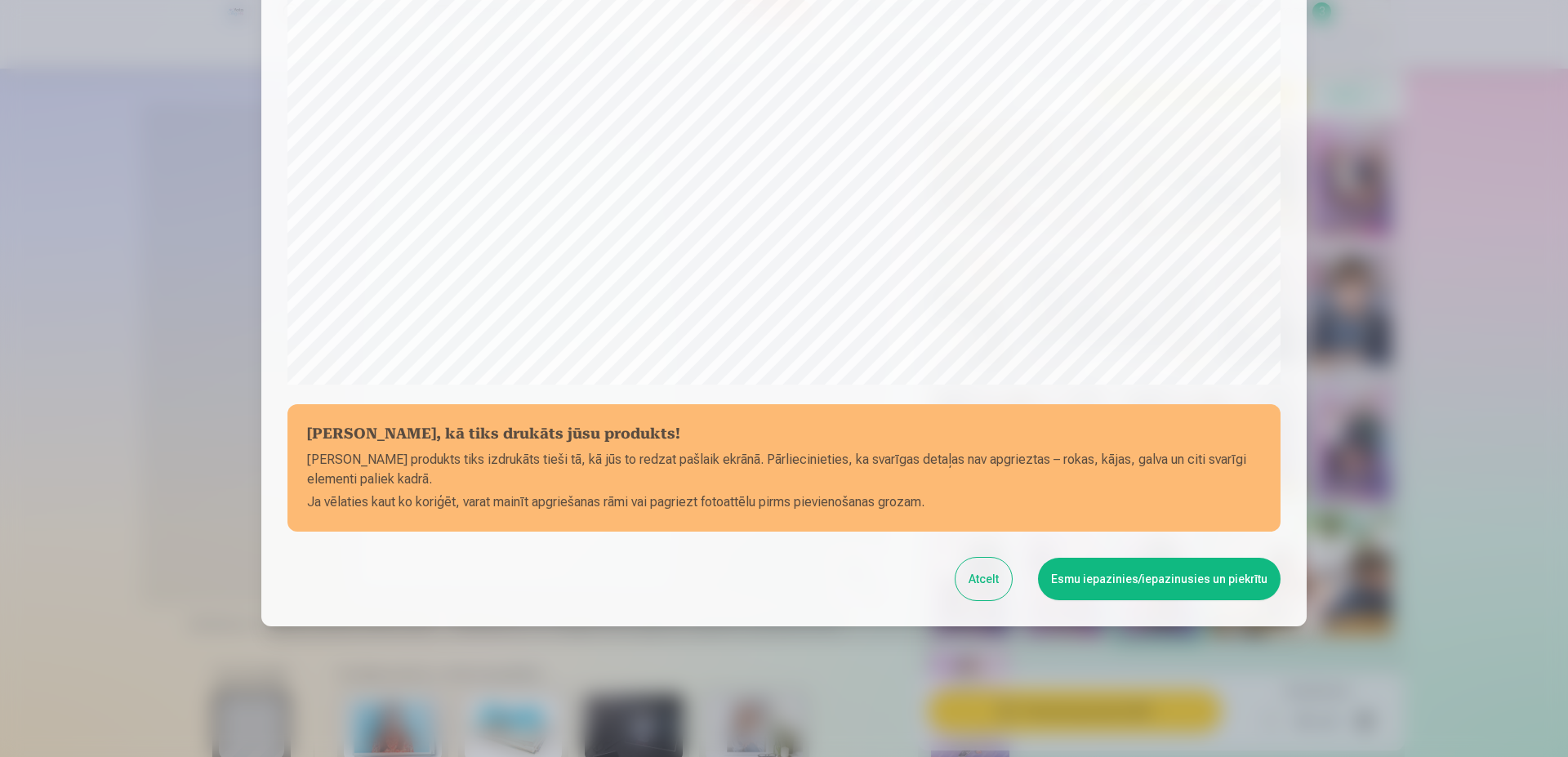
click at [1095, 565] on button "Esmu iepazinies/iepazinusies un piekrītu" at bounding box center [1159, 580] width 242 height 43
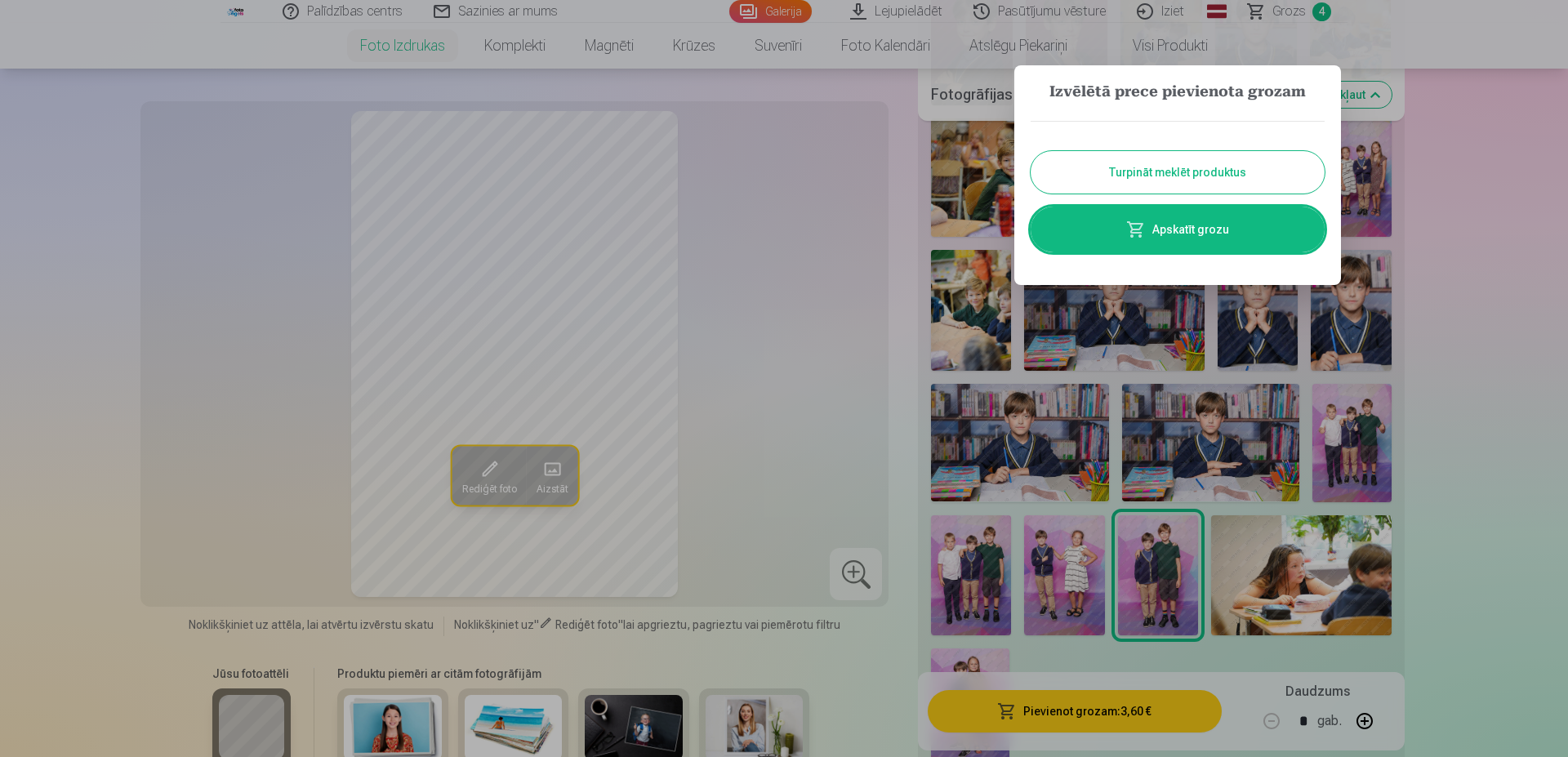
click at [1260, 174] on button "Turpināt meklēt produktus" at bounding box center [1178, 173] width 294 height 43
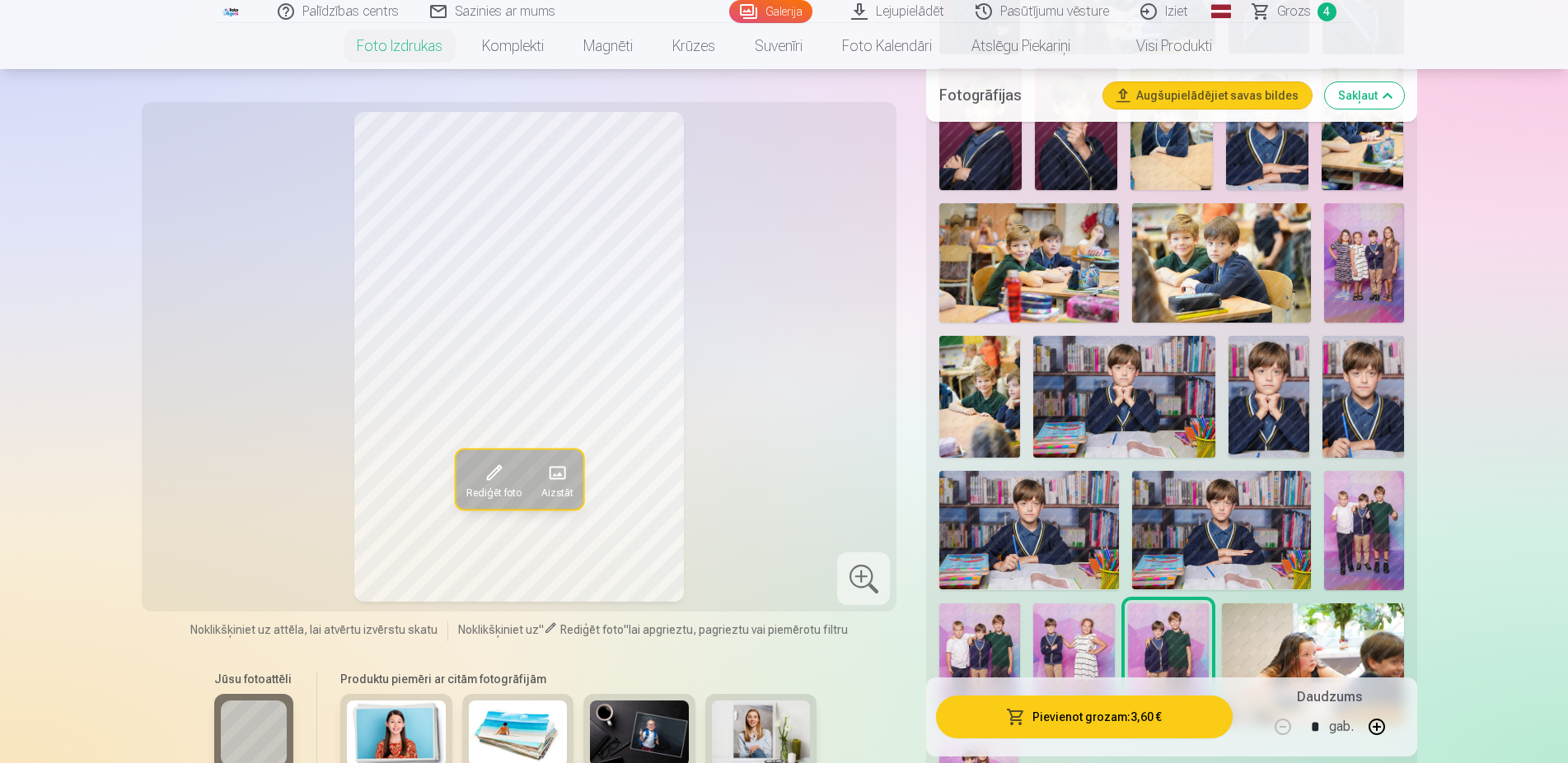
scroll to position [747, 0]
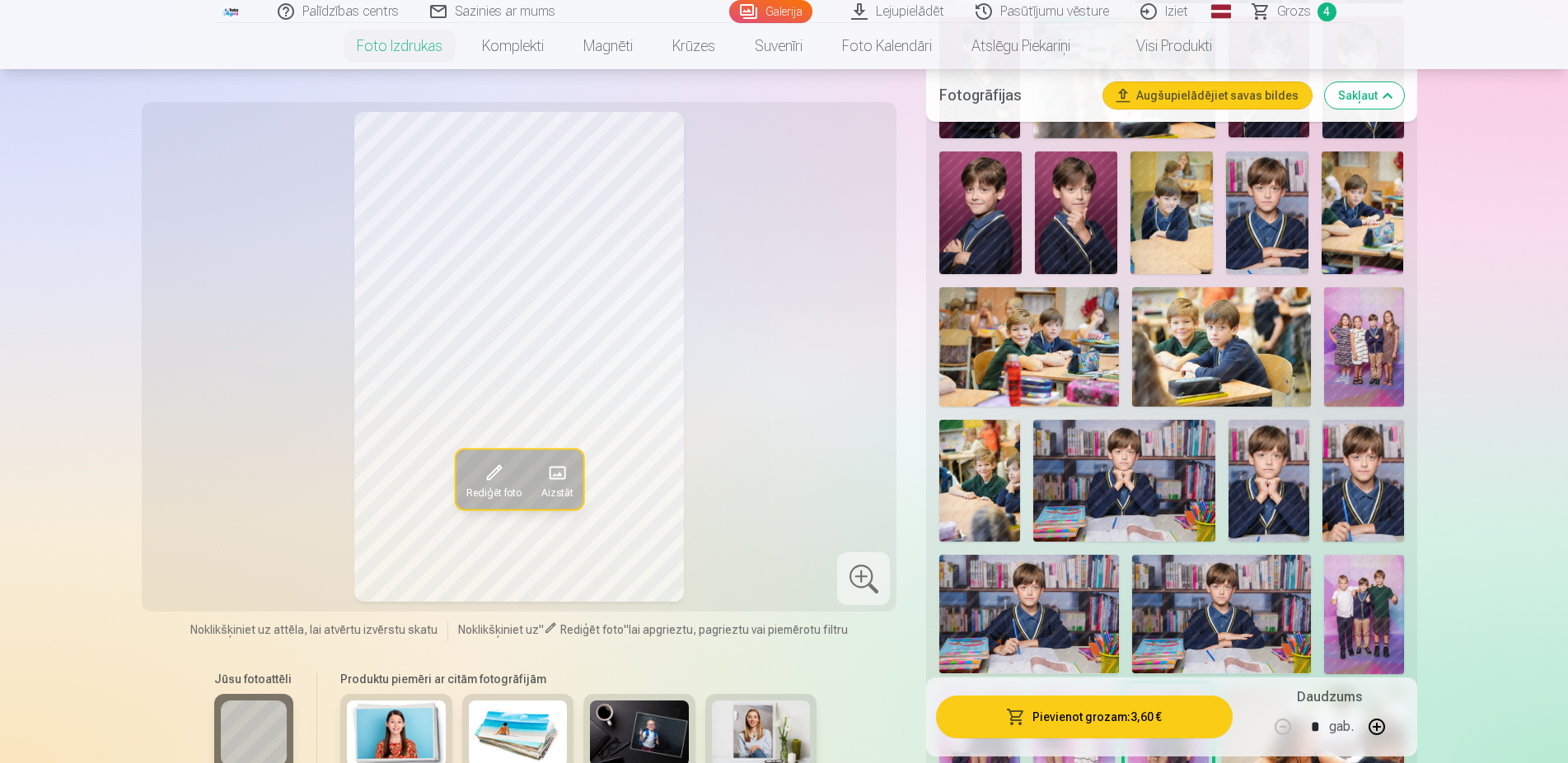
click at [1366, 212] on img at bounding box center [1362, 214] width 83 height 124
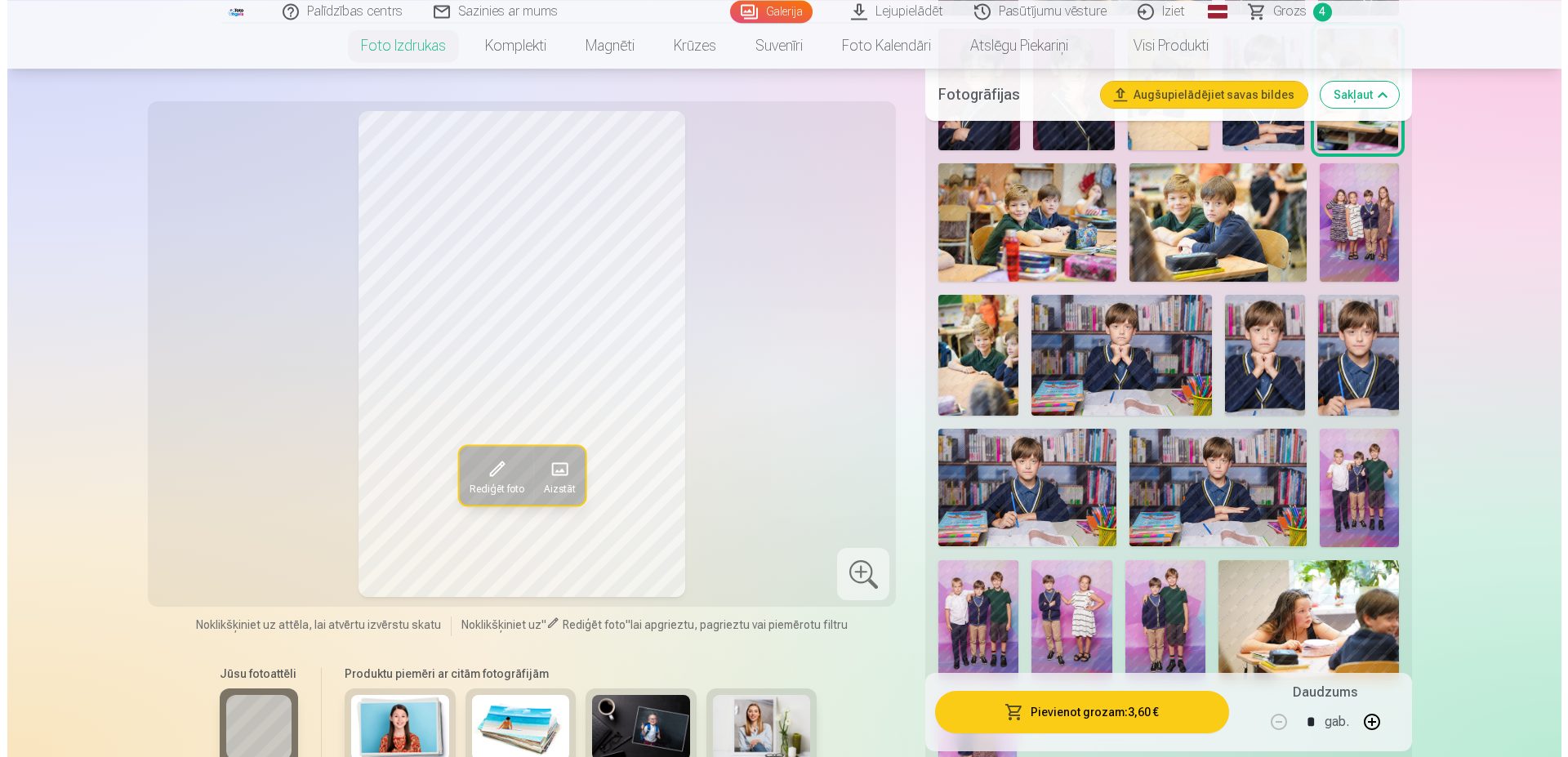
scroll to position [908, 0]
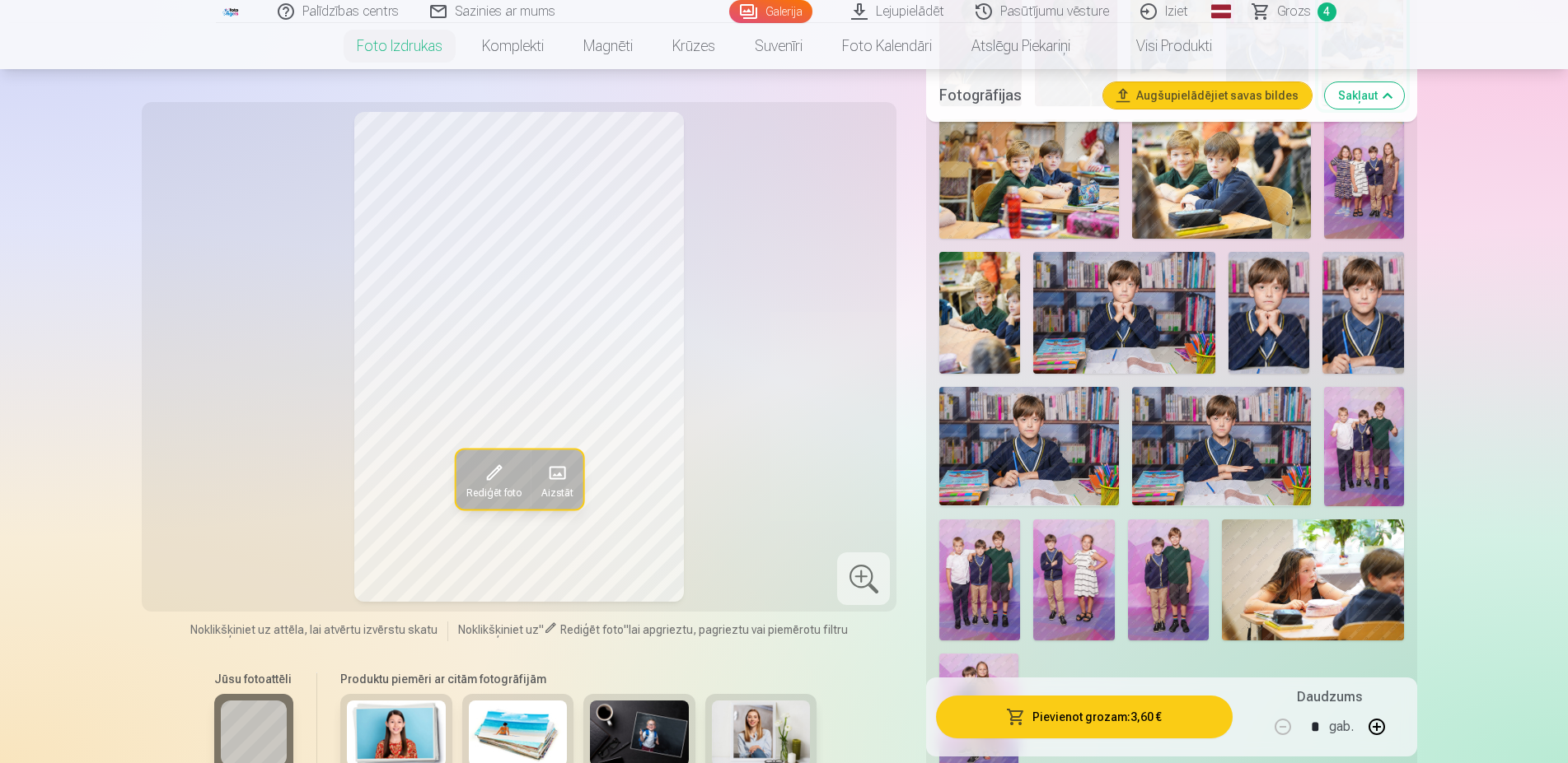
click at [1097, 715] on button "Pievienot grozam : 3,60 €" at bounding box center [1083, 717] width 295 height 43
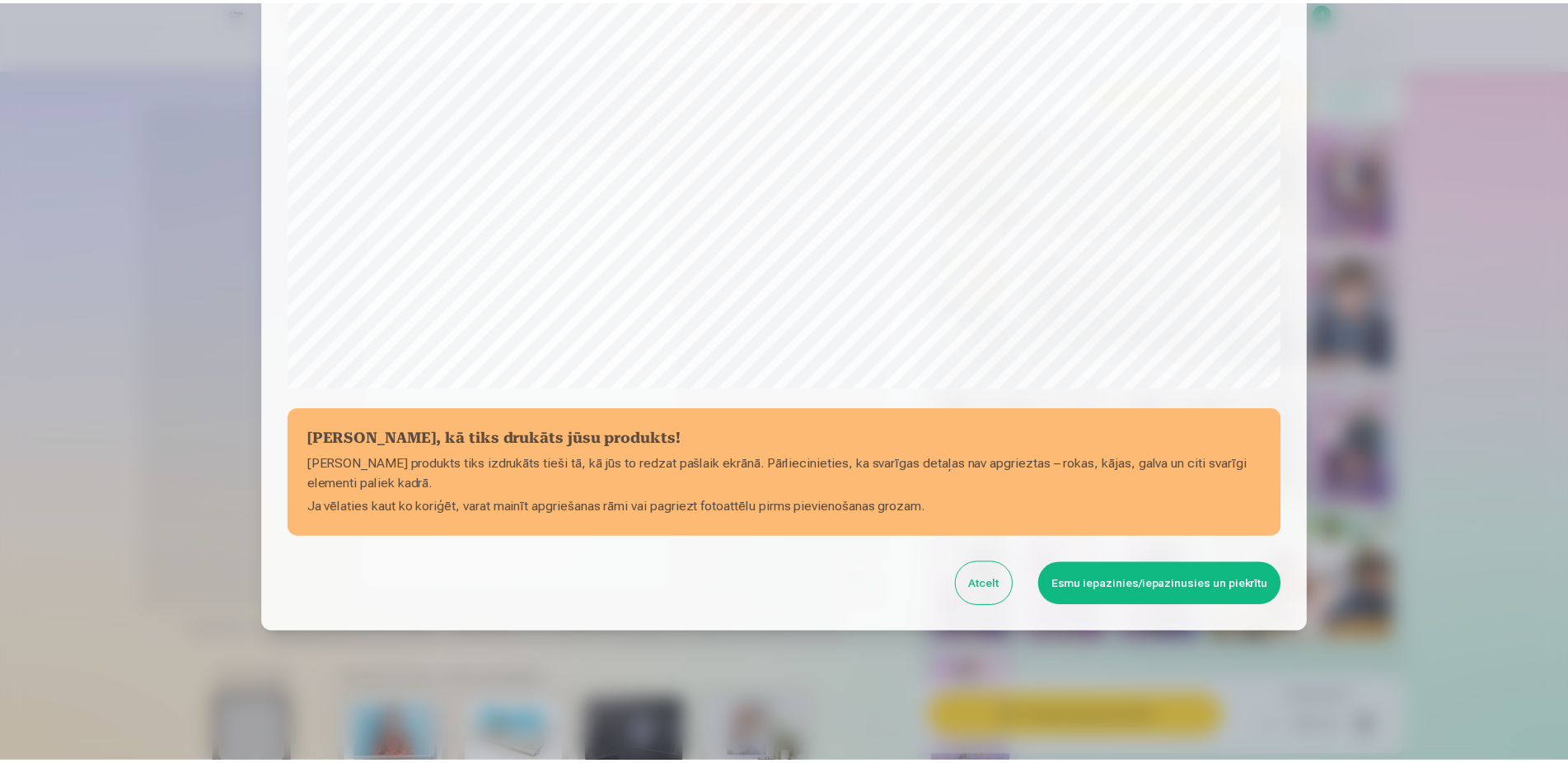
scroll to position [423, 0]
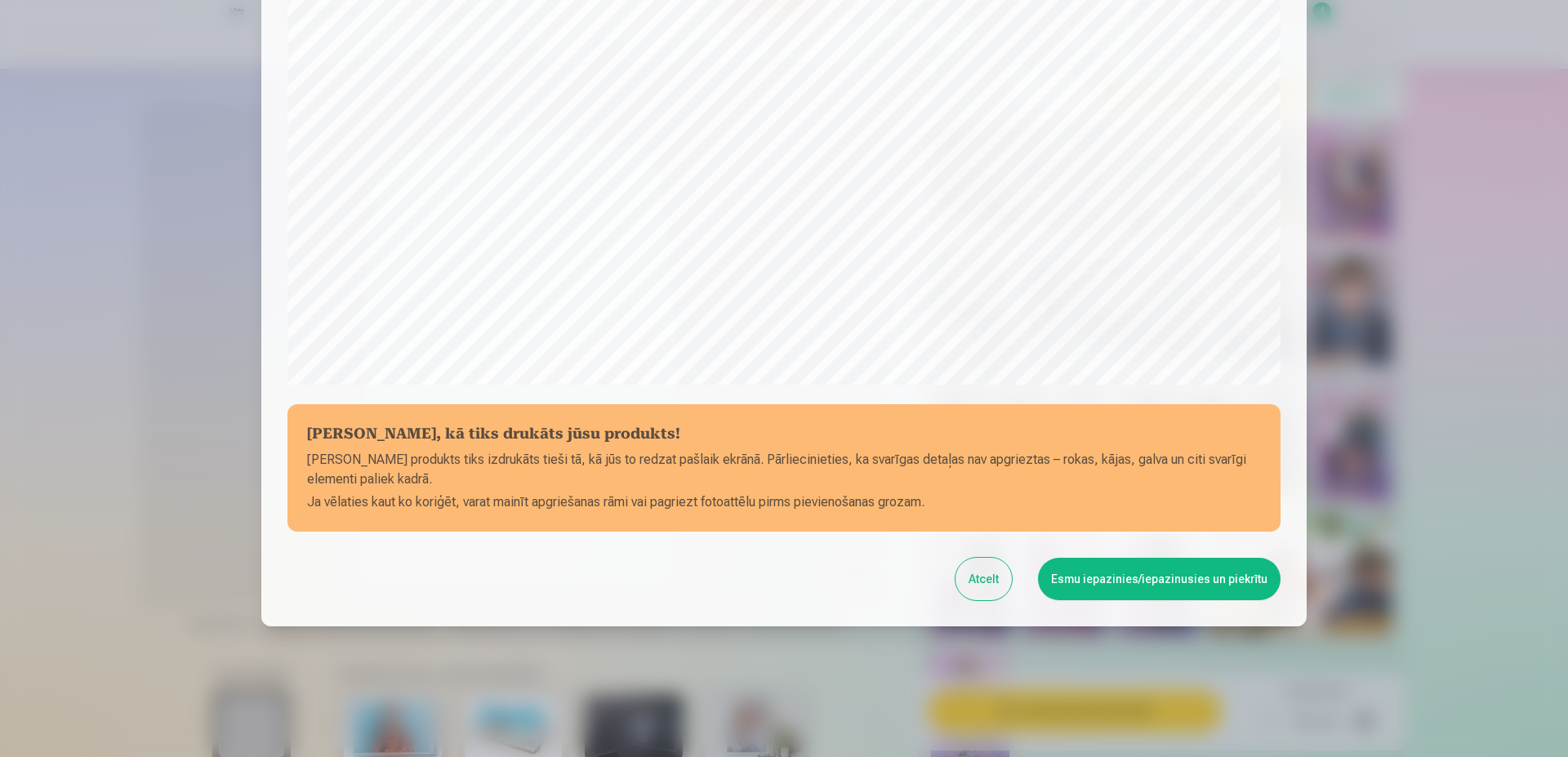
click at [1171, 583] on button "Esmu iepazinies/iepazinusies un piekrītu" at bounding box center [1159, 580] width 242 height 43
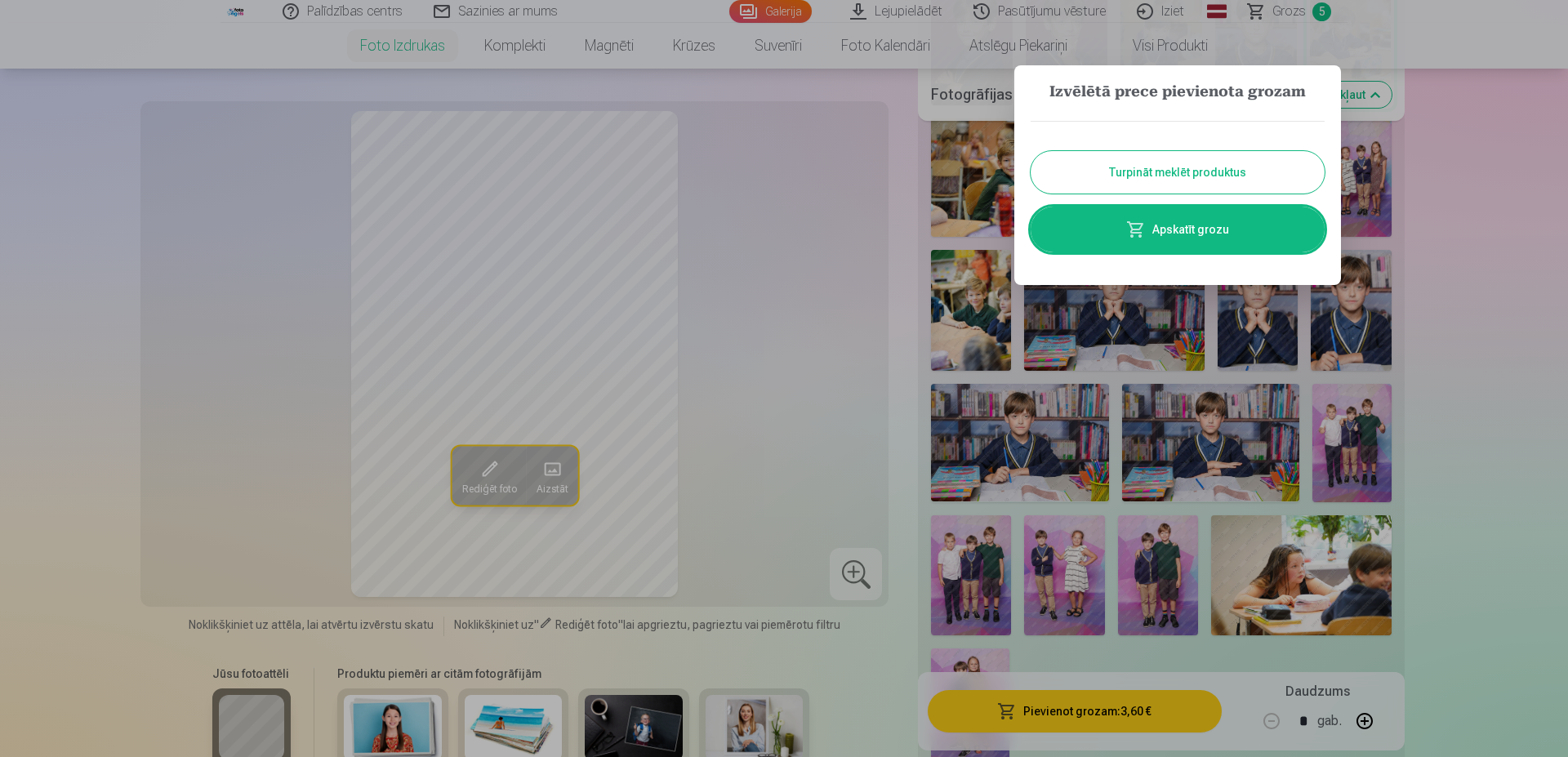
click at [1260, 159] on button "Turpināt meklēt produktus" at bounding box center [1178, 173] width 294 height 43
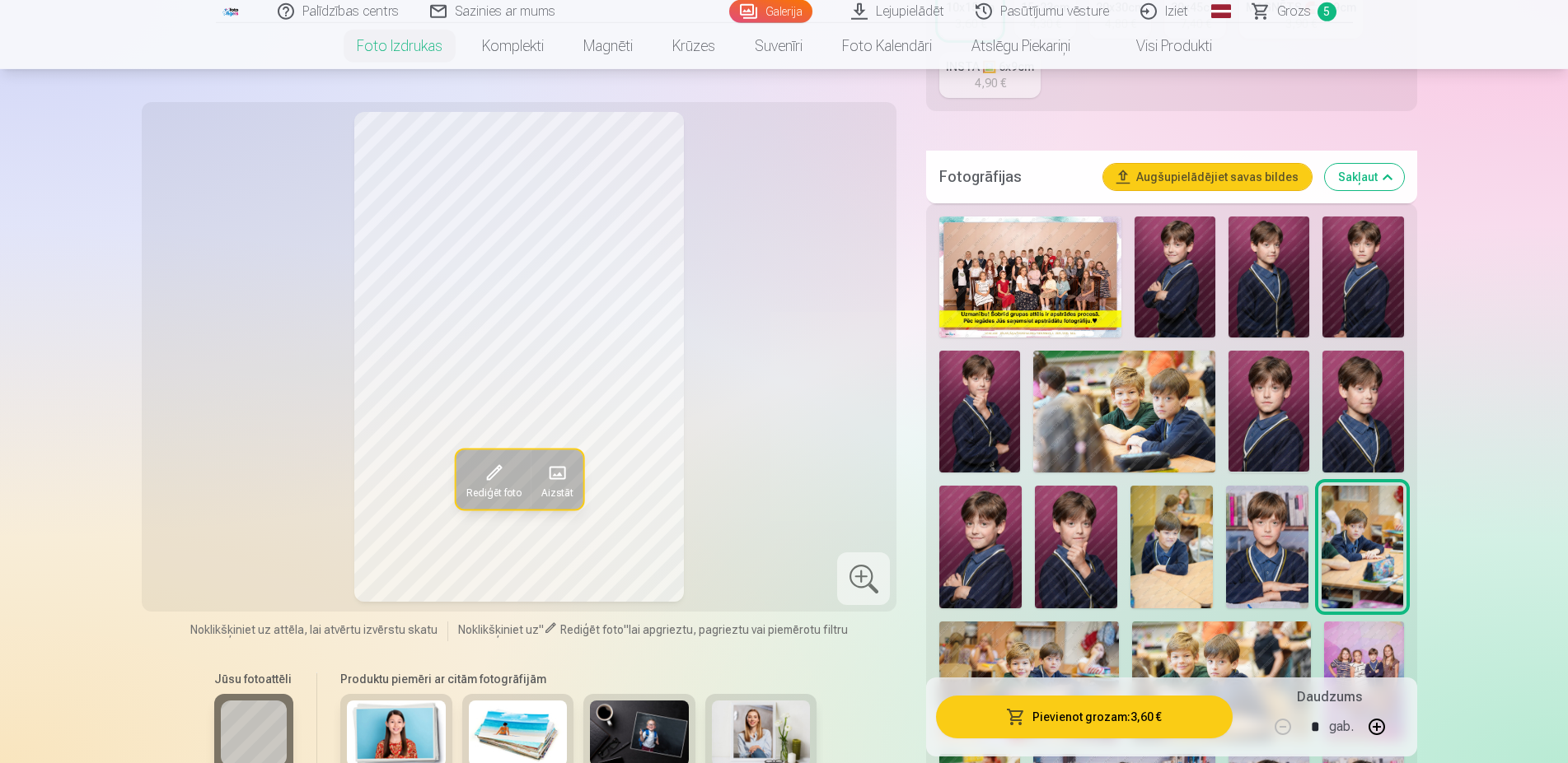
scroll to position [411, 0]
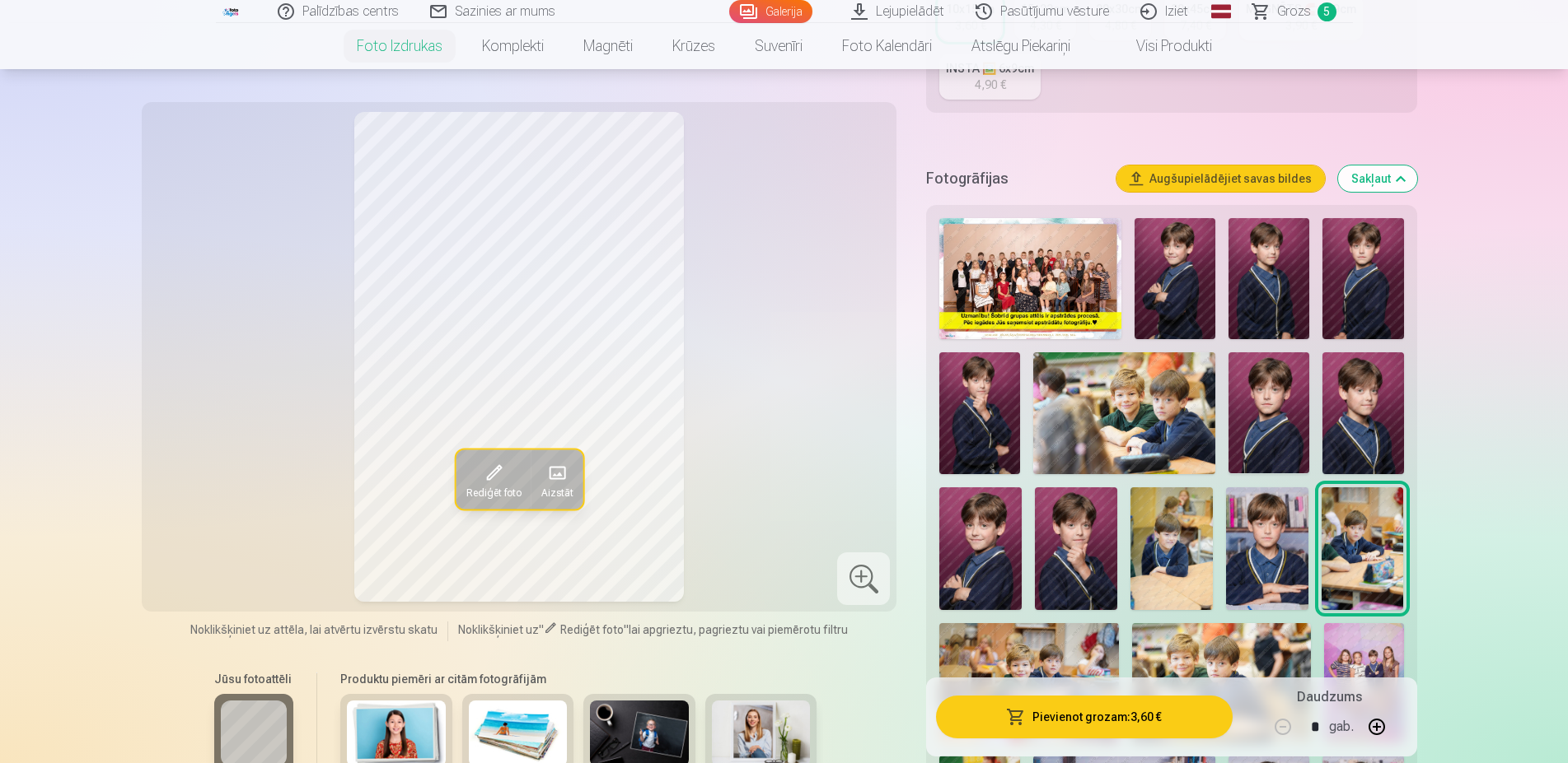
click at [1016, 289] on img at bounding box center [1030, 278] width 182 height 121
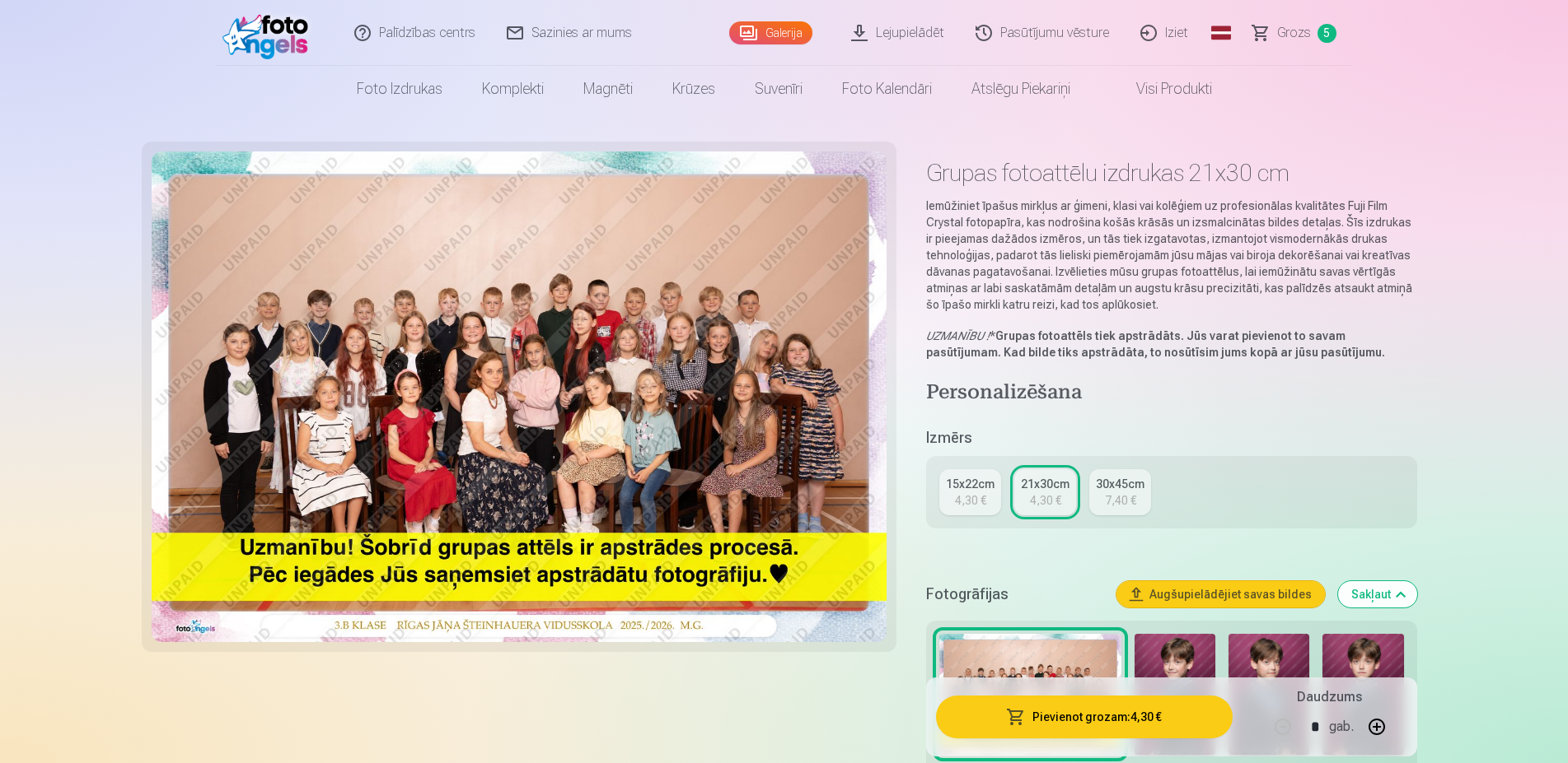
click at [1159, 712] on button "Pievienot grozam : 4,30 €" at bounding box center [1083, 717] width 295 height 43
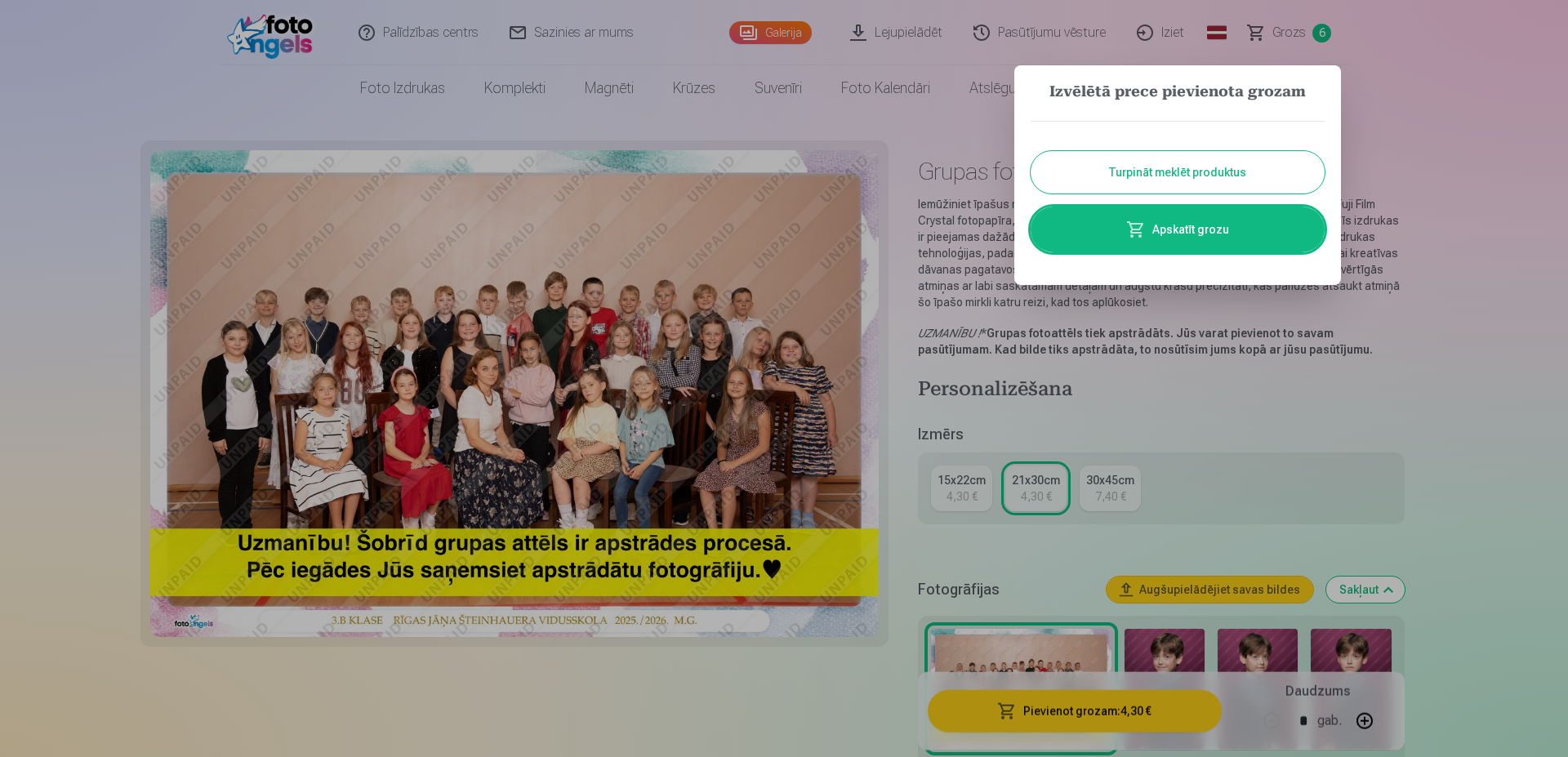
click at [1227, 164] on button "Turpināt meklēt produktus" at bounding box center [1178, 173] width 294 height 43
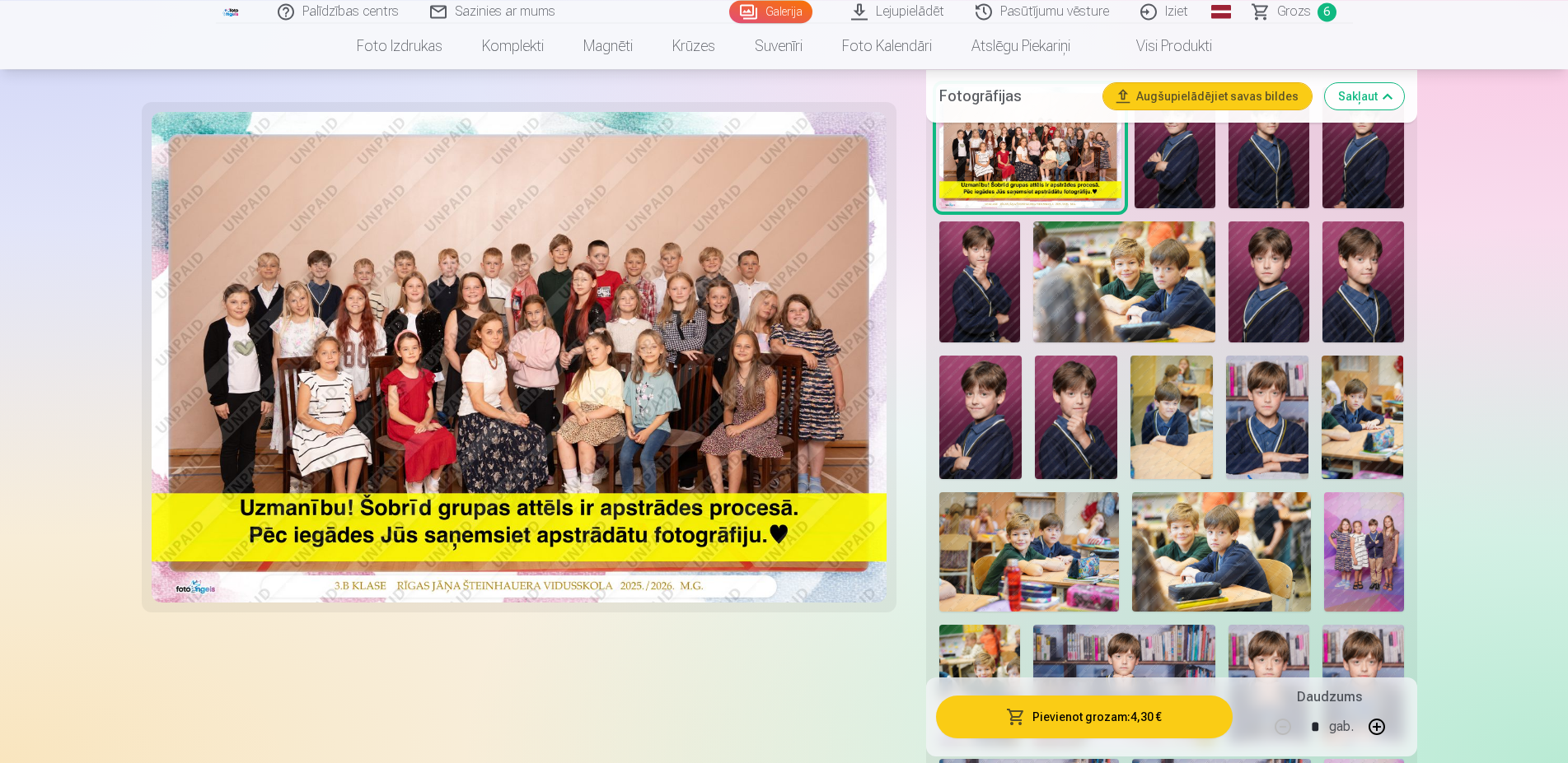
scroll to position [504, 0]
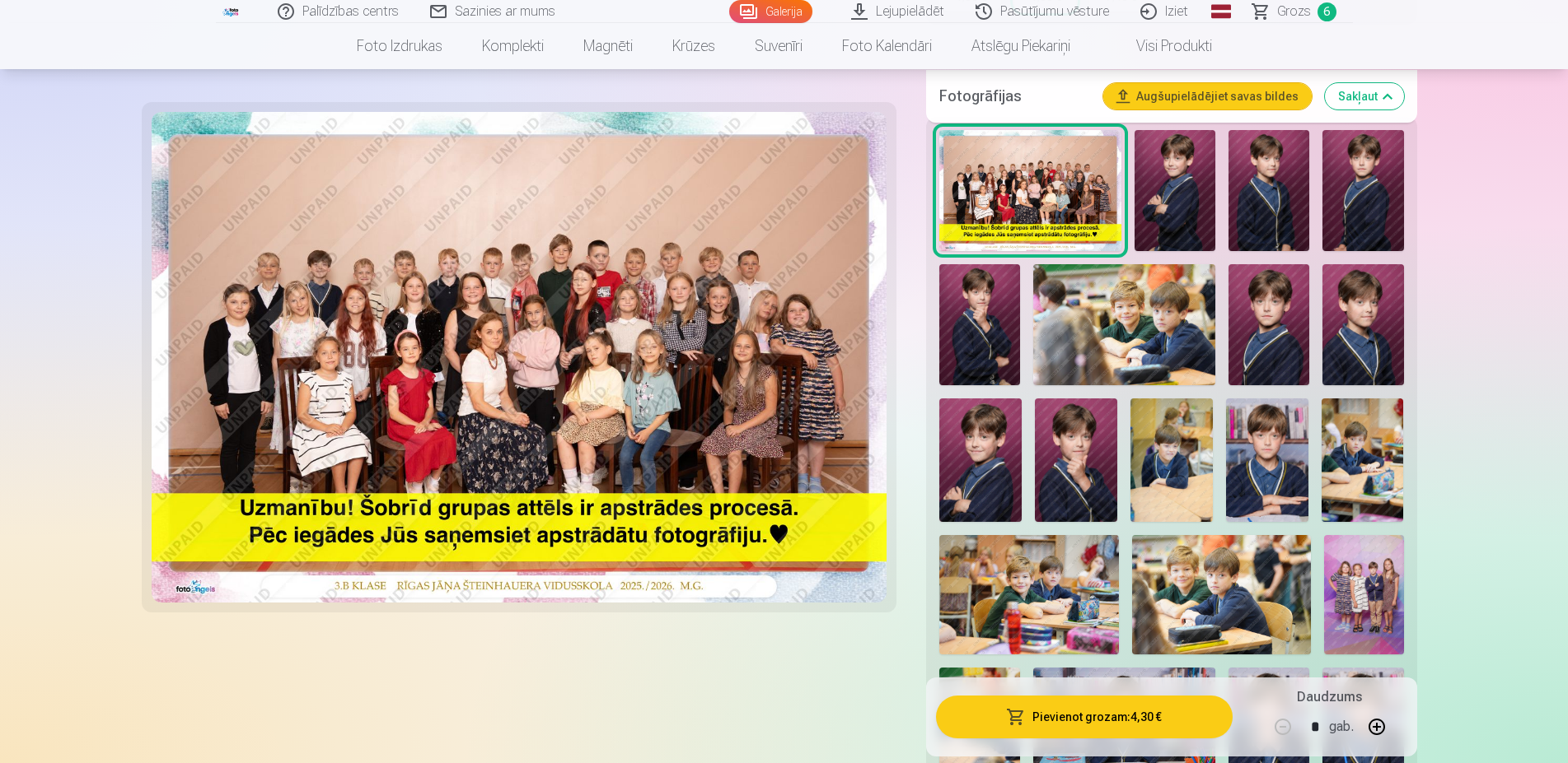
click at [1304, 10] on span "Grozs" at bounding box center [1294, 12] width 34 height 20
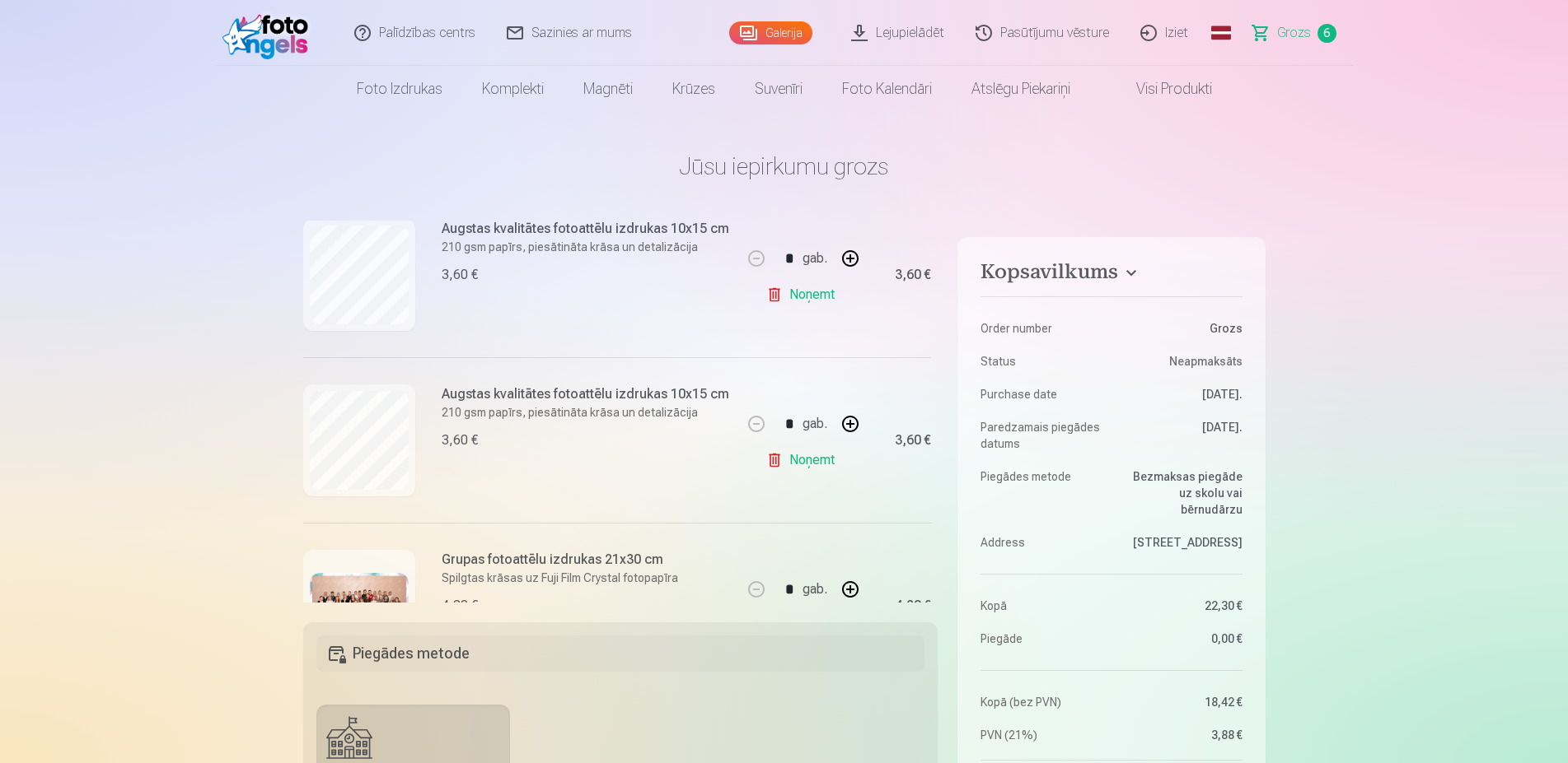
scroll to position [826, 0]
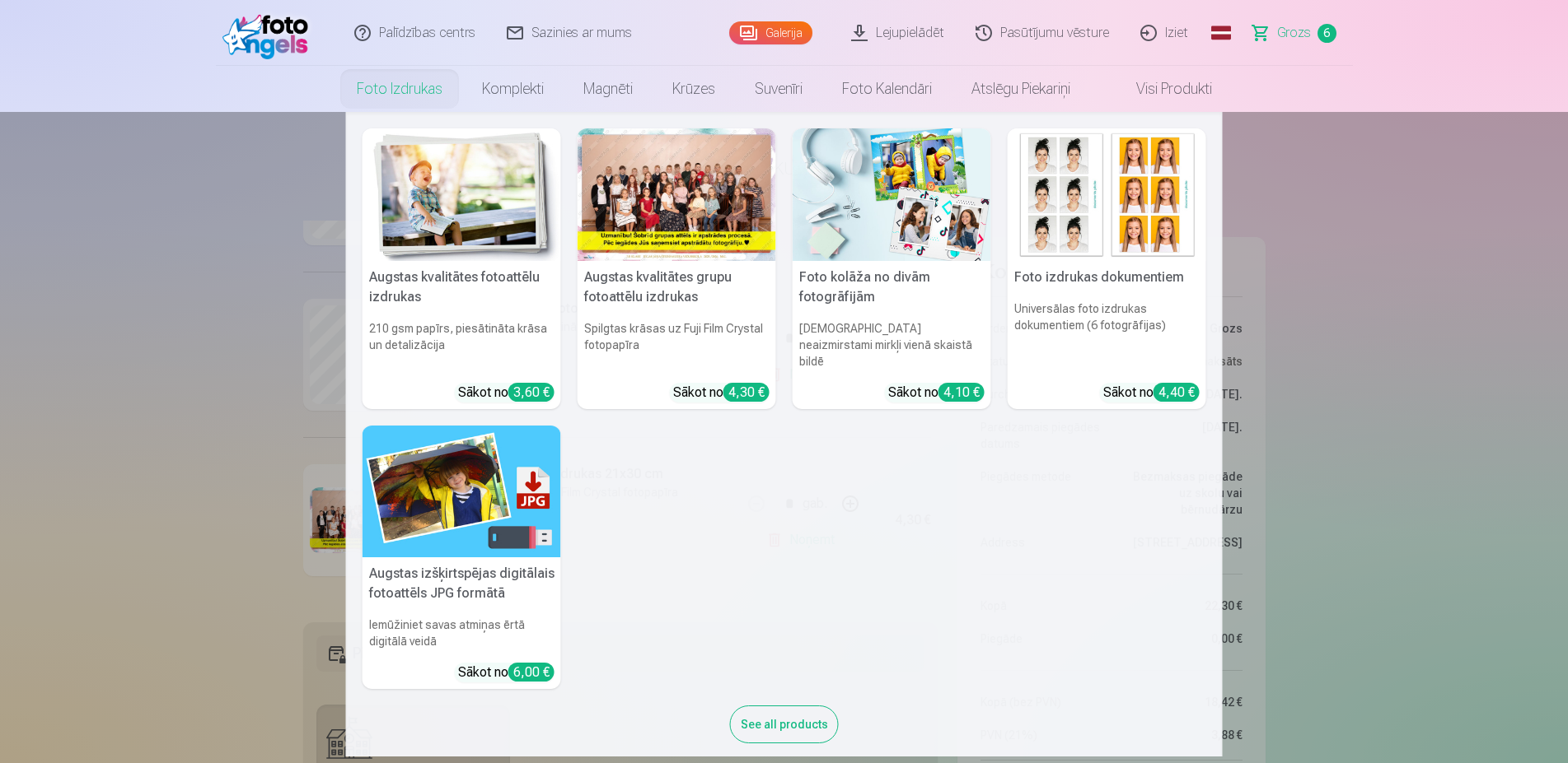
click at [401, 204] on img at bounding box center [462, 195] width 198 height 133
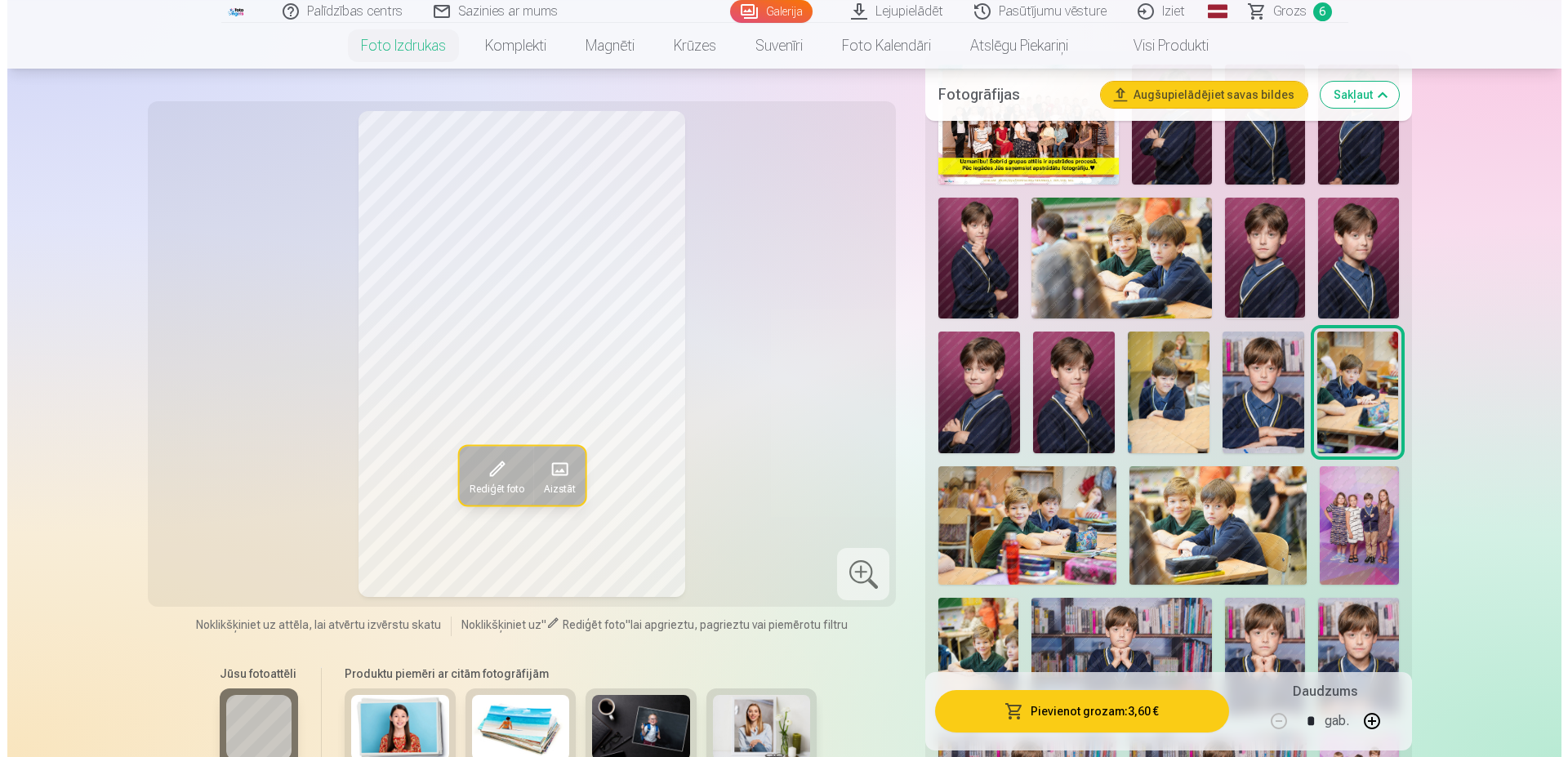
scroll to position [583, 0]
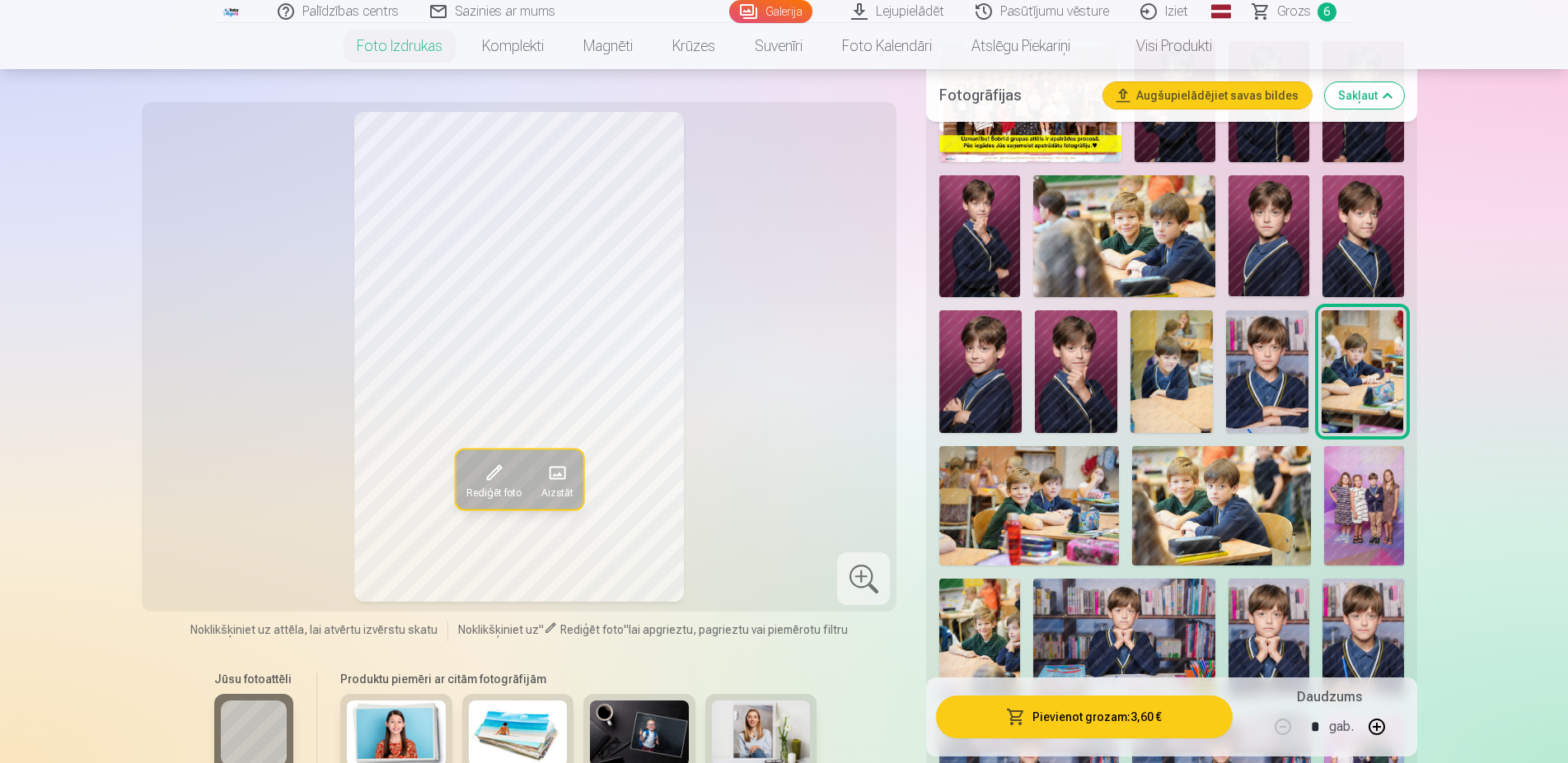
click at [1276, 497] on img at bounding box center [1220, 505] width 179 height 119
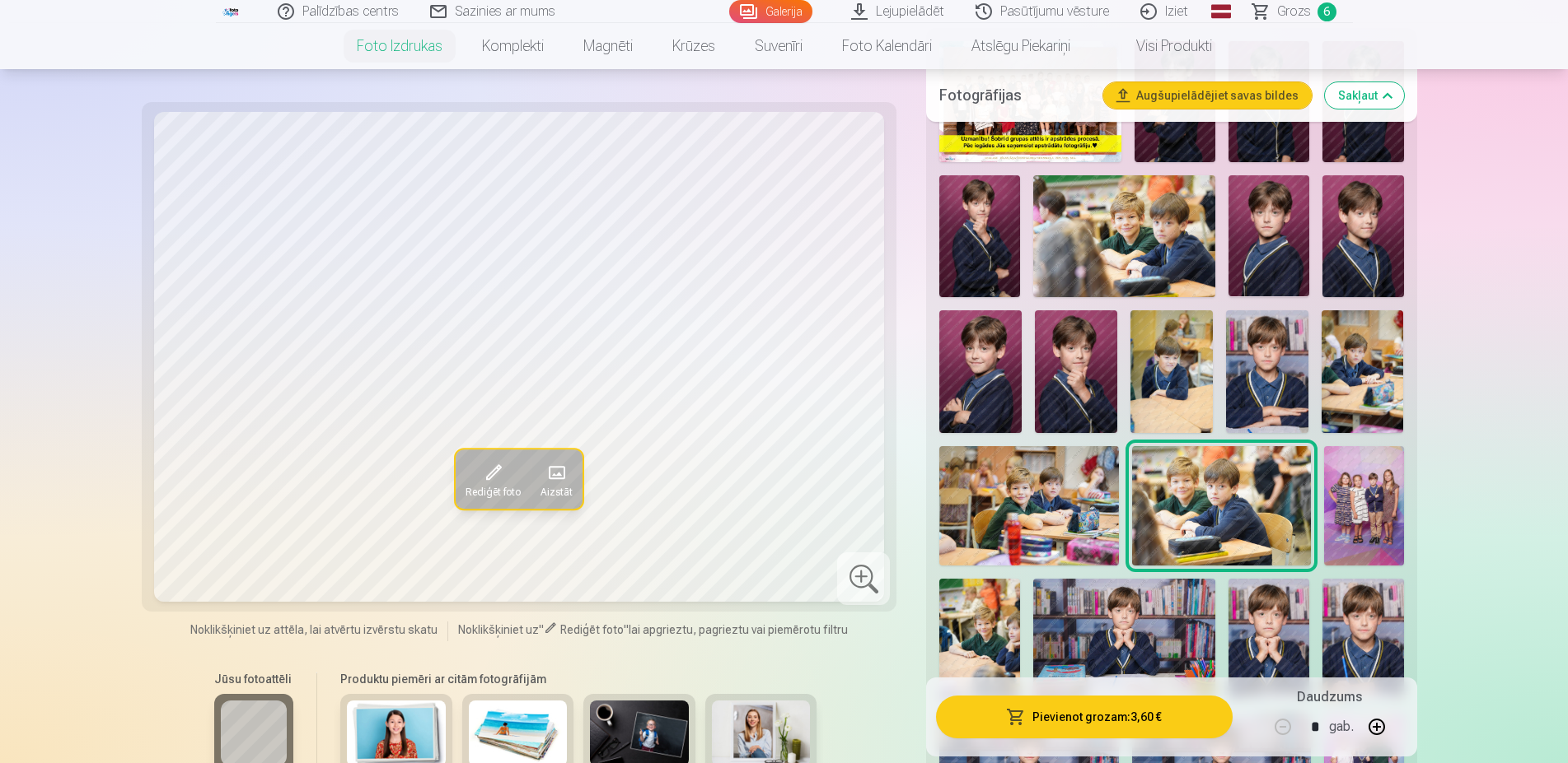
click at [1096, 710] on button "Pievienot grozam : 3,60 €" at bounding box center [1083, 717] width 295 height 43
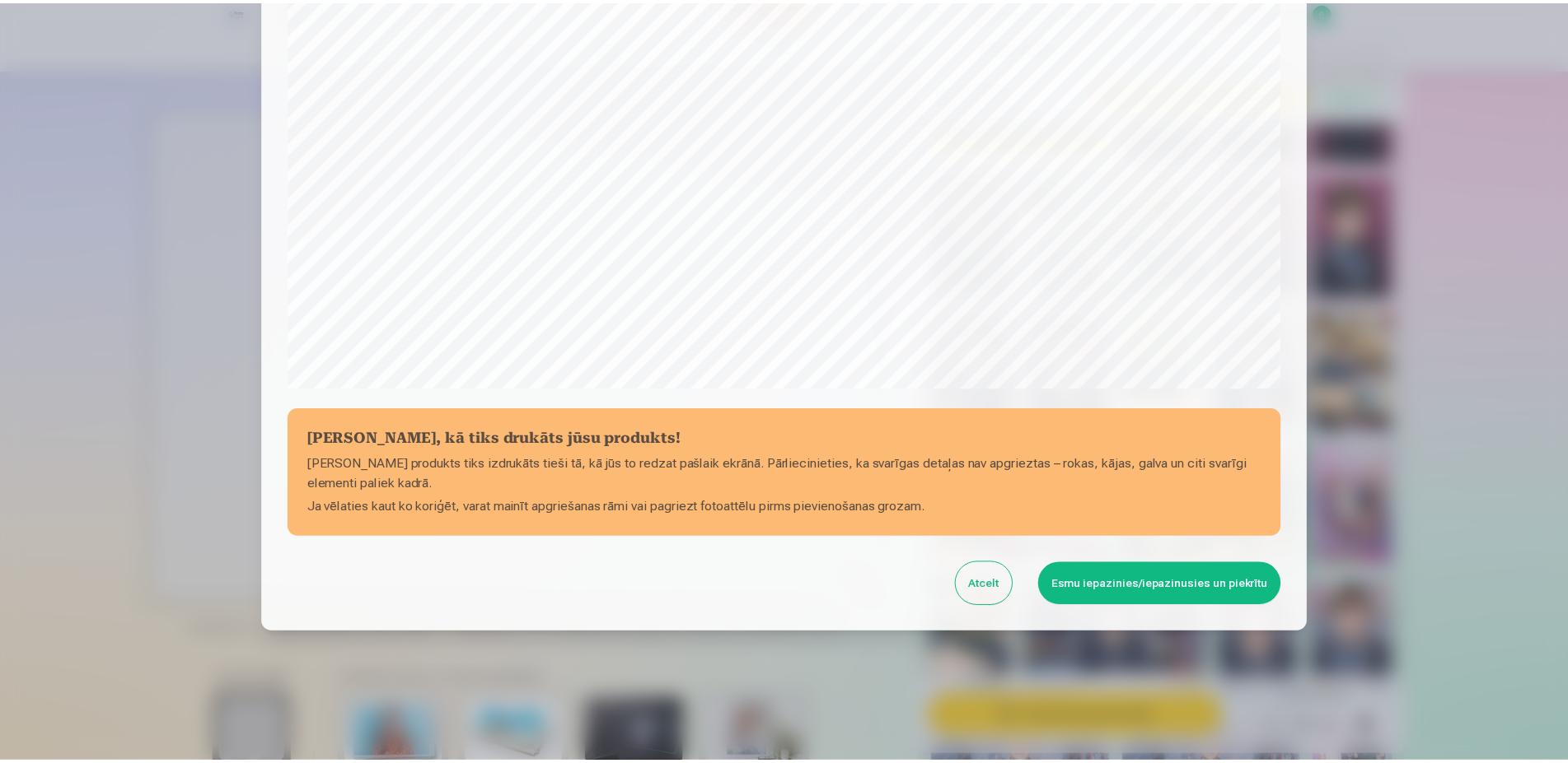
scroll to position [423, 0]
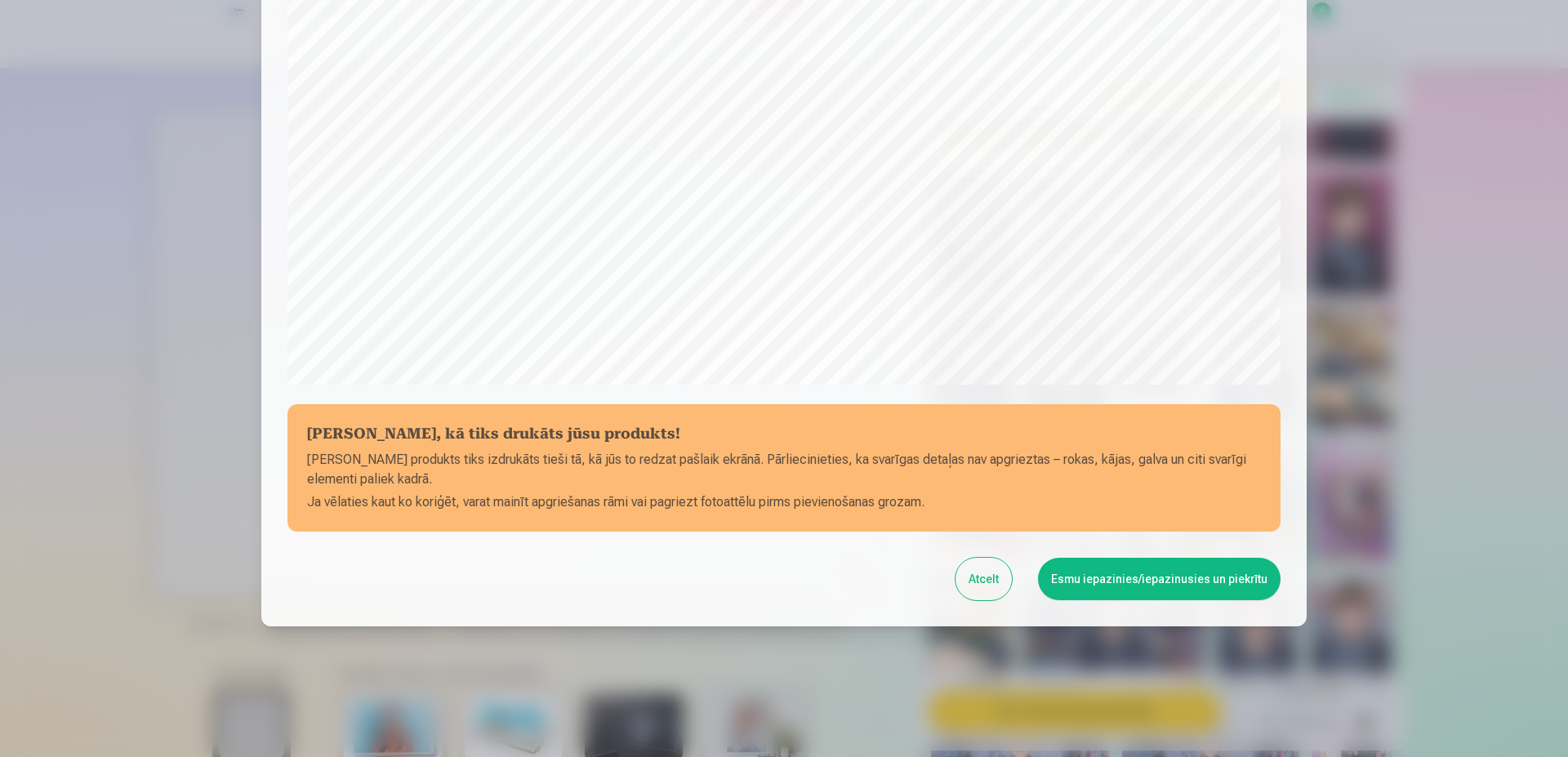
click at [1150, 579] on button "Esmu iepazinies/iepazinusies un piekrītu" at bounding box center [1159, 580] width 242 height 43
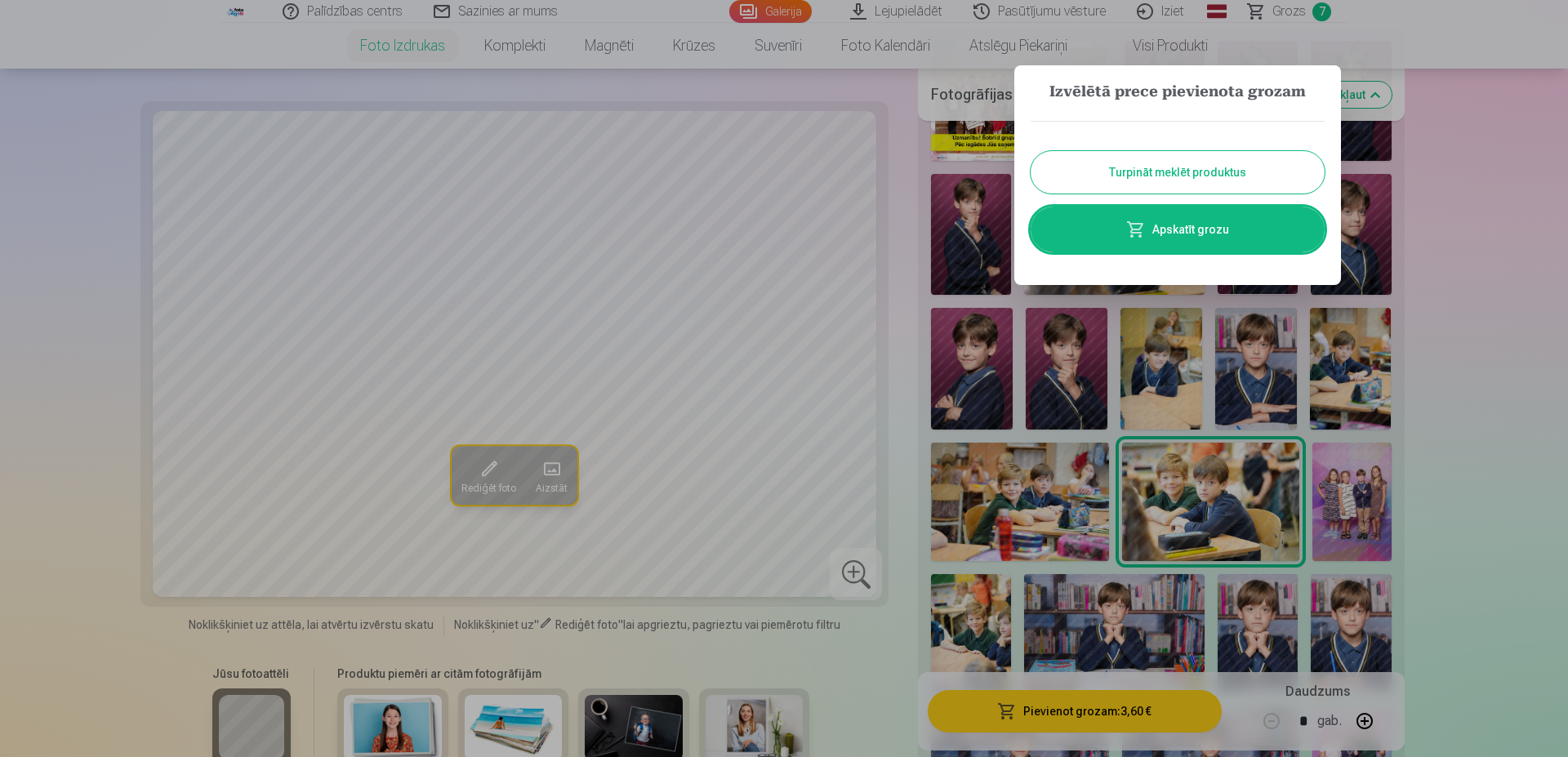
click at [1188, 173] on button "Turpināt meklēt produktus" at bounding box center [1178, 173] width 294 height 43
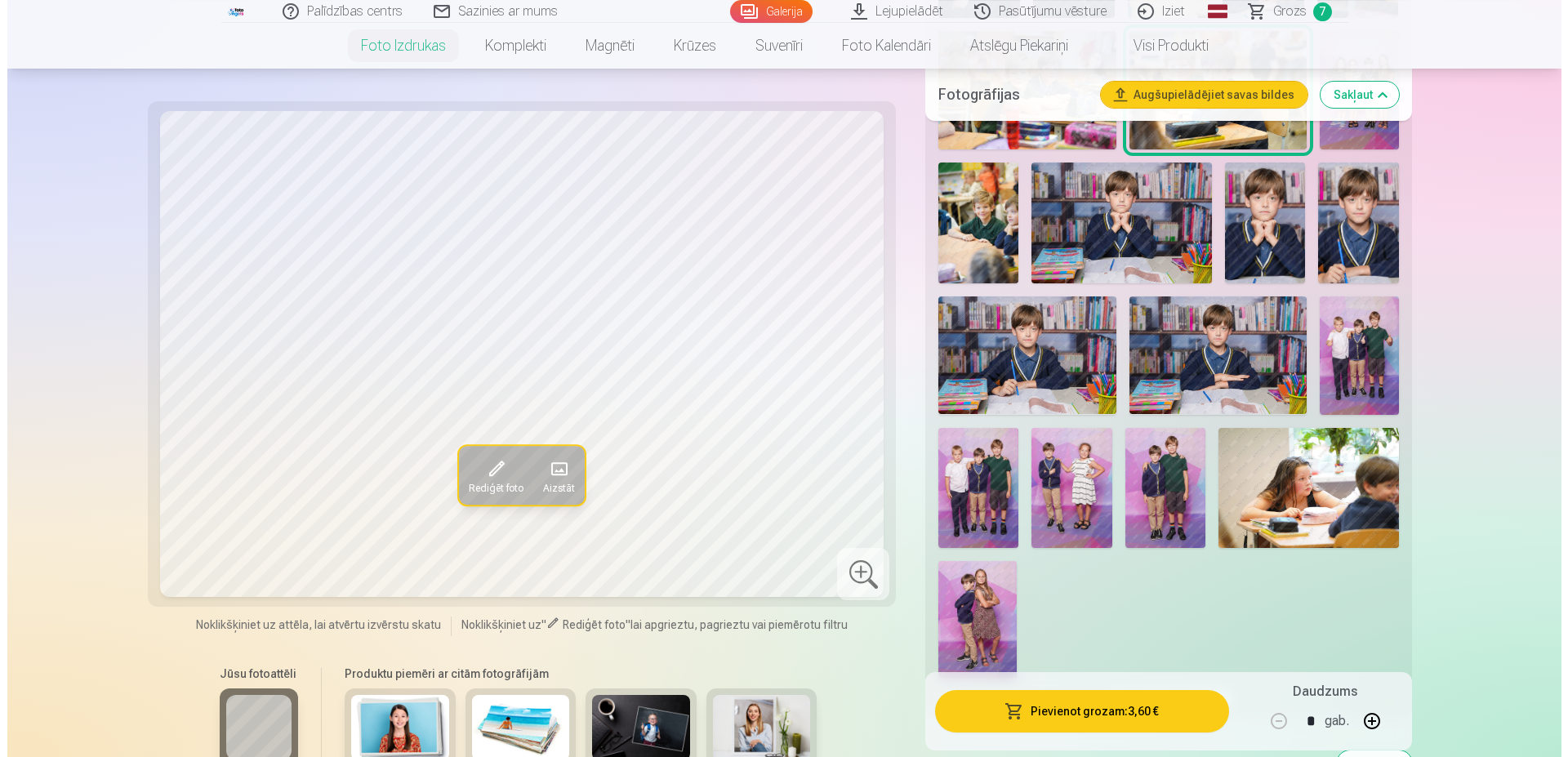
scroll to position [1000, 0]
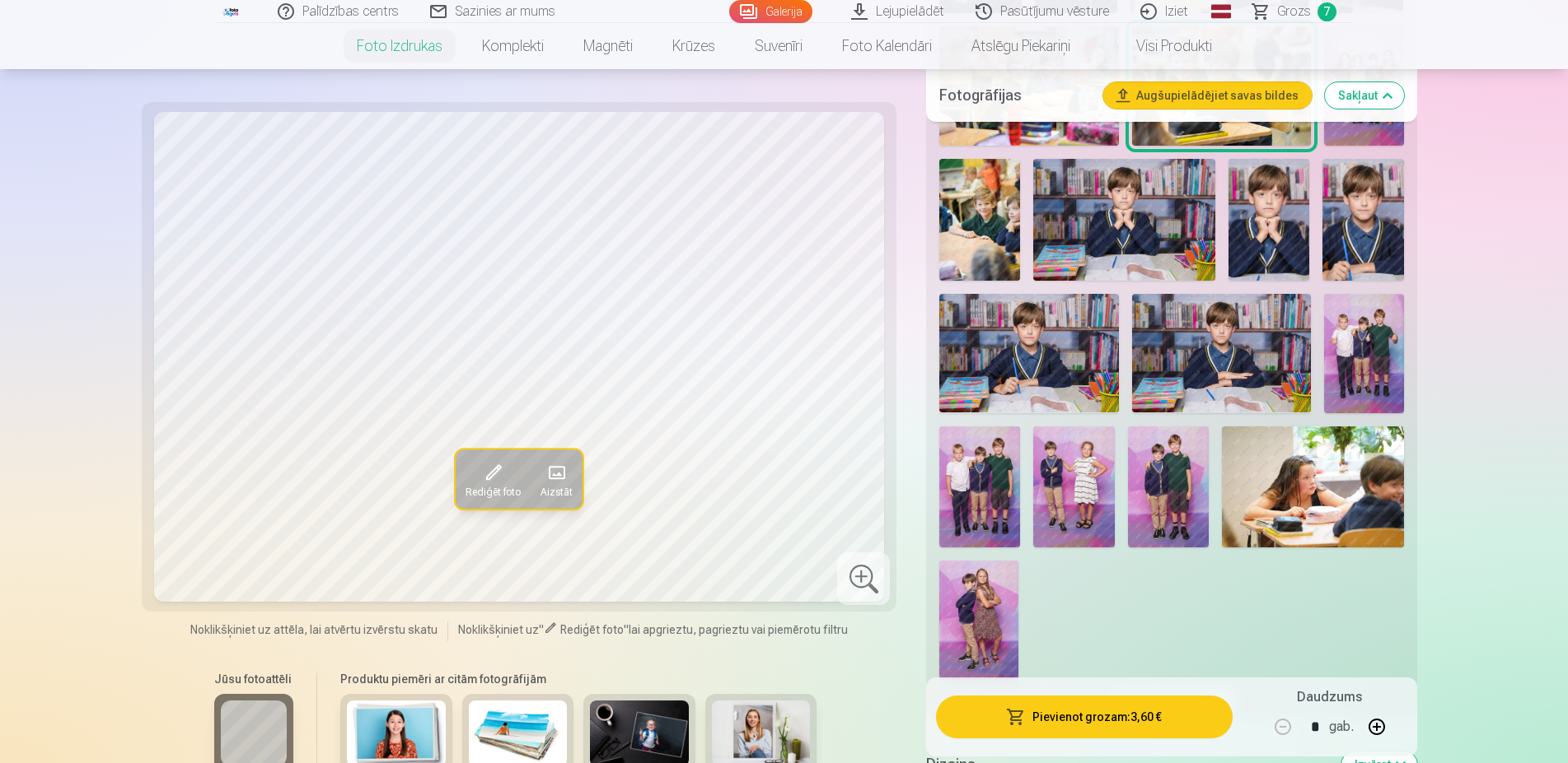
click at [1098, 497] on img at bounding box center [1073, 487] width 81 height 121
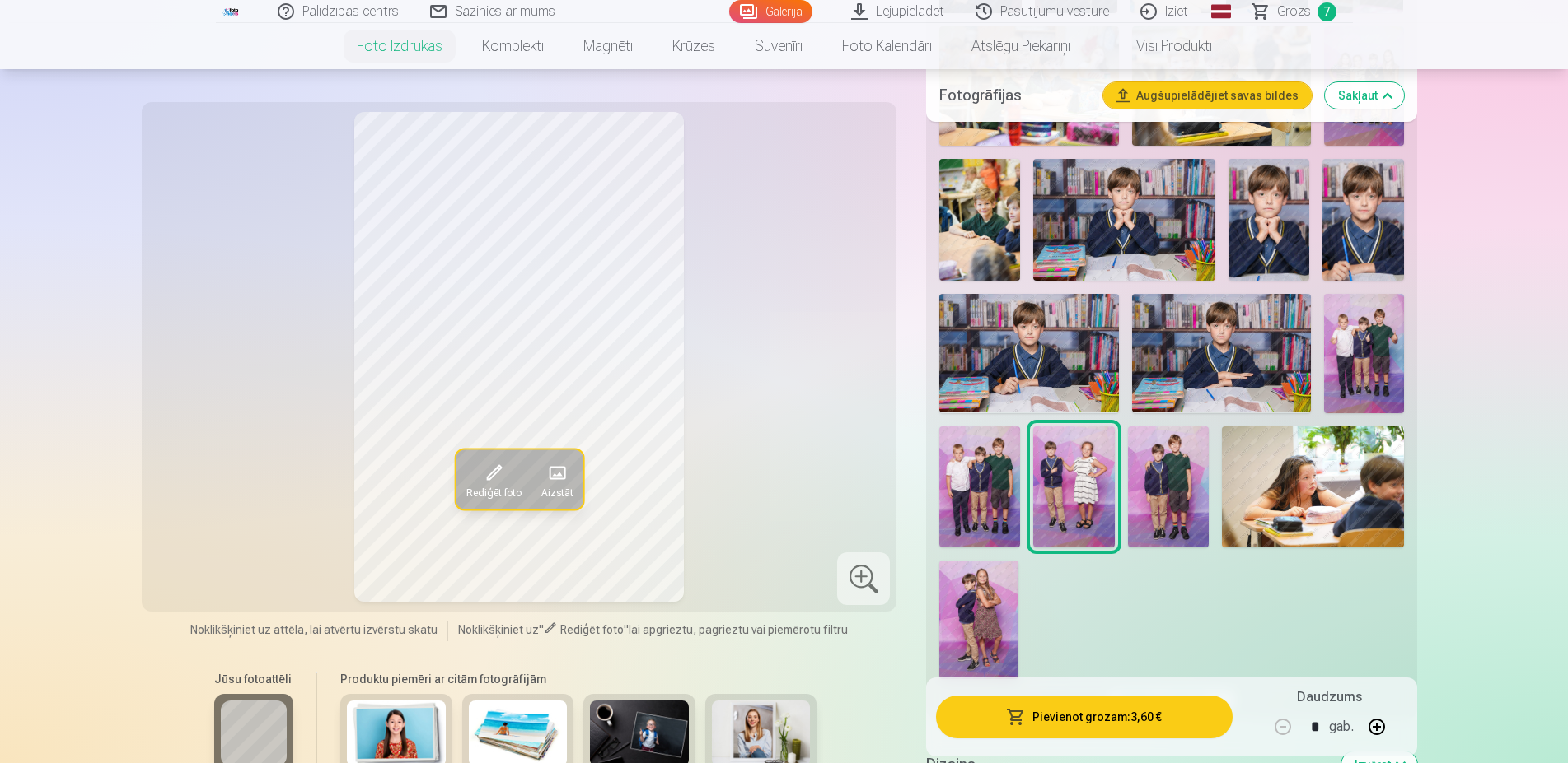
click at [1089, 720] on button "Pievienot grozam : 3,60 €" at bounding box center [1083, 717] width 295 height 43
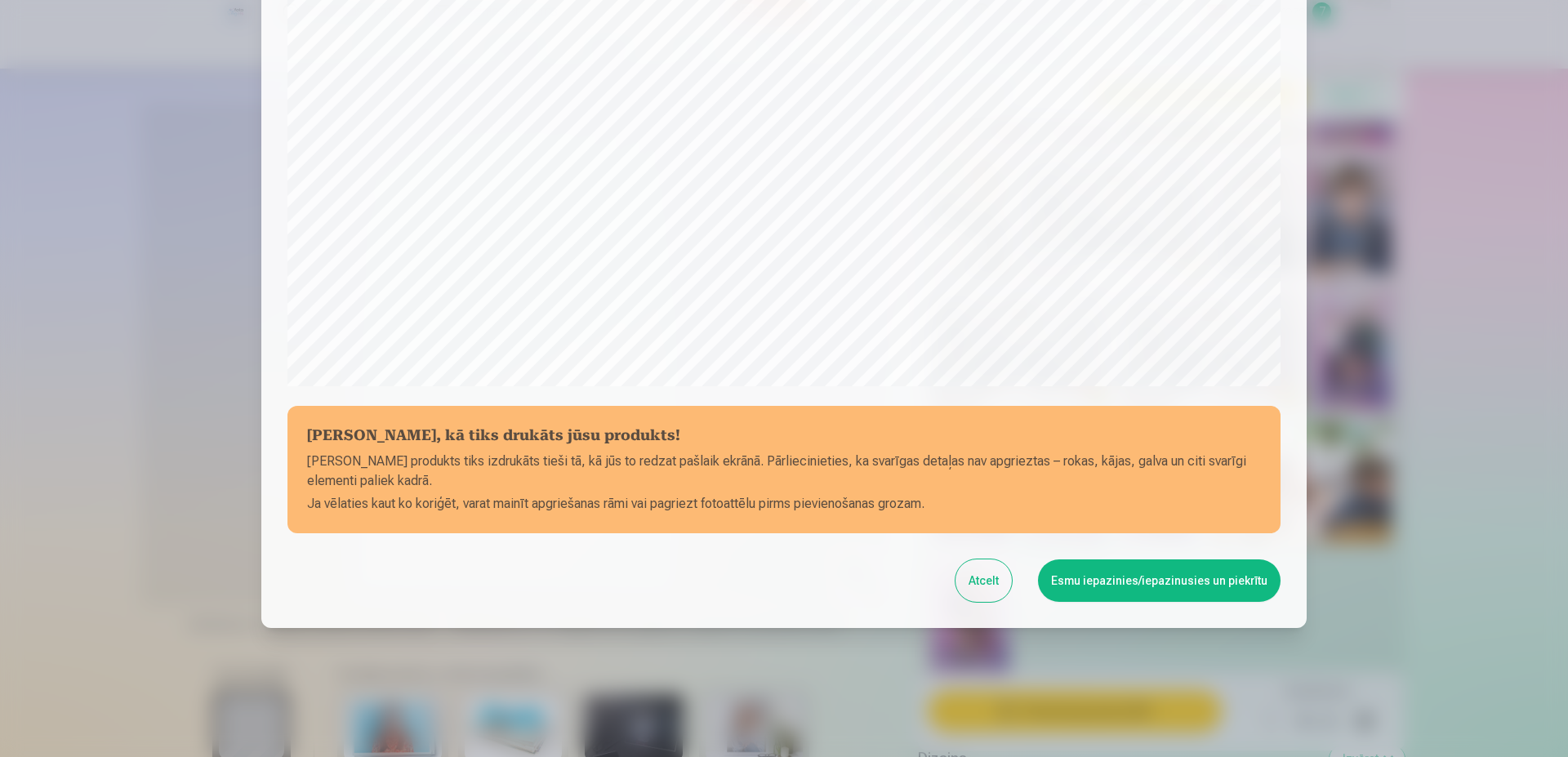
scroll to position [419, 0]
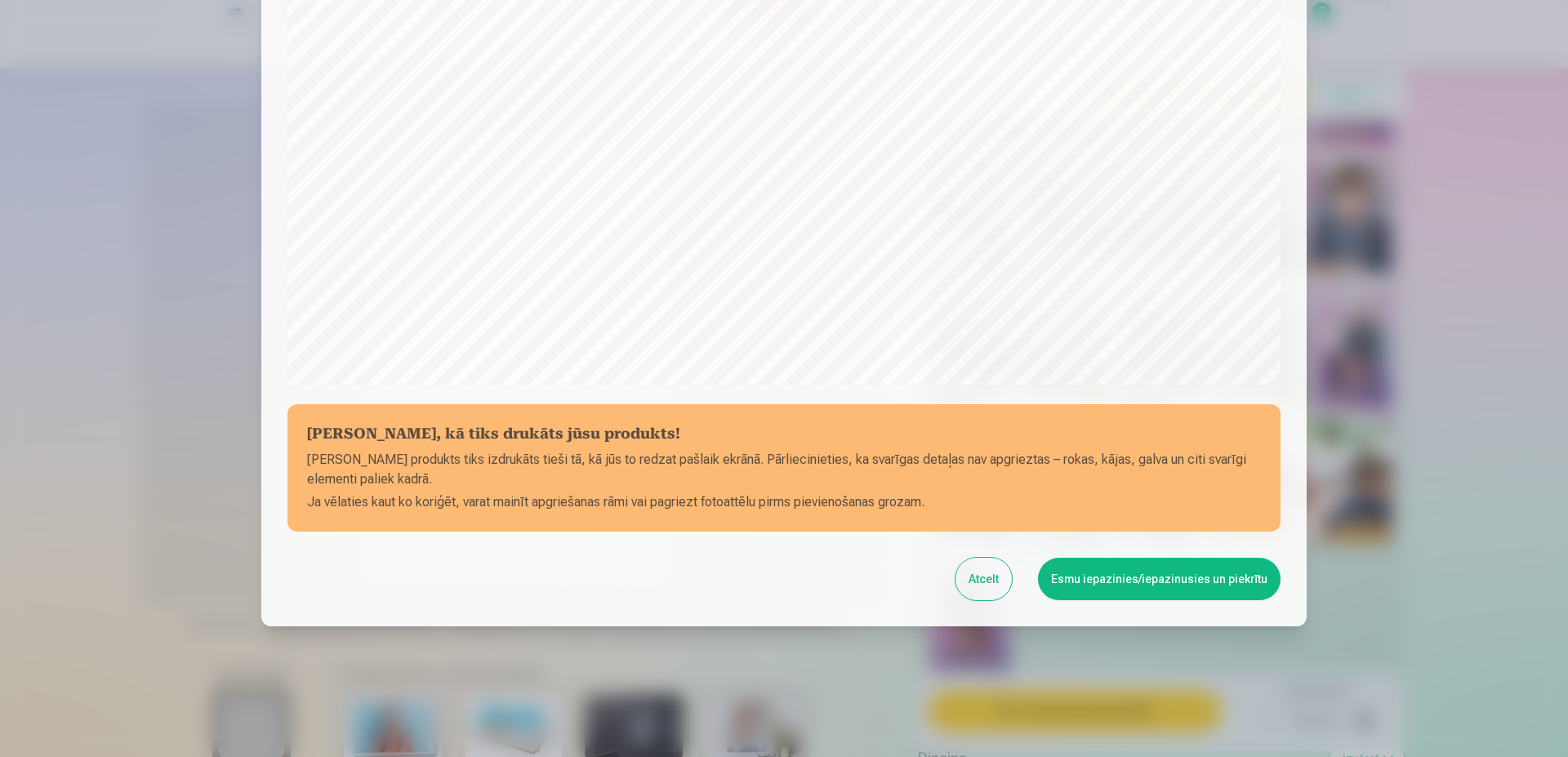
click at [1132, 568] on button "Esmu iepazinies/iepazinusies un piekrītu" at bounding box center [1159, 580] width 242 height 43
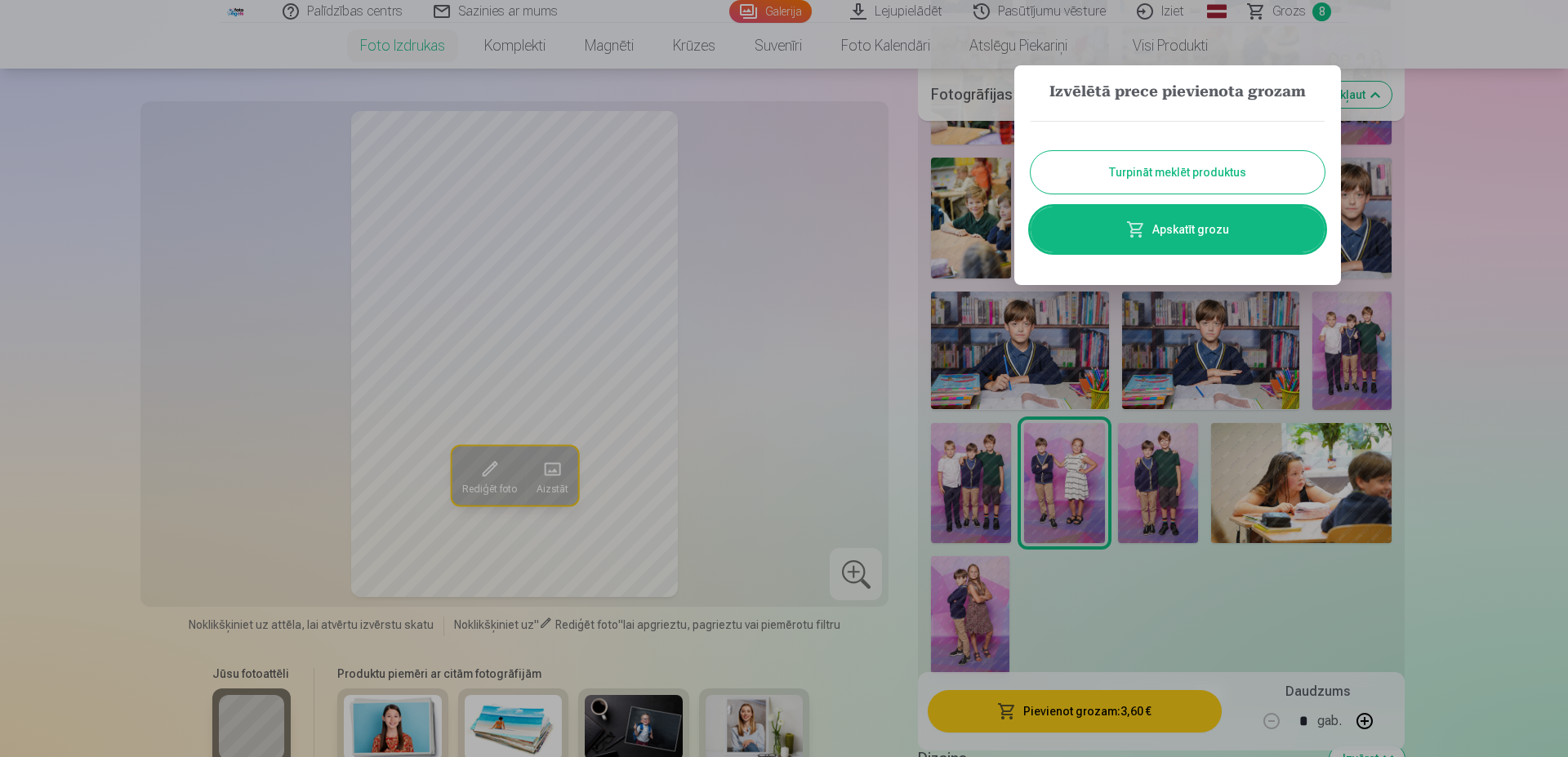
click at [1174, 236] on link "Apskatīt grozu" at bounding box center [1178, 229] width 294 height 45
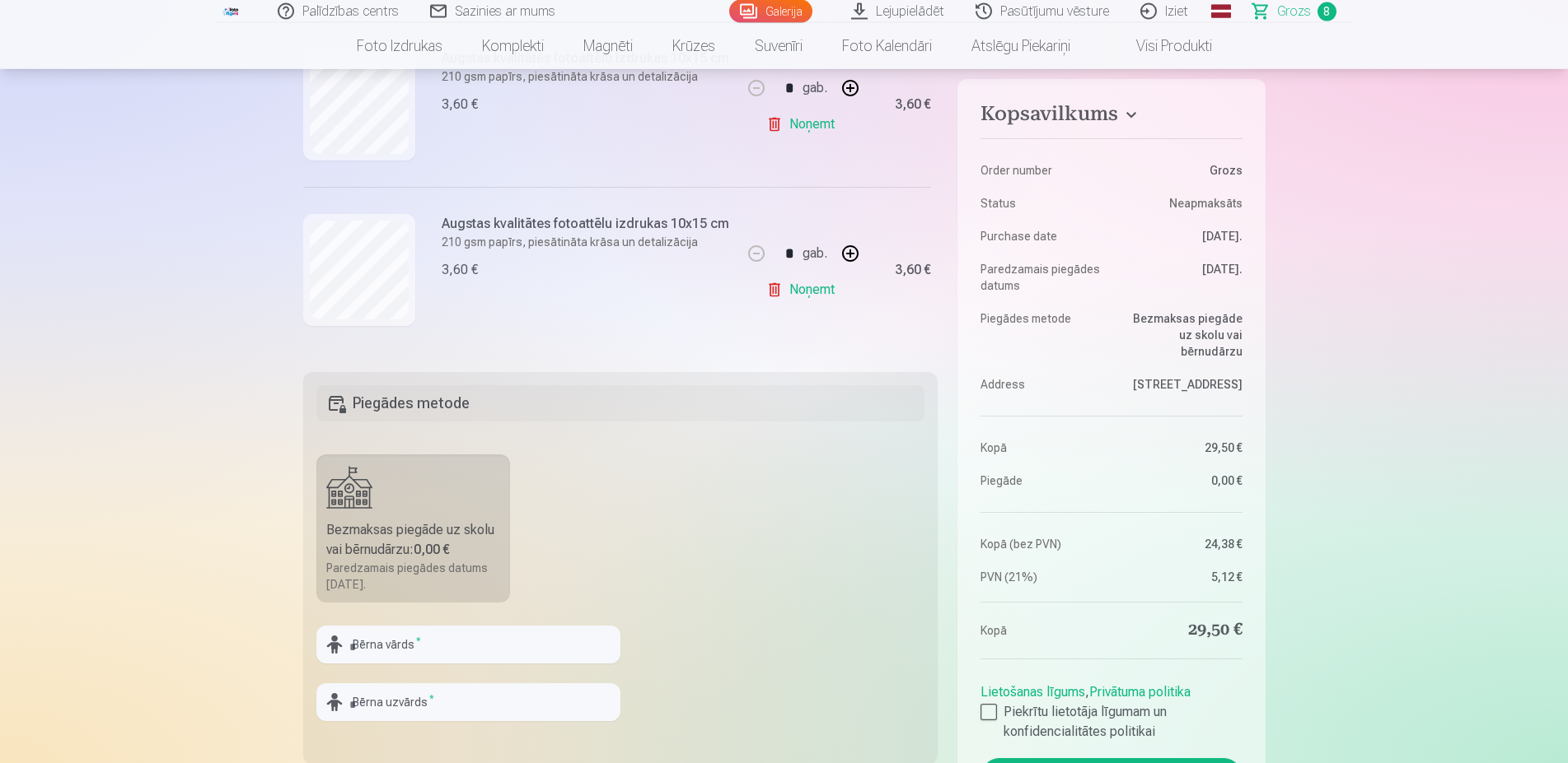
scroll to position [336, 0]
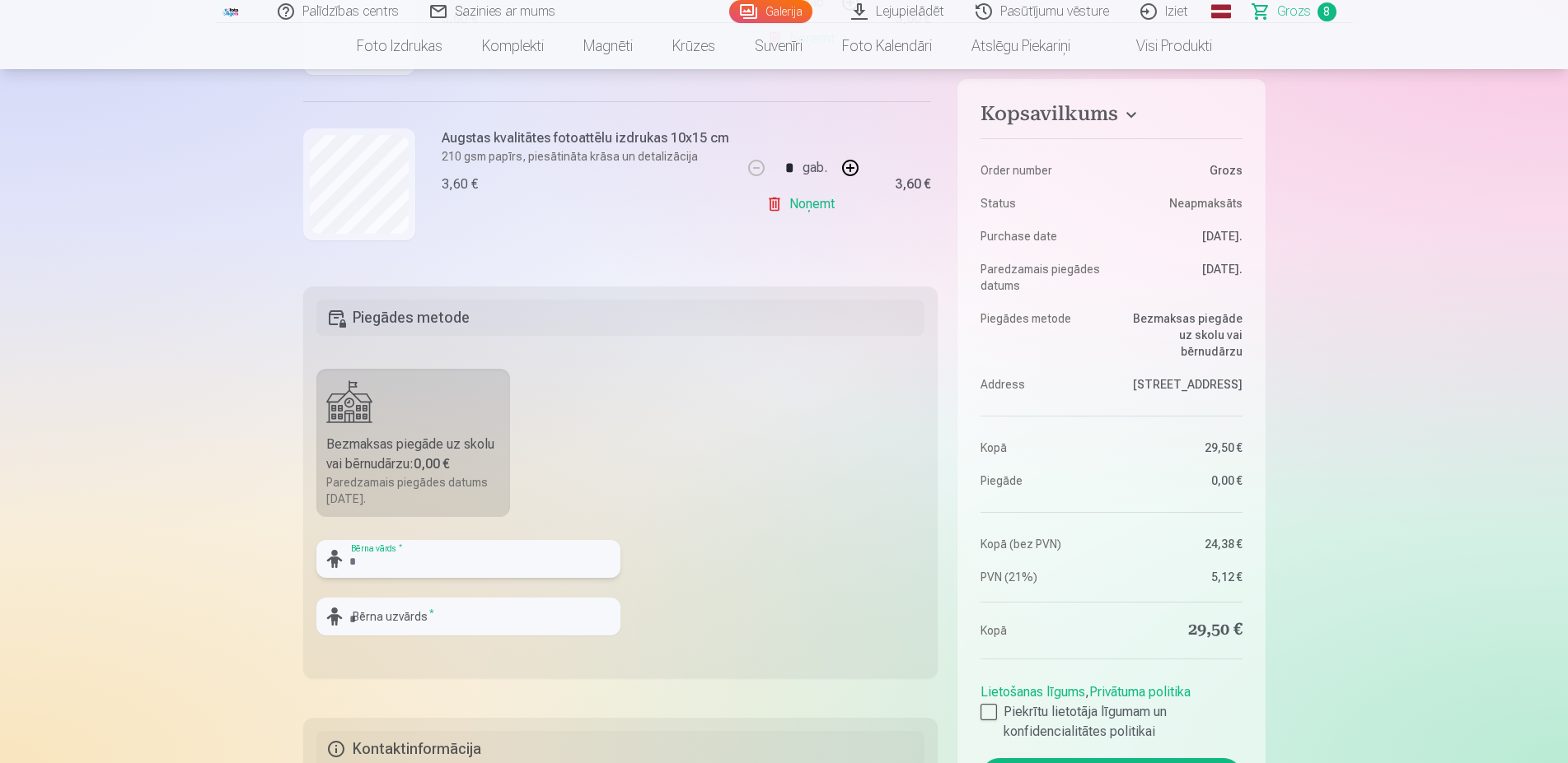
click at [449, 574] on input "text" at bounding box center [468, 559] width 304 height 38
type input "*"
type input "*******"
click at [437, 629] on input "text" at bounding box center [468, 617] width 304 height 38
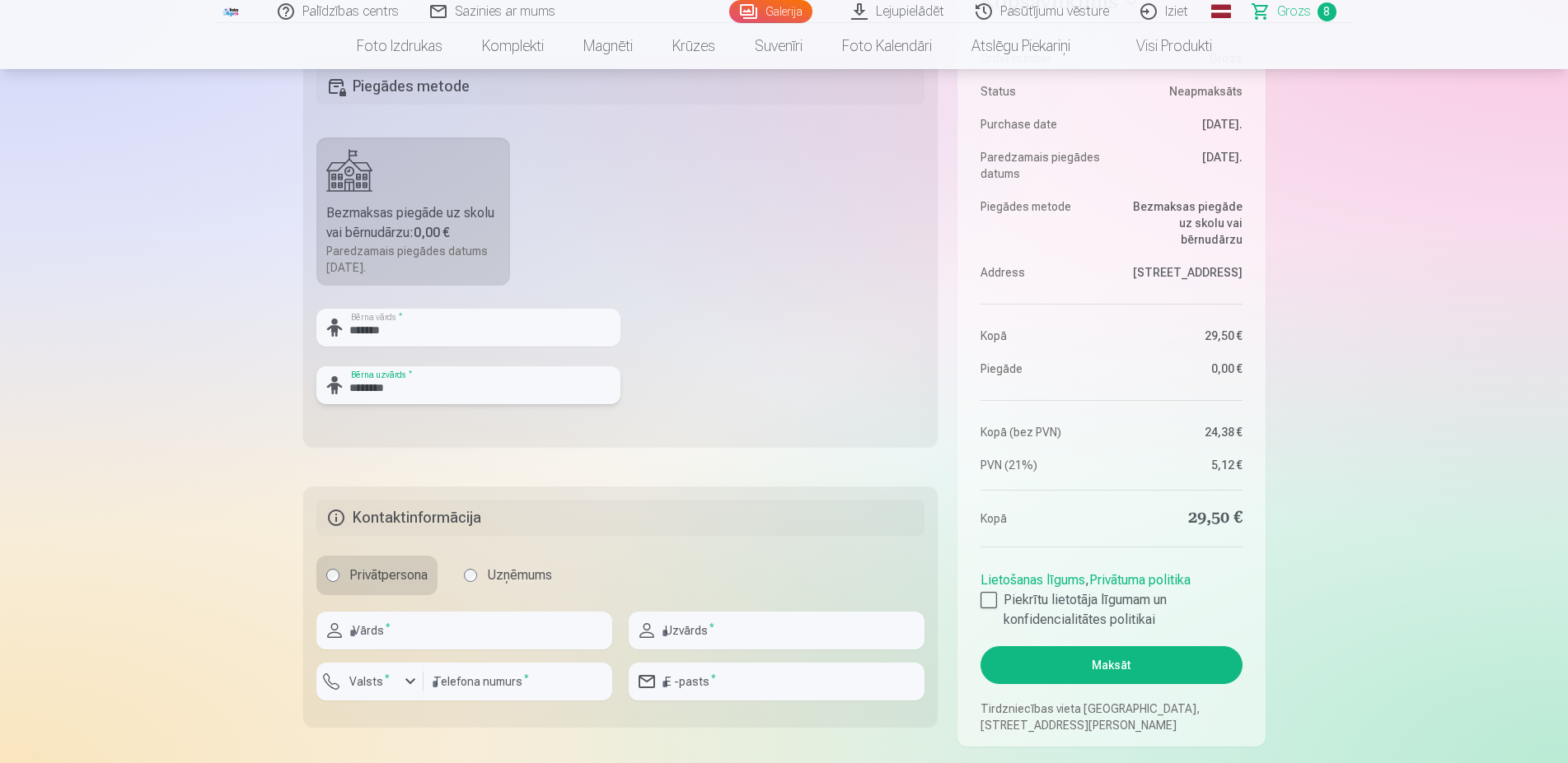
scroll to position [588, 0]
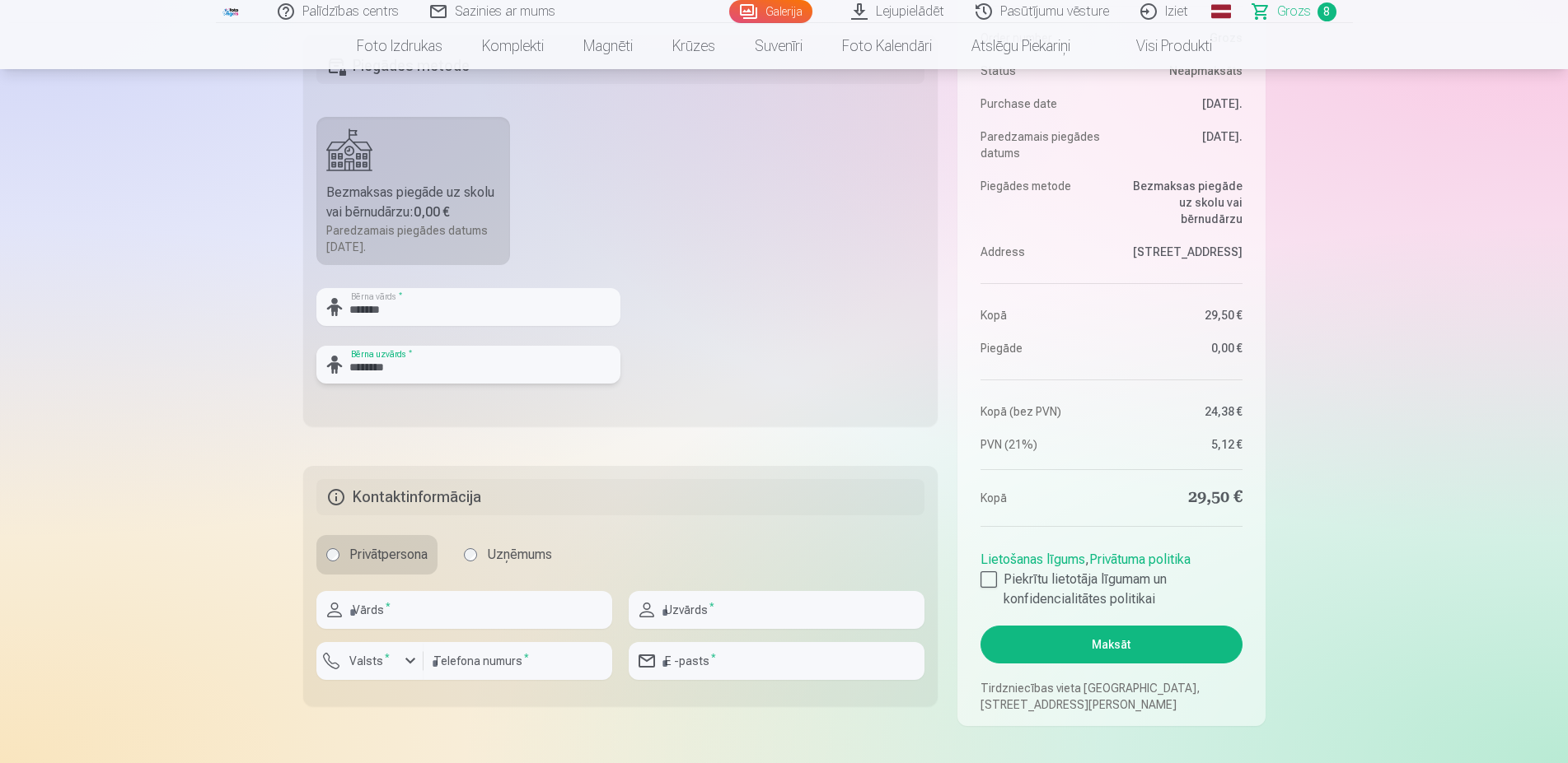
type input "********"
click at [371, 620] on input "text" at bounding box center [463, 610] width 295 height 38
type input "******"
click at [724, 592] on input "text" at bounding box center [776, 610] width 295 height 38
type input "*******"
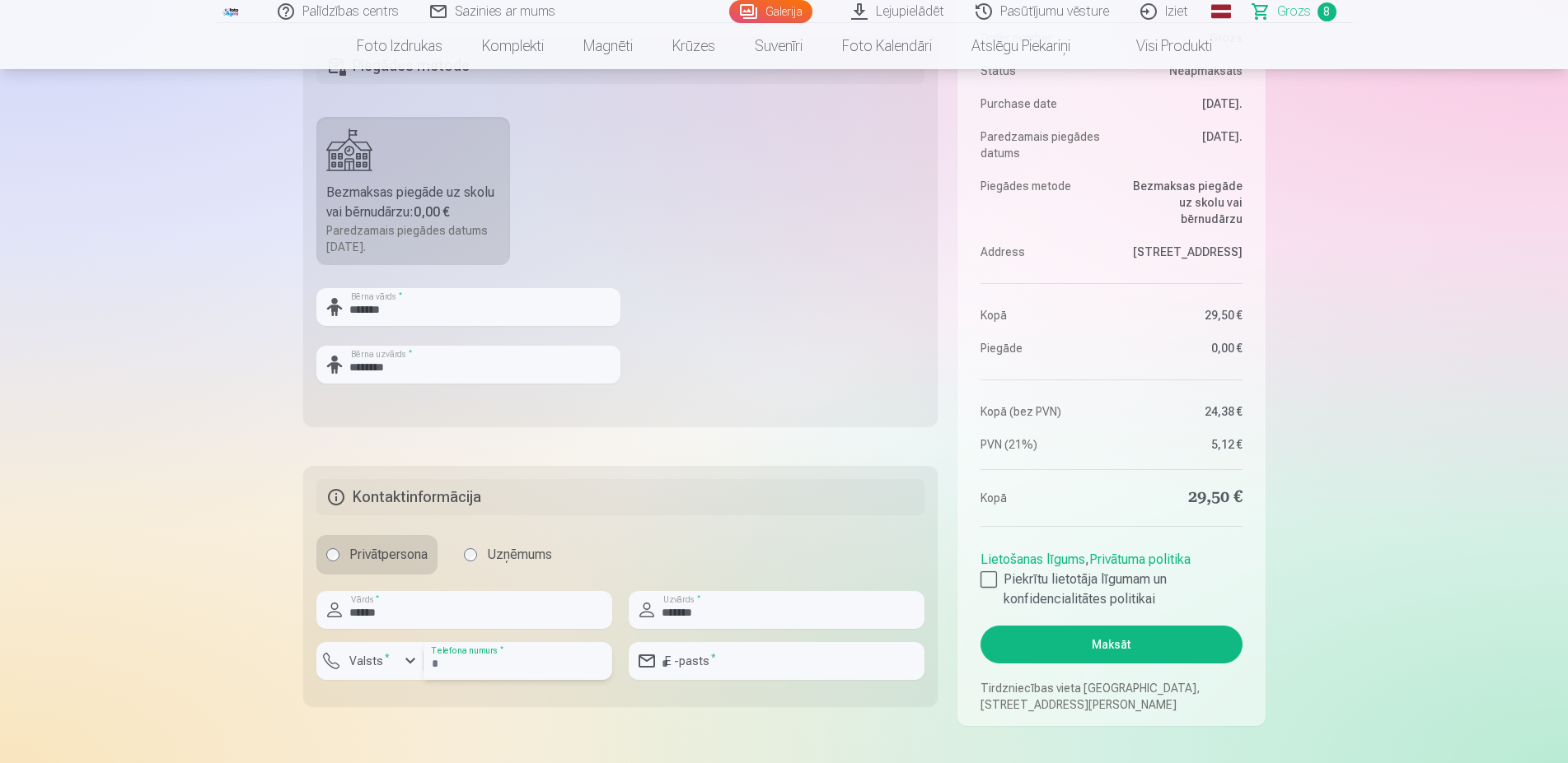
click at [501, 664] on input "number" at bounding box center [518, 662] width 189 height 38
click at [417, 663] on div "button" at bounding box center [410, 662] width 20 height 20
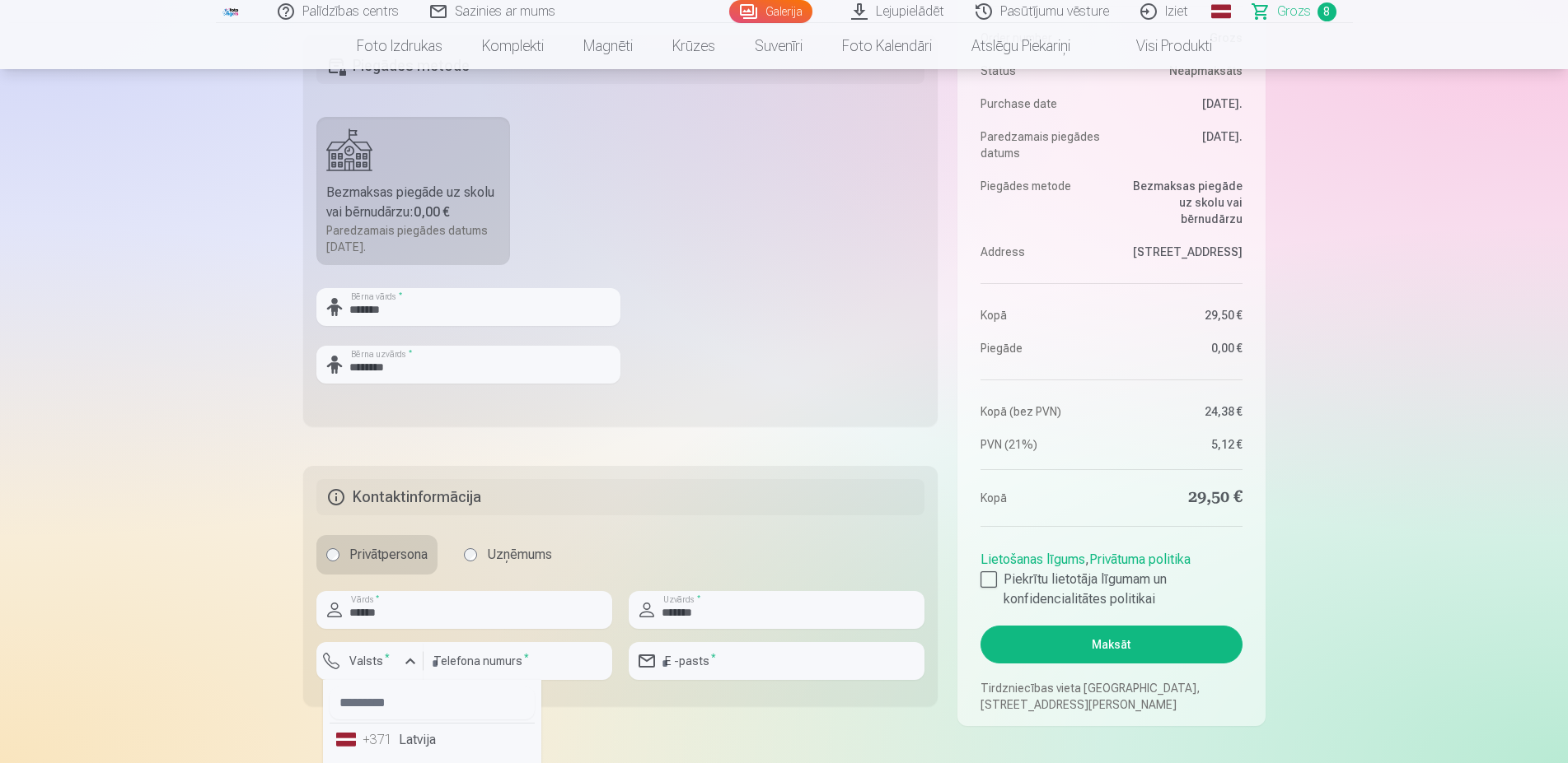
click at [404, 746] on li "+371 Latvija" at bounding box center [432, 740] width 205 height 33
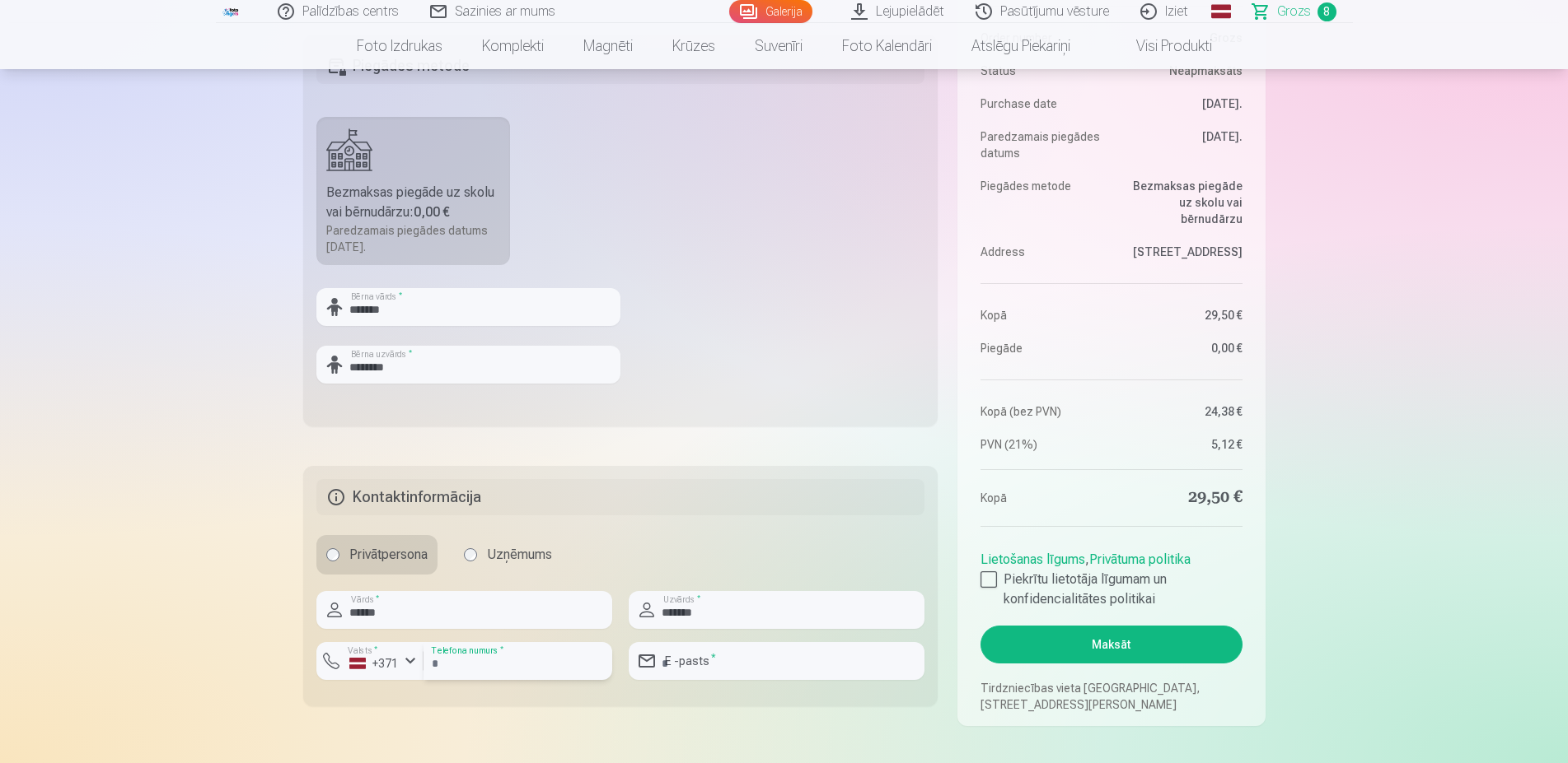
click at [451, 669] on input "number" at bounding box center [518, 662] width 189 height 38
type input "********"
click at [695, 669] on input "email" at bounding box center [776, 662] width 295 height 38
type input "**********"
click at [992, 580] on div at bounding box center [989, 580] width 16 height 16
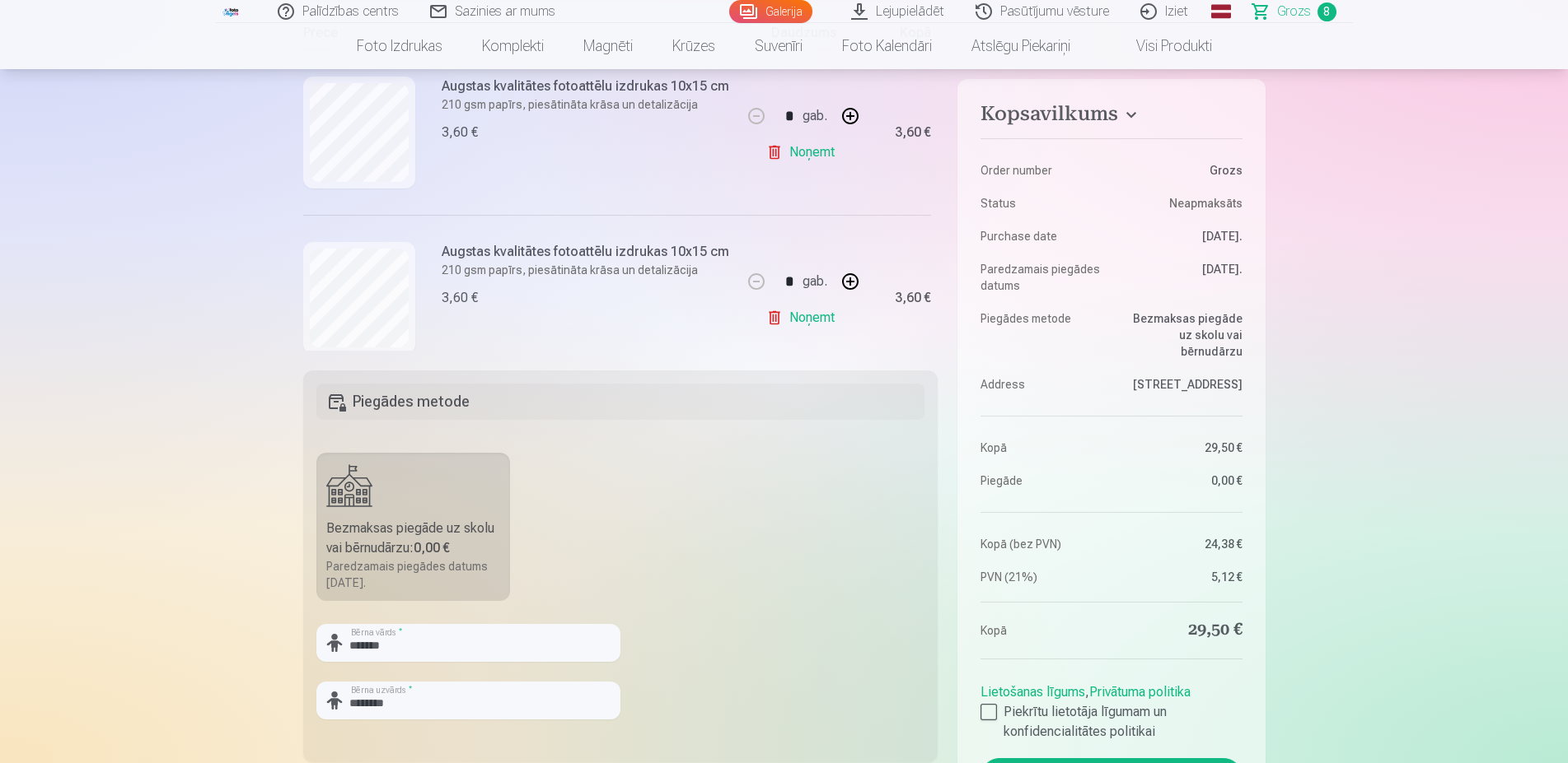
scroll to position [207, 0]
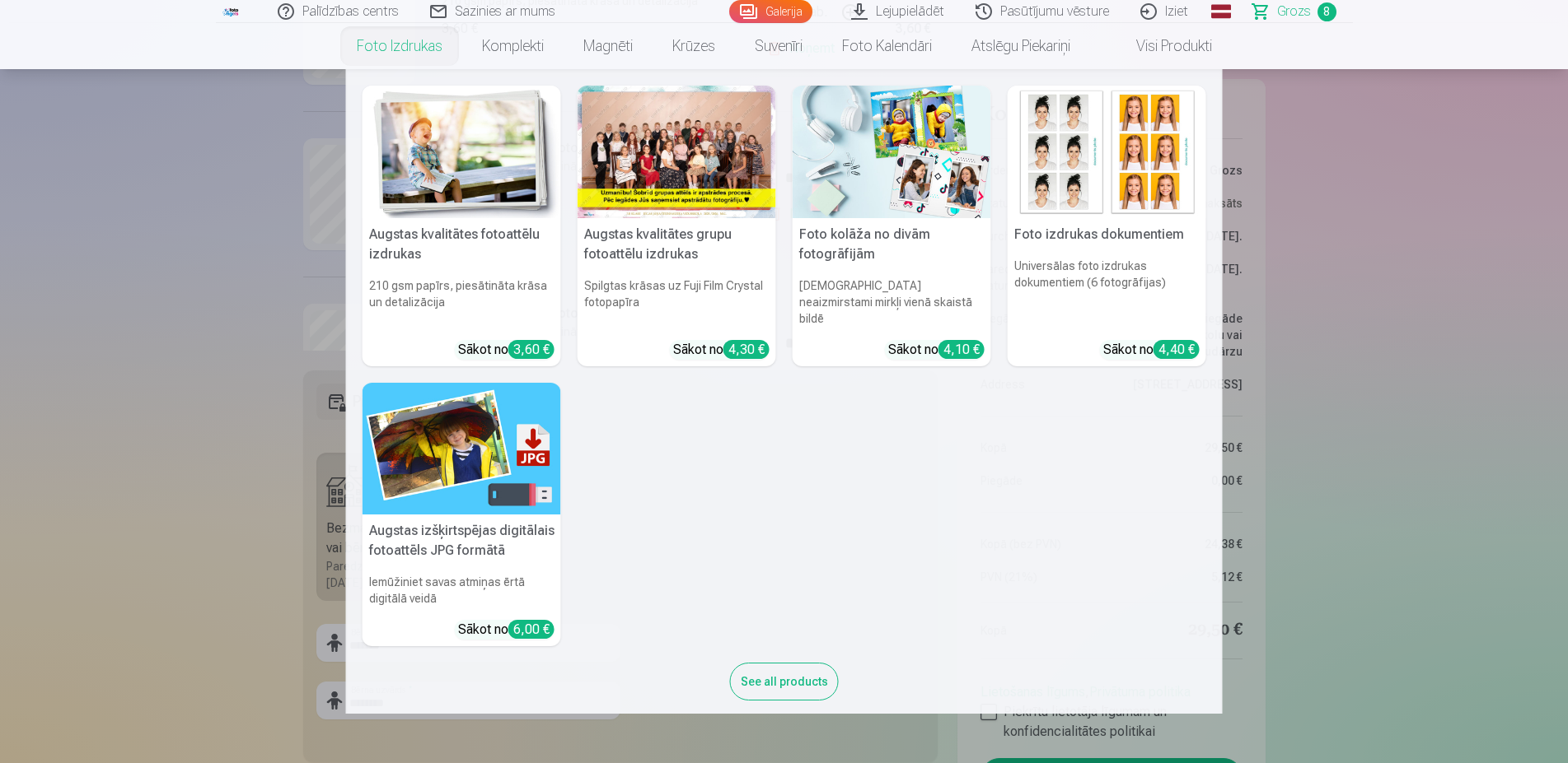
click at [395, 105] on img at bounding box center [462, 152] width 198 height 133
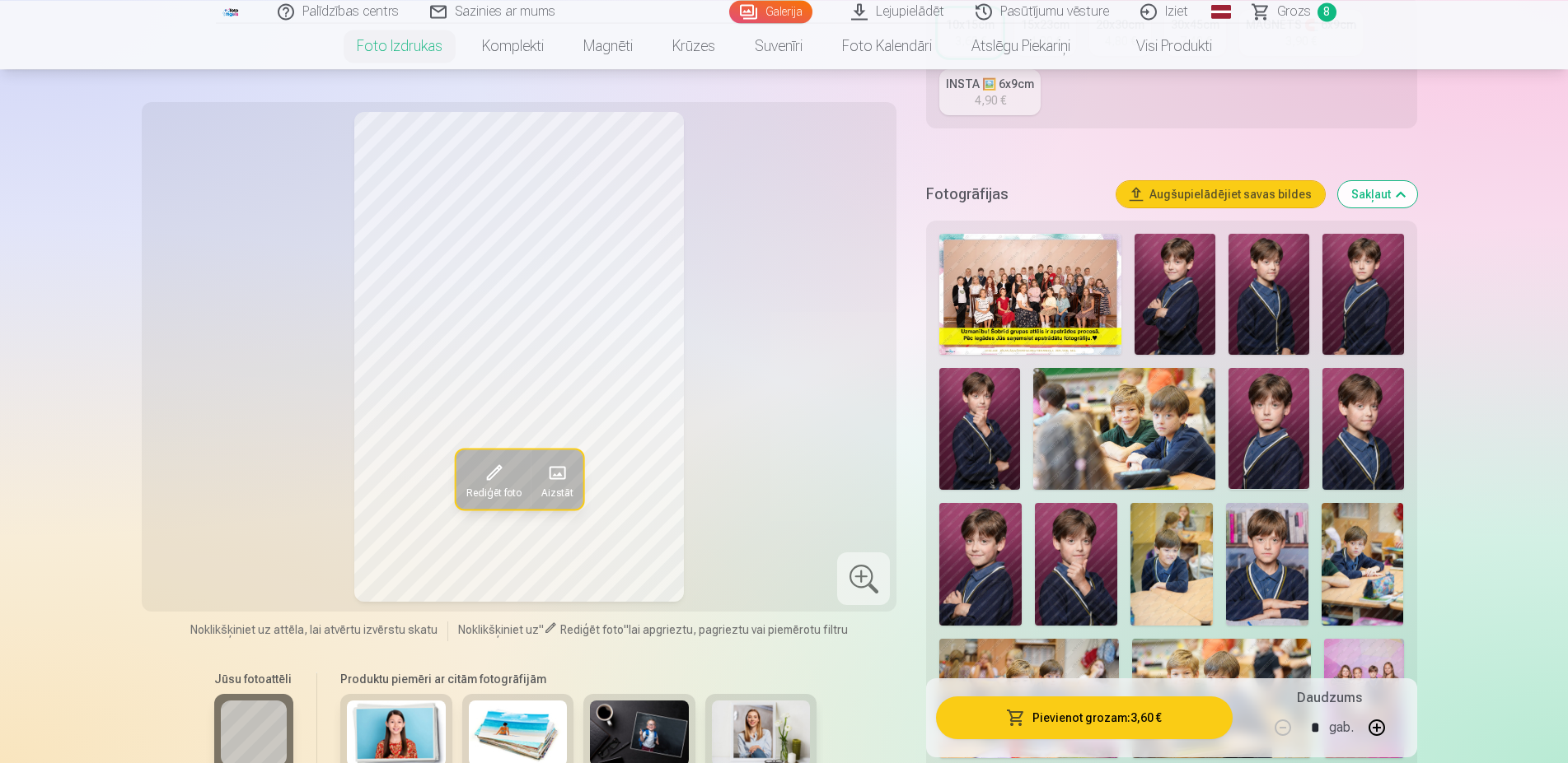
scroll to position [420, 0]
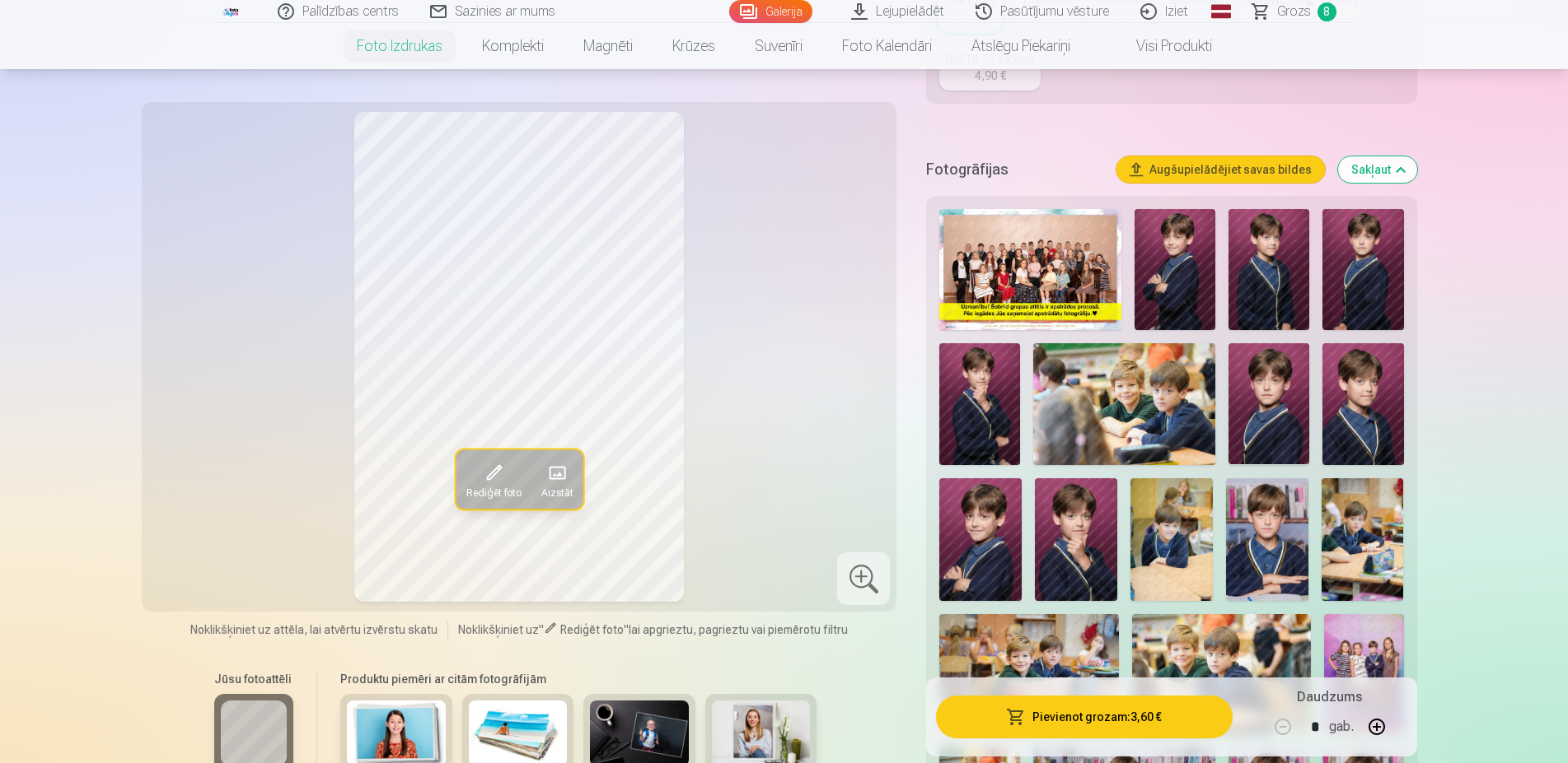
click at [1293, 16] on span "Grozs" at bounding box center [1294, 12] width 34 height 20
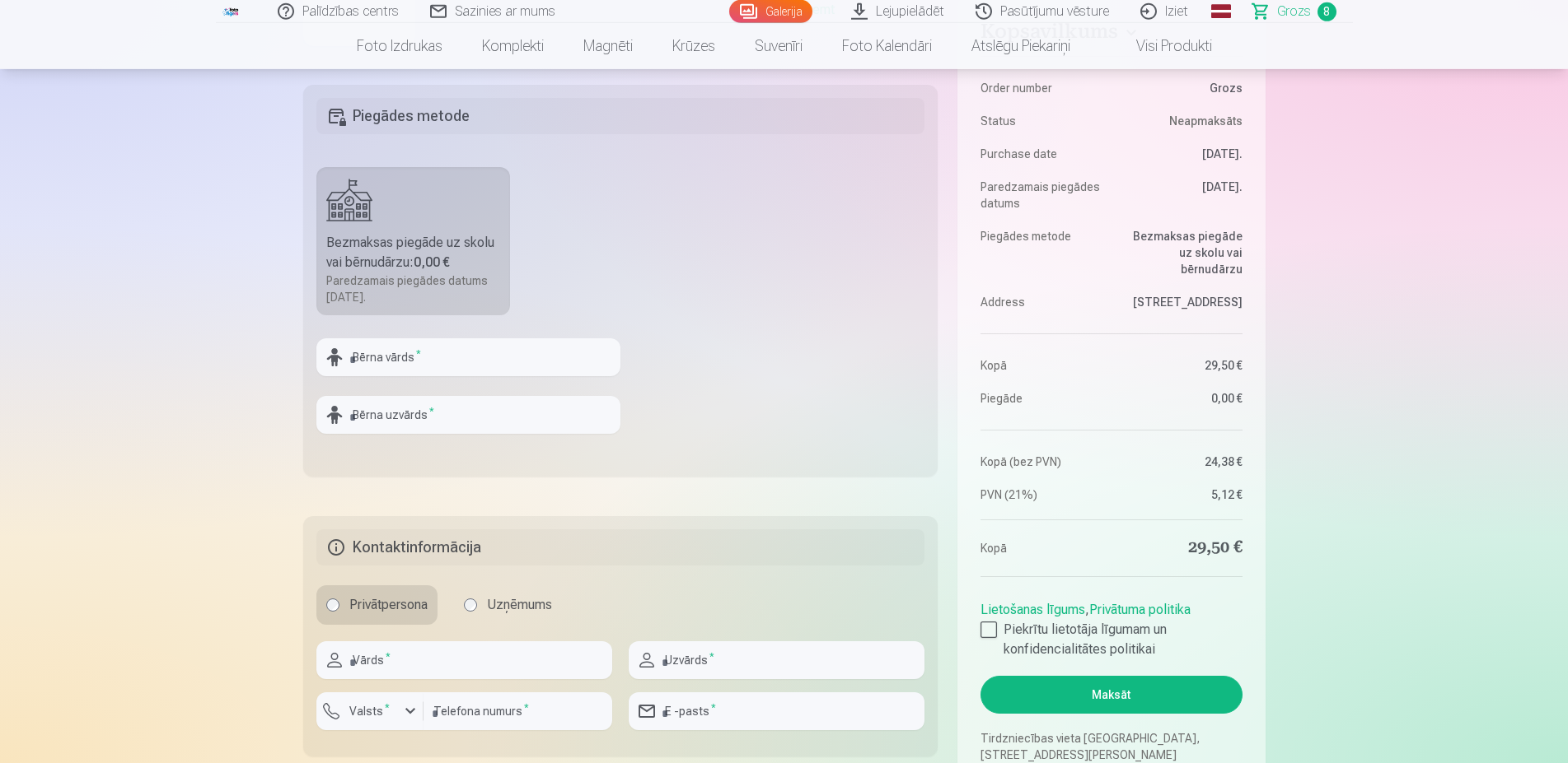
scroll to position [504, 0]
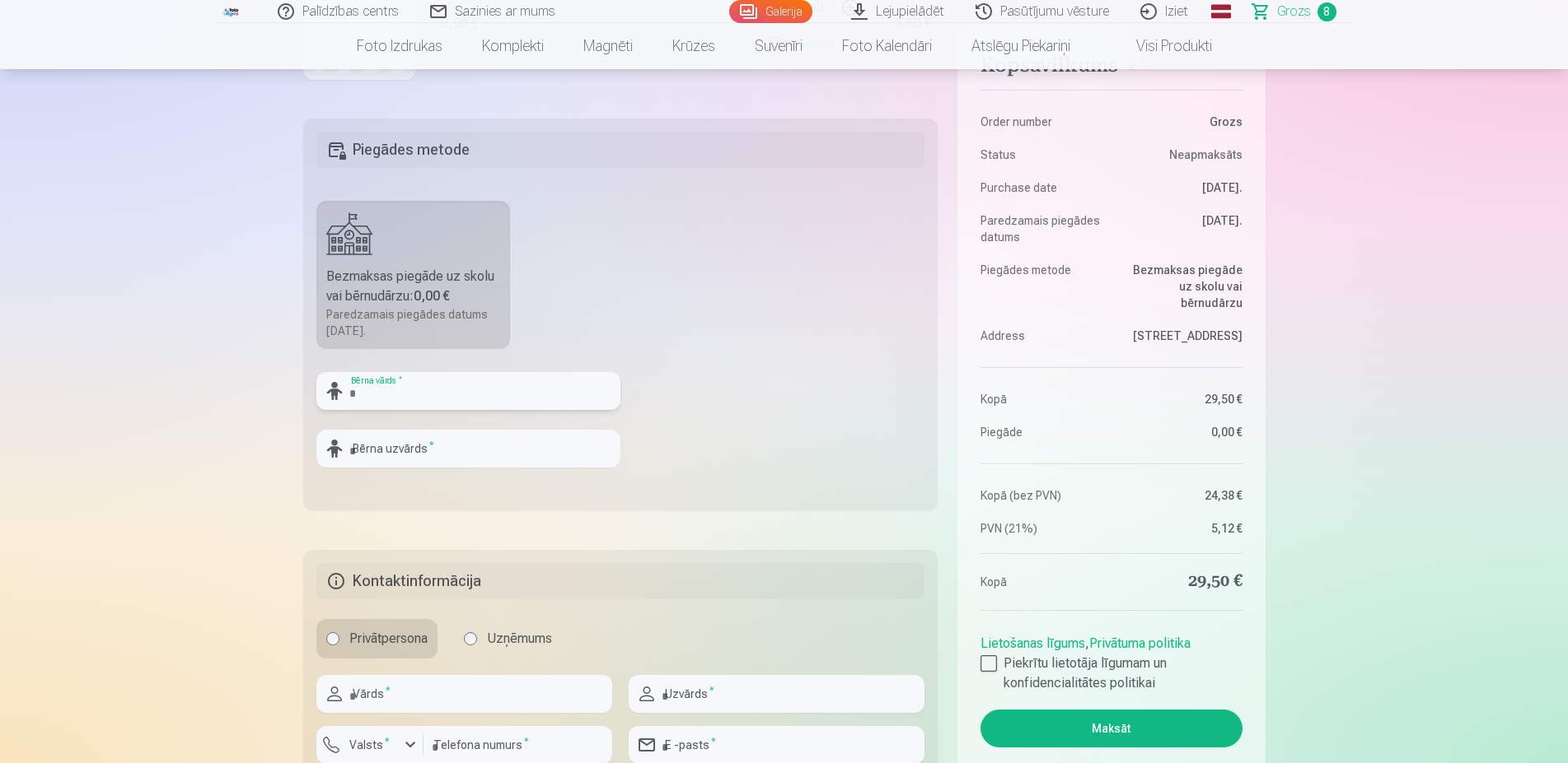
click at [454, 390] on input "text" at bounding box center [468, 391] width 304 height 38
type input "*******"
click at [454, 457] on input "text" at bounding box center [468, 449] width 304 height 38
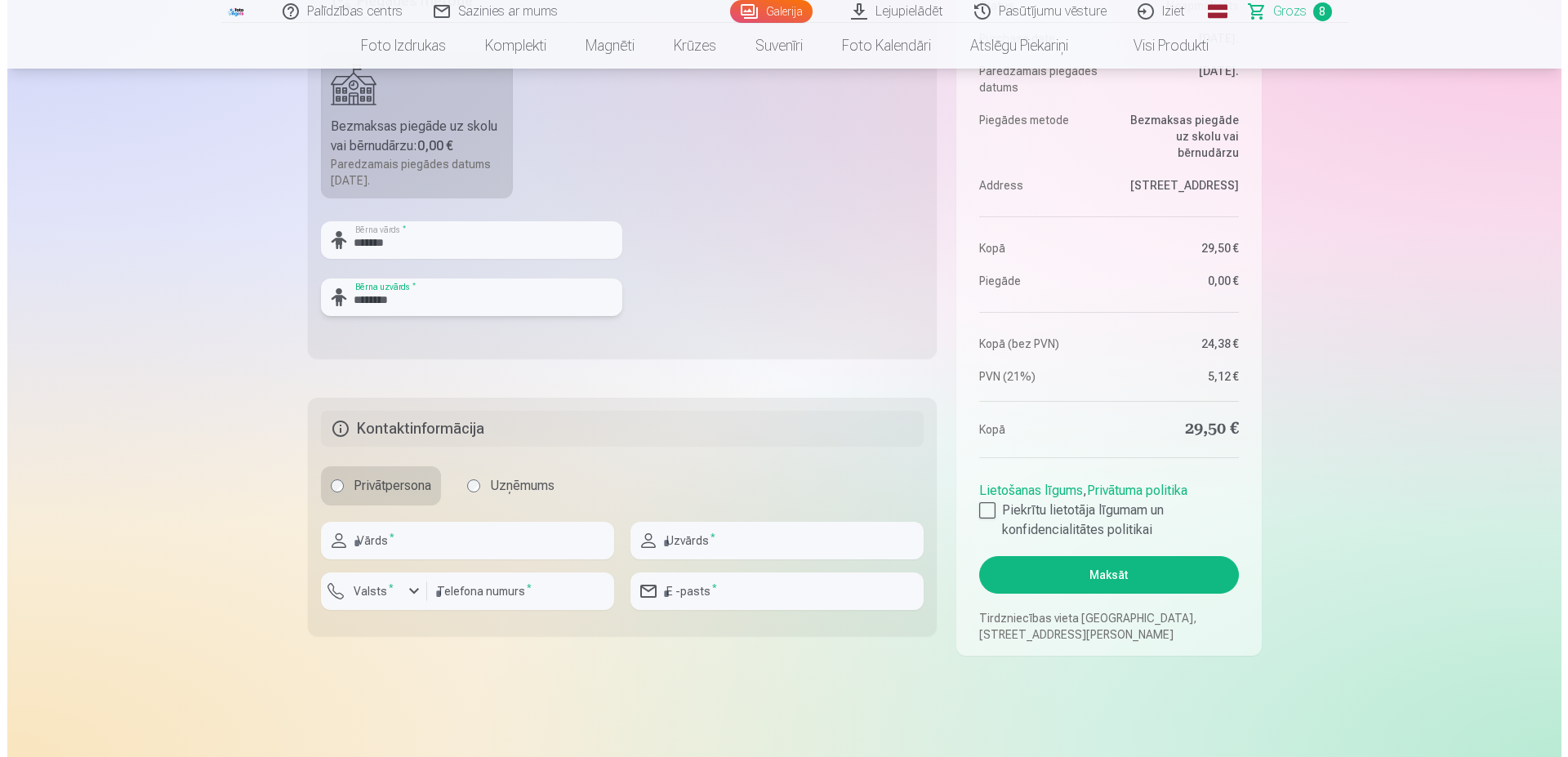
scroll to position [750, 0]
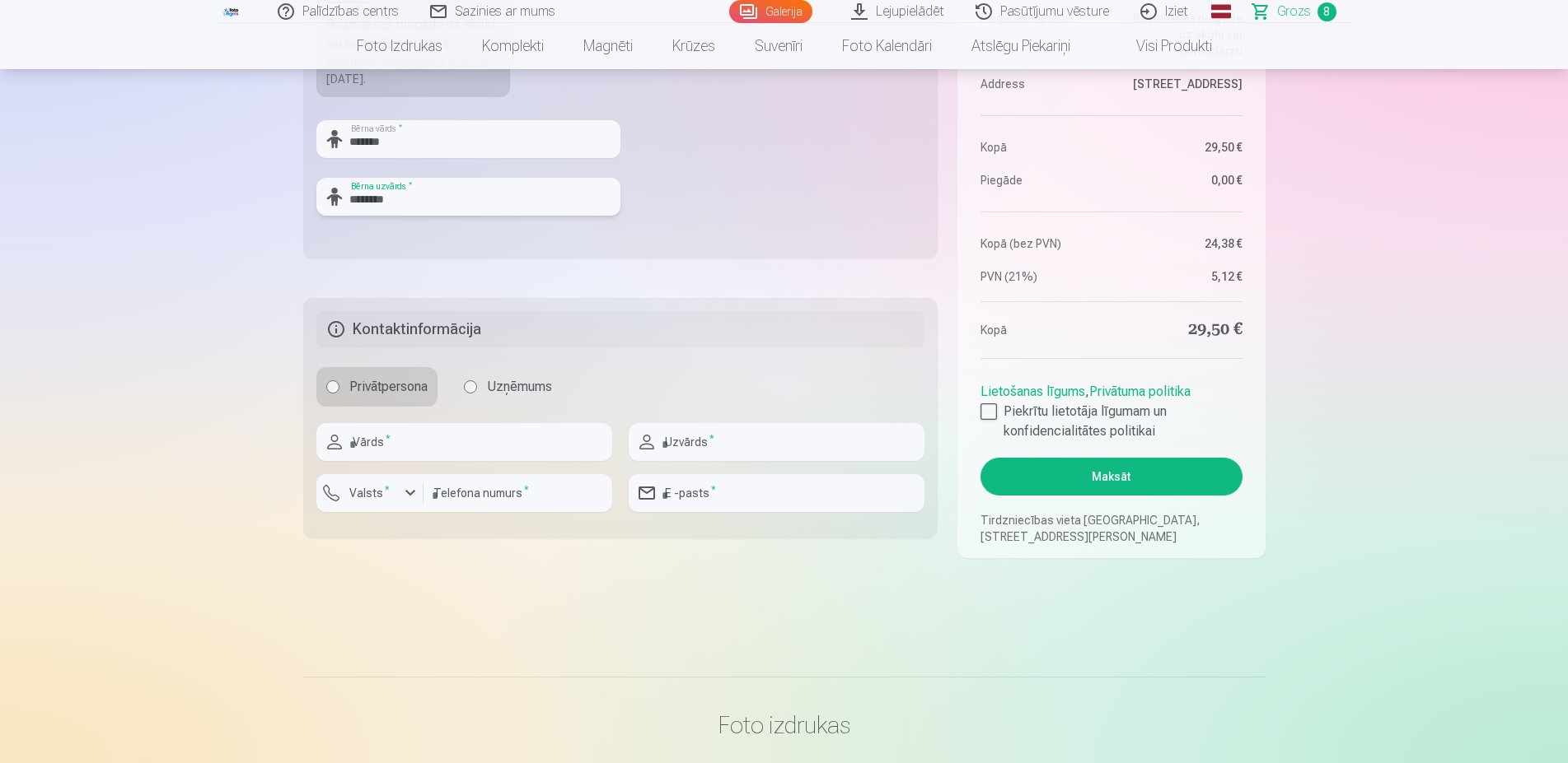
type input "********"
click at [463, 438] on input "text" at bounding box center [463, 443] width 295 height 38
type input "******"
click at [692, 446] on input "text" at bounding box center [776, 443] width 295 height 38
type input "*******"
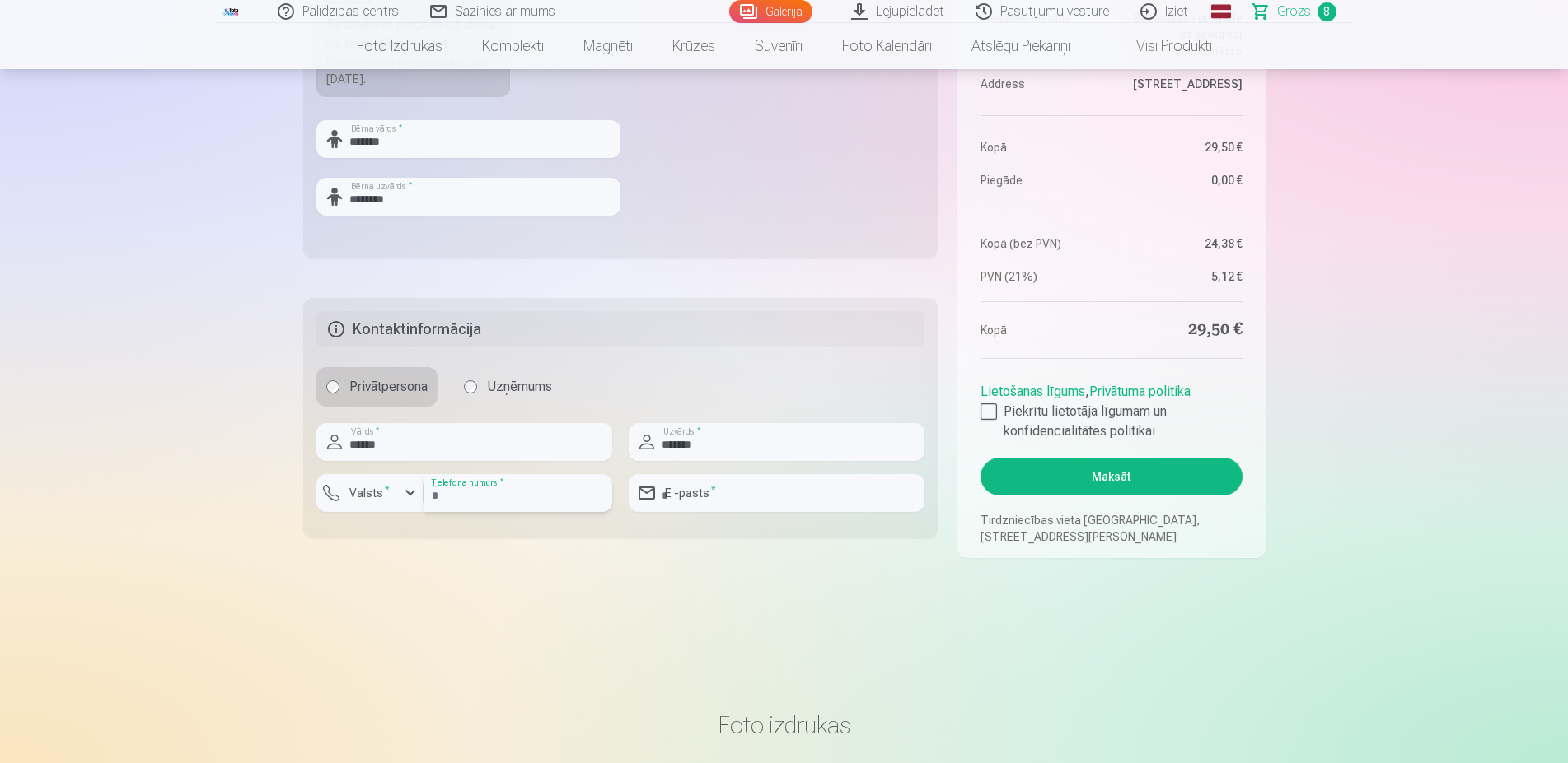
drag, startPoint x: 436, startPoint y: 499, endPoint x: 419, endPoint y: 498, distance: 17.0
click at [435, 499] on input "number" at bounding box center [518, 493] width 189 height 38
click at [411, 497] on div "button" at bounding box center [410, 493] width 20 height 20
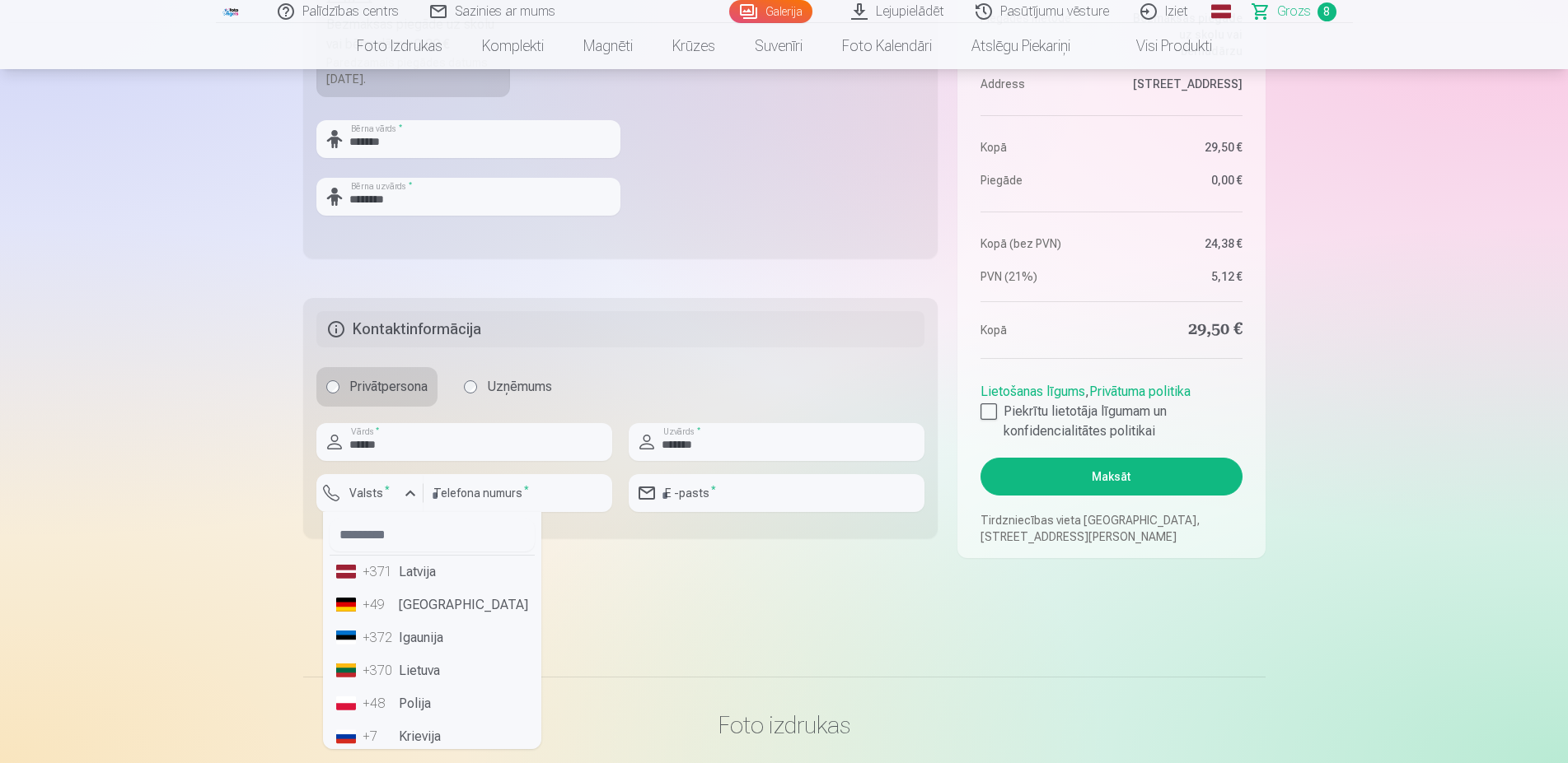
click at [406, 580] on li "+371 Latvija" at bounding box center [432, 572] width 205 height 33
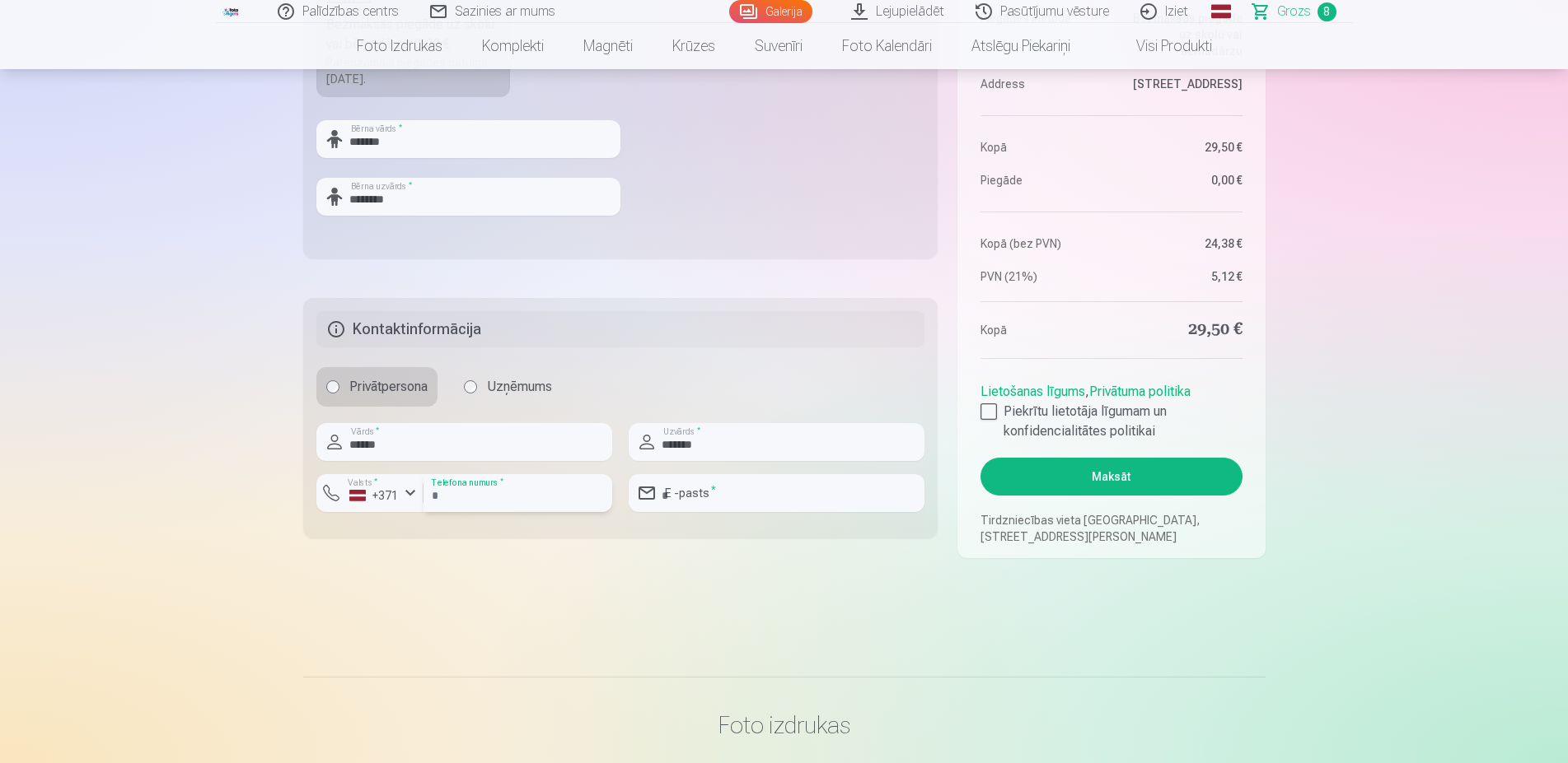
click at [459, 490] on input "number" at bounding box center [518, 493] width 189 height 38
type input "********"
click at [730, 500] on input "email" at bounding box center [776, 493] width 295 height 38
type input "**********"
click at [985, 413] on div at bounding box center [989, 411] width 16 height 16
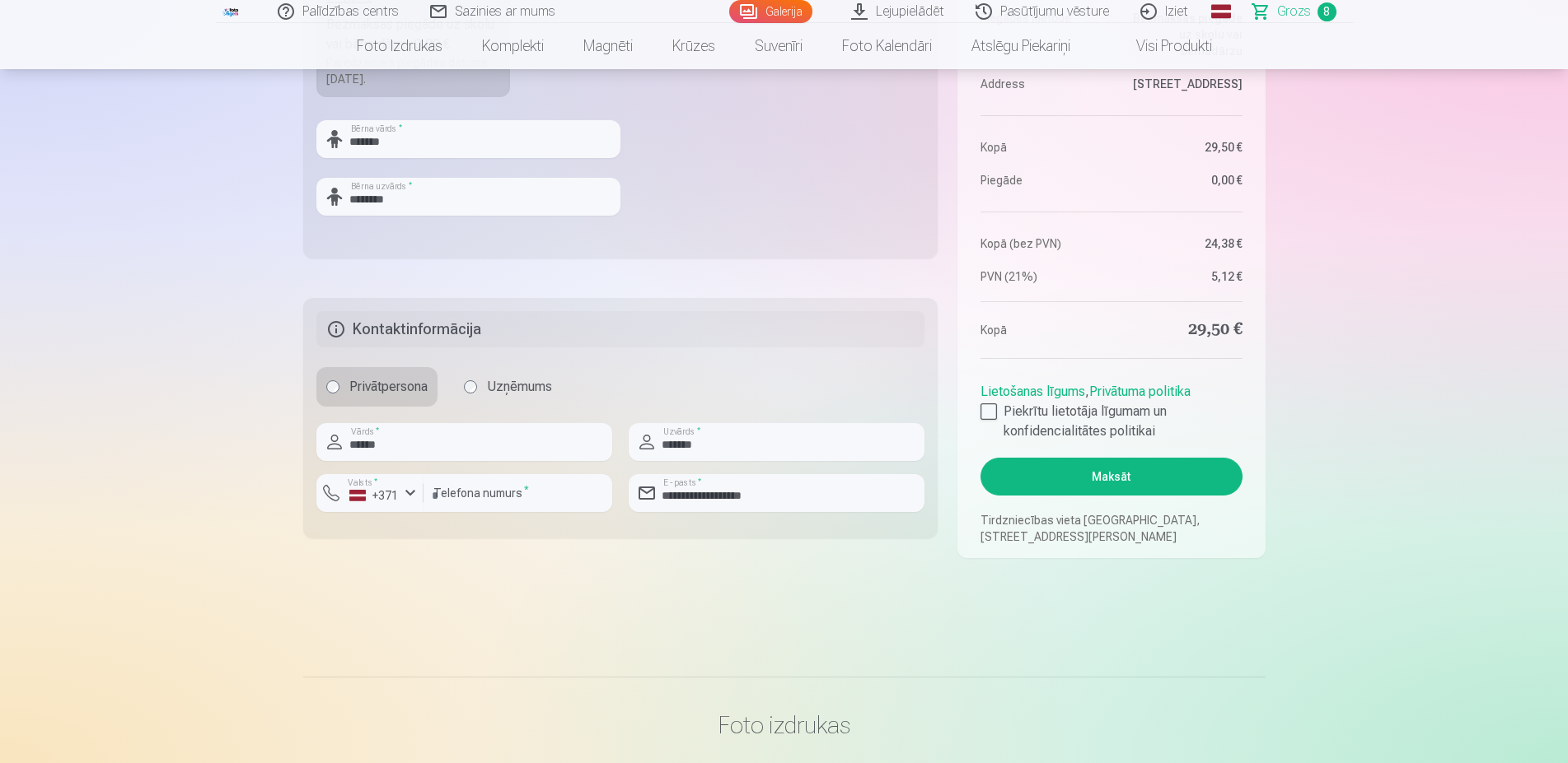
click at [1098, 475] on button "Maksāt" at bounding box center [1111, 477] width 261 height 38
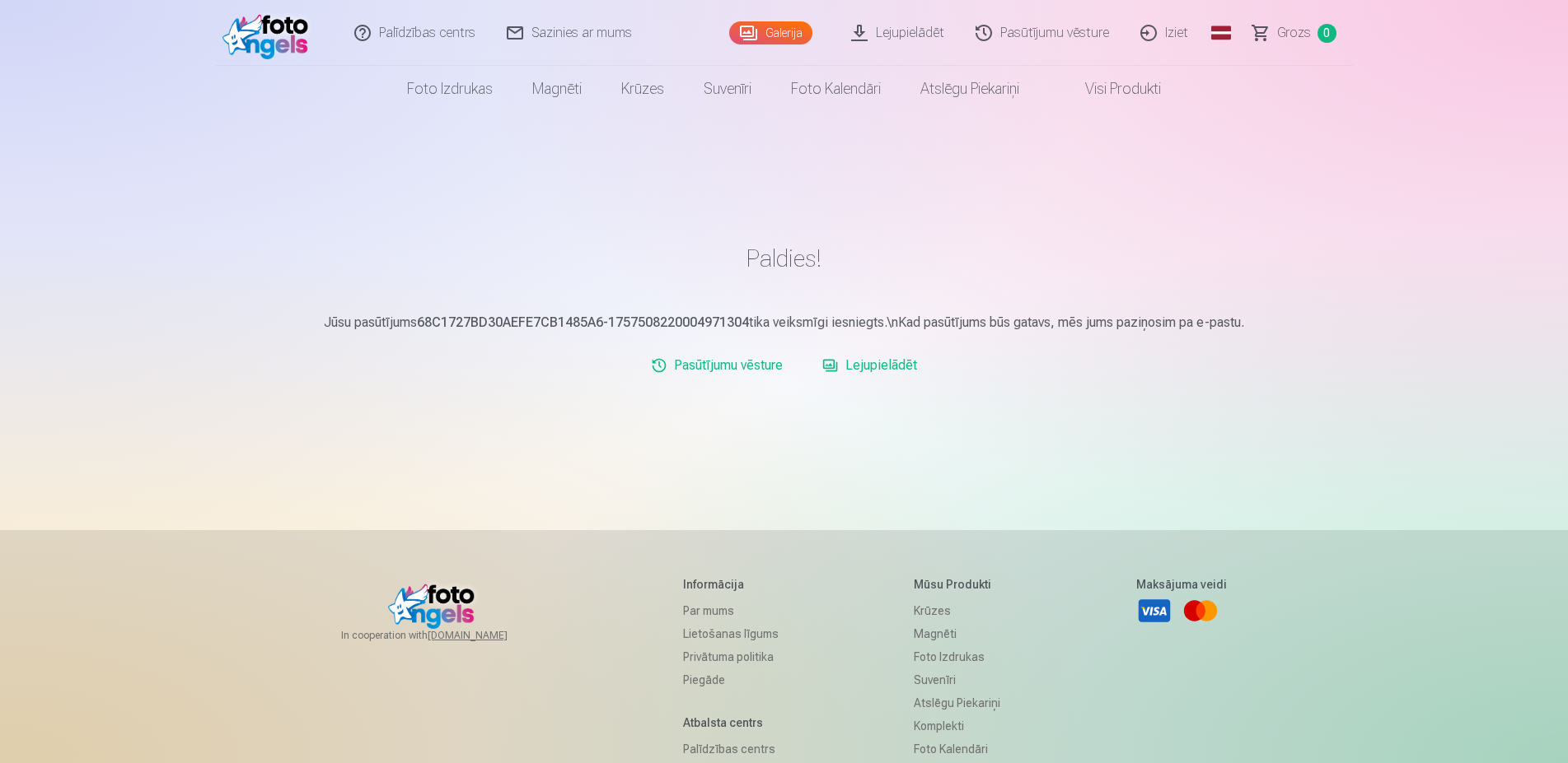
click at [885, 364] on link "Lejupielādēt" at bounding box center [869, 365] width 108 height 33
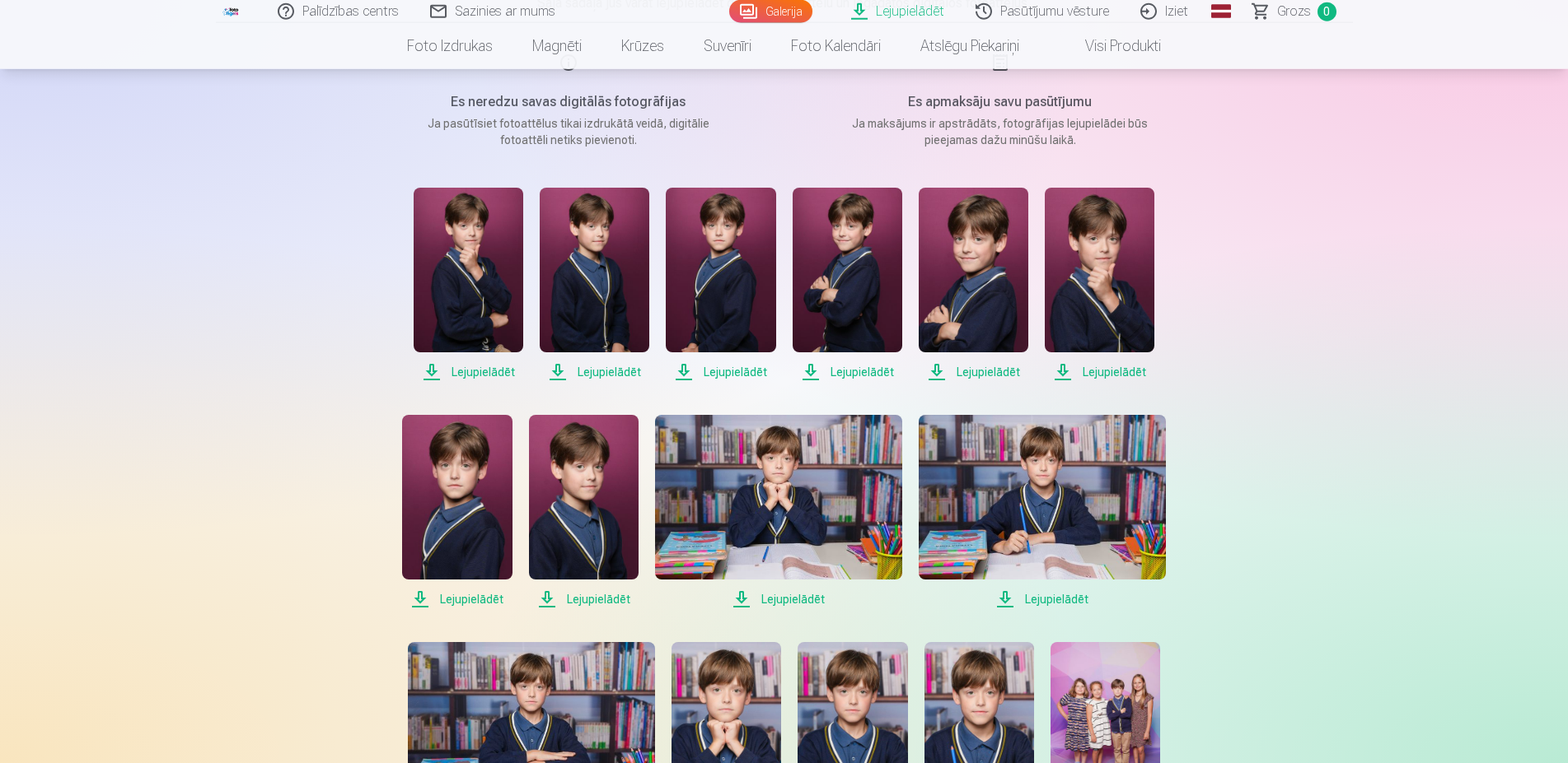
scroll to position [252, 0]
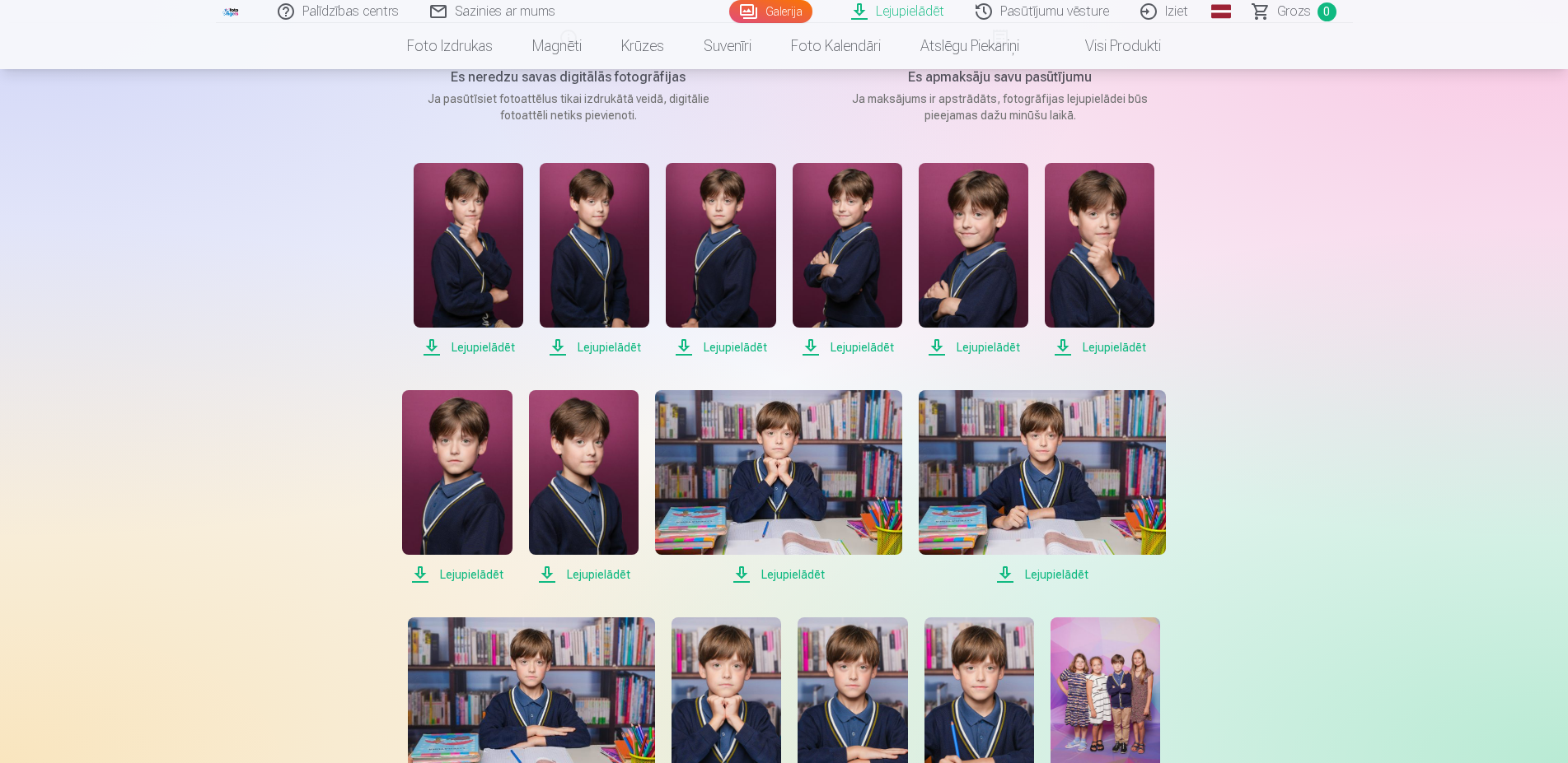
click at [464, 350] on span "Lejupielādēt" at bounding box center [469, 347] width 110 height 20
click at [586, 348] on span "Lejupielādēt" at bounding box center [595, 347] width 110 height 20
click at [707, 345] on span "Lejupielādēt" at bounding box center [720, 347] width 110 height 20
click at [849, 352] on span "Lejupielādēt" at bounding box center [847, 347] width 110 height 20
click at [982, 352] on span "Lejupielādēt" at bounding box center [973, 347] width 110 height 20
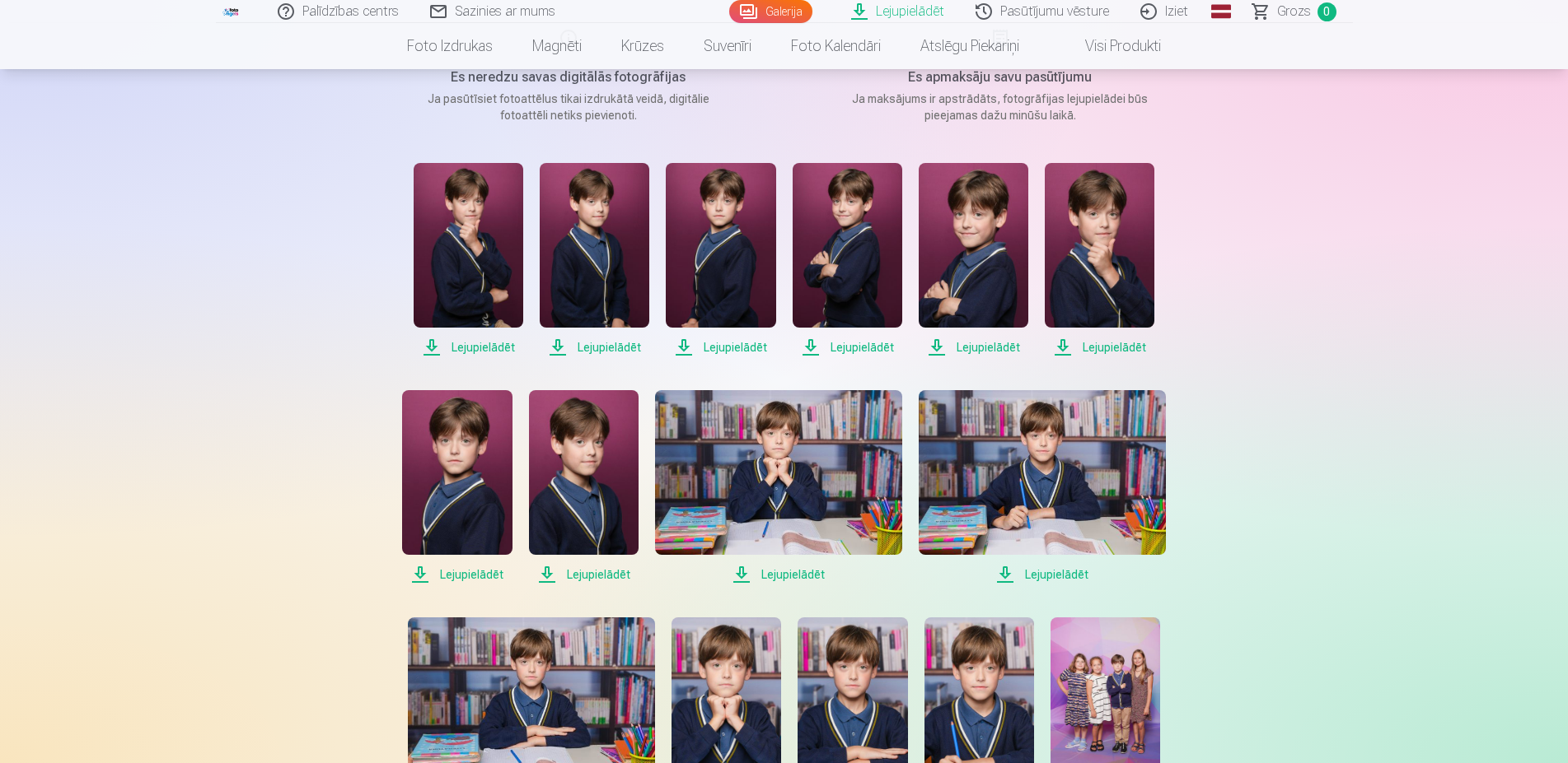
click at [1087, 352] on span "Lejupielādēt" at bounding box center [1099, 347] width 110 height 20
click at [458, 574] on span "Lejupielādēt" at bounding box center [457, 574] width 110 height 20
click at [593, 567] on span "Lejupielādēt" at bounding box center [584, 574] width 110 height 20
click at [789, 573] on span "Lejupielādēt" at bounding box center [778, 574] width 247 height 20
click at [792, 573] on span "Lejupielādēt" at bounding box center [778, 574] width 247 height 20
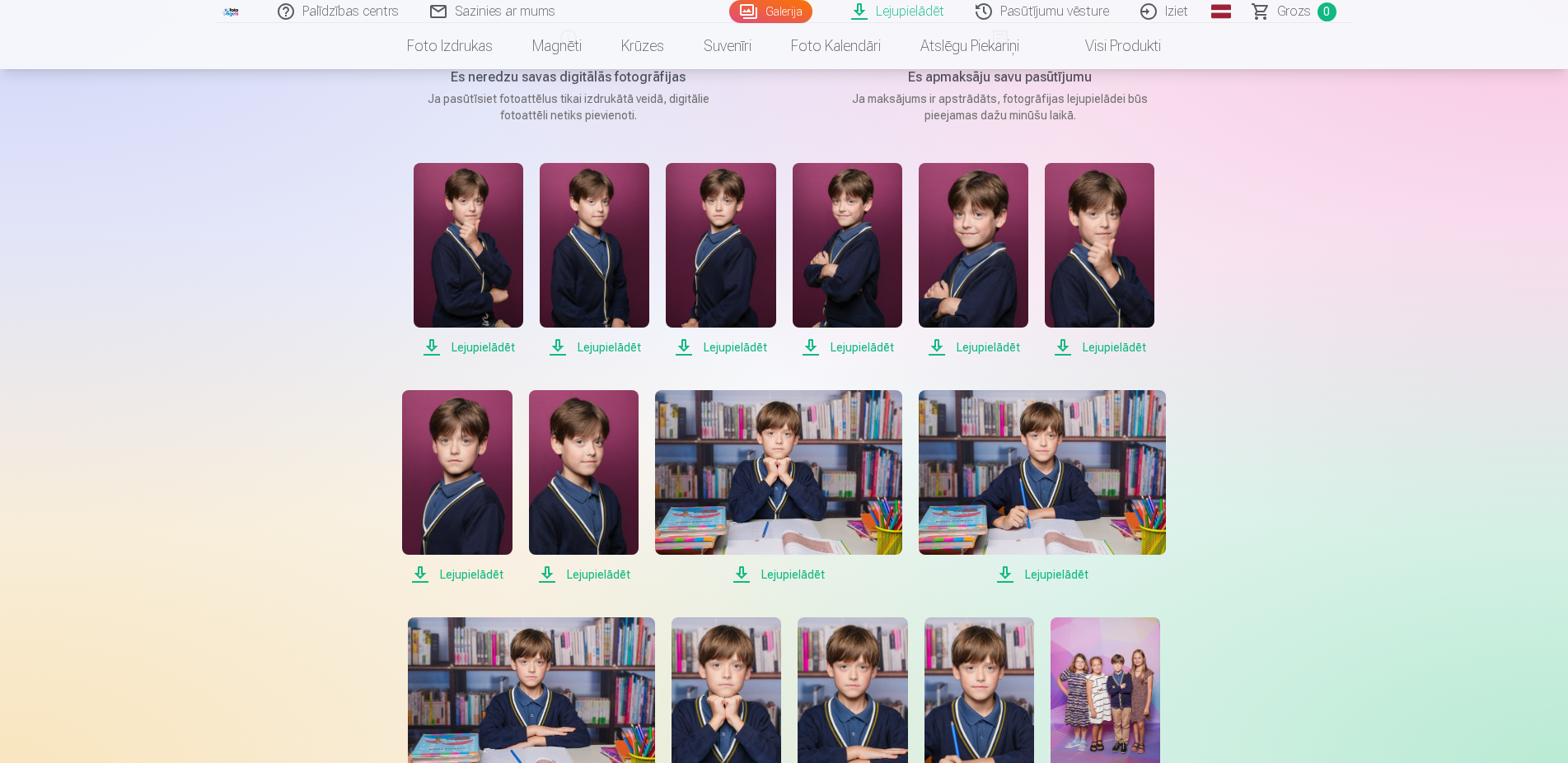
click at [1041, 573] on span "Lejupielādēt" at bounding box center [1042, 574] width 247 height 20
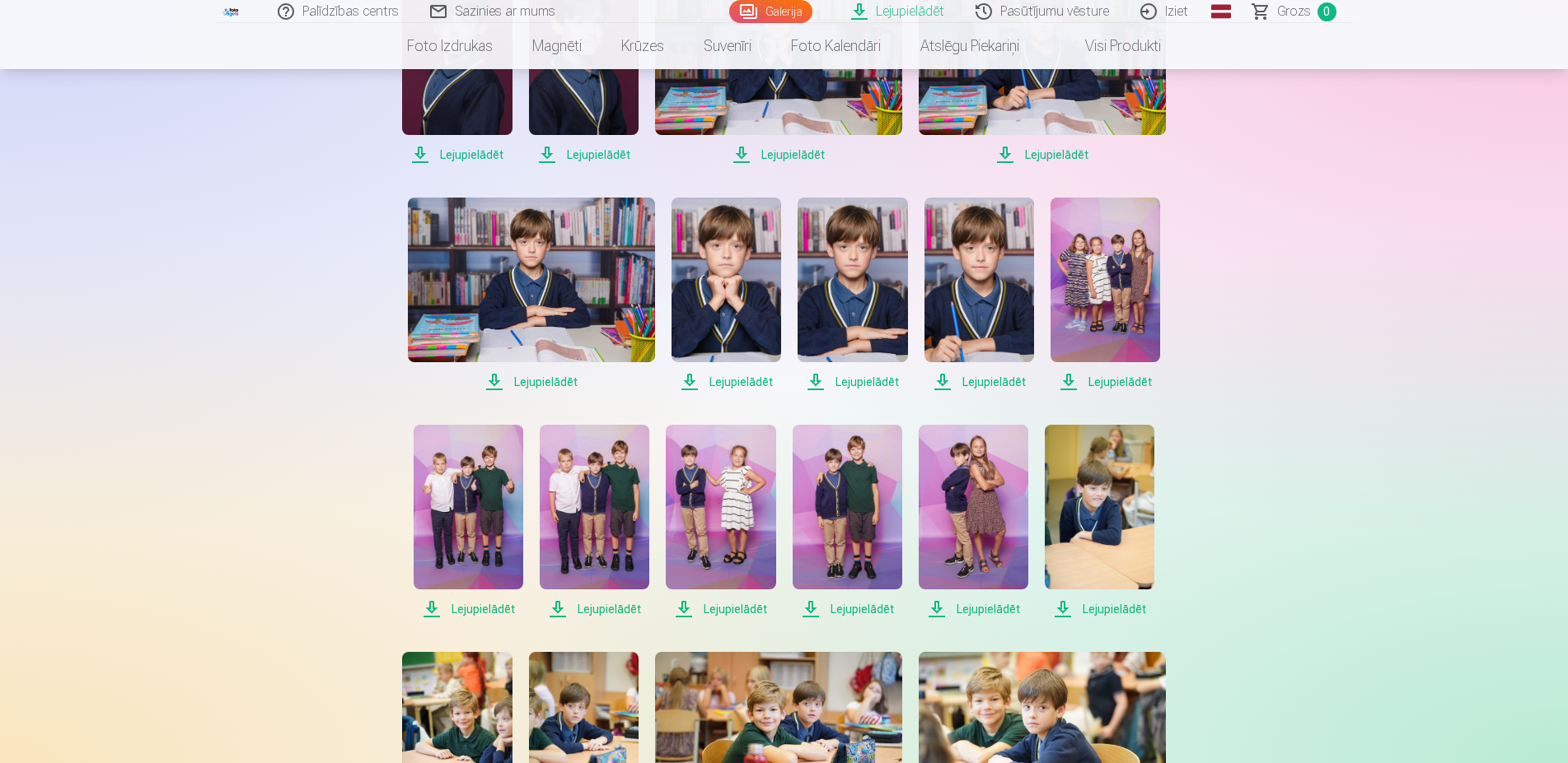
scroll to position [504, 0]
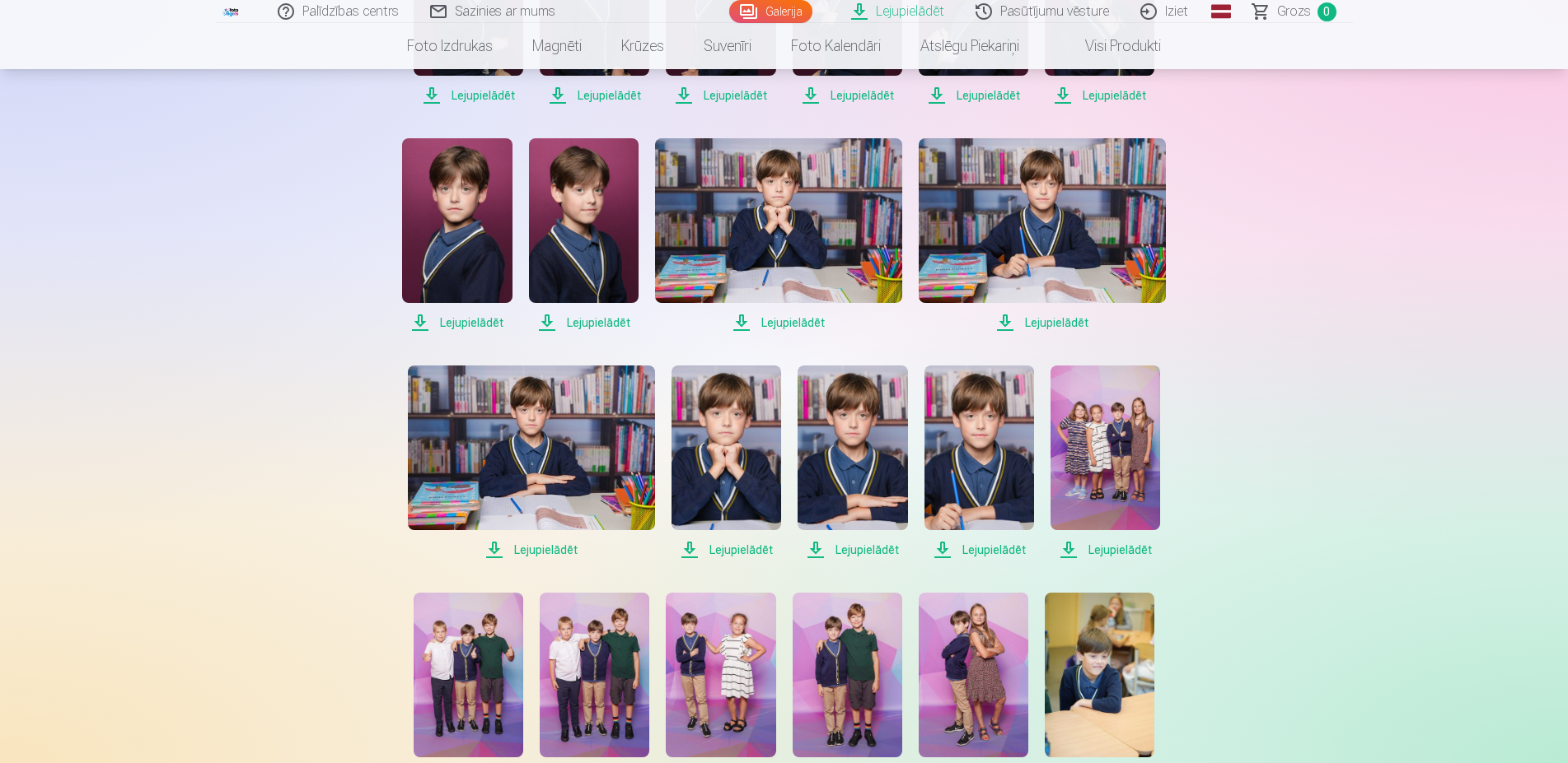
click at [536, 554] on span "Lejupielādēt" at bounding box center [531, 550] width 247 height 20
click at [753, 548] on span "Lejupielādēt" at bounding box center [727, 550] width 110 height 20
click at [840, 549] on span "Lejupielādēt" at bounding box center [852, 550] width 110 height 20
click at [980, 553] on span "Lejupielādēt" at bounding box center [979, 550] width 110 height 20
click at [1113, 548] on span "Lejupielādēt" at bounding box center [1106, 550] width 110 height 20
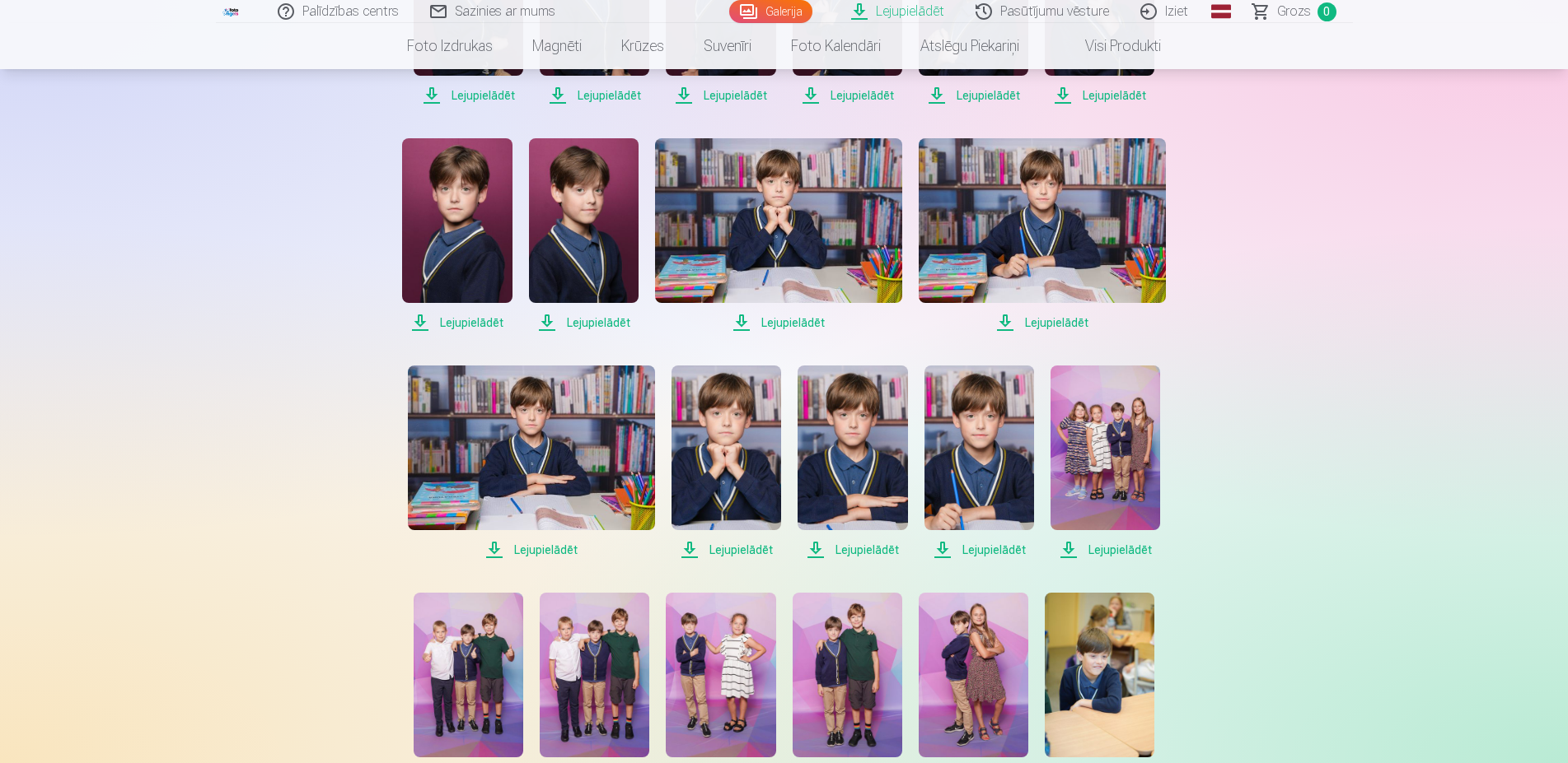
click at [1111, 553] on span "Lejupielādēt" at bounding box center [1106, 550] width 110 height 20
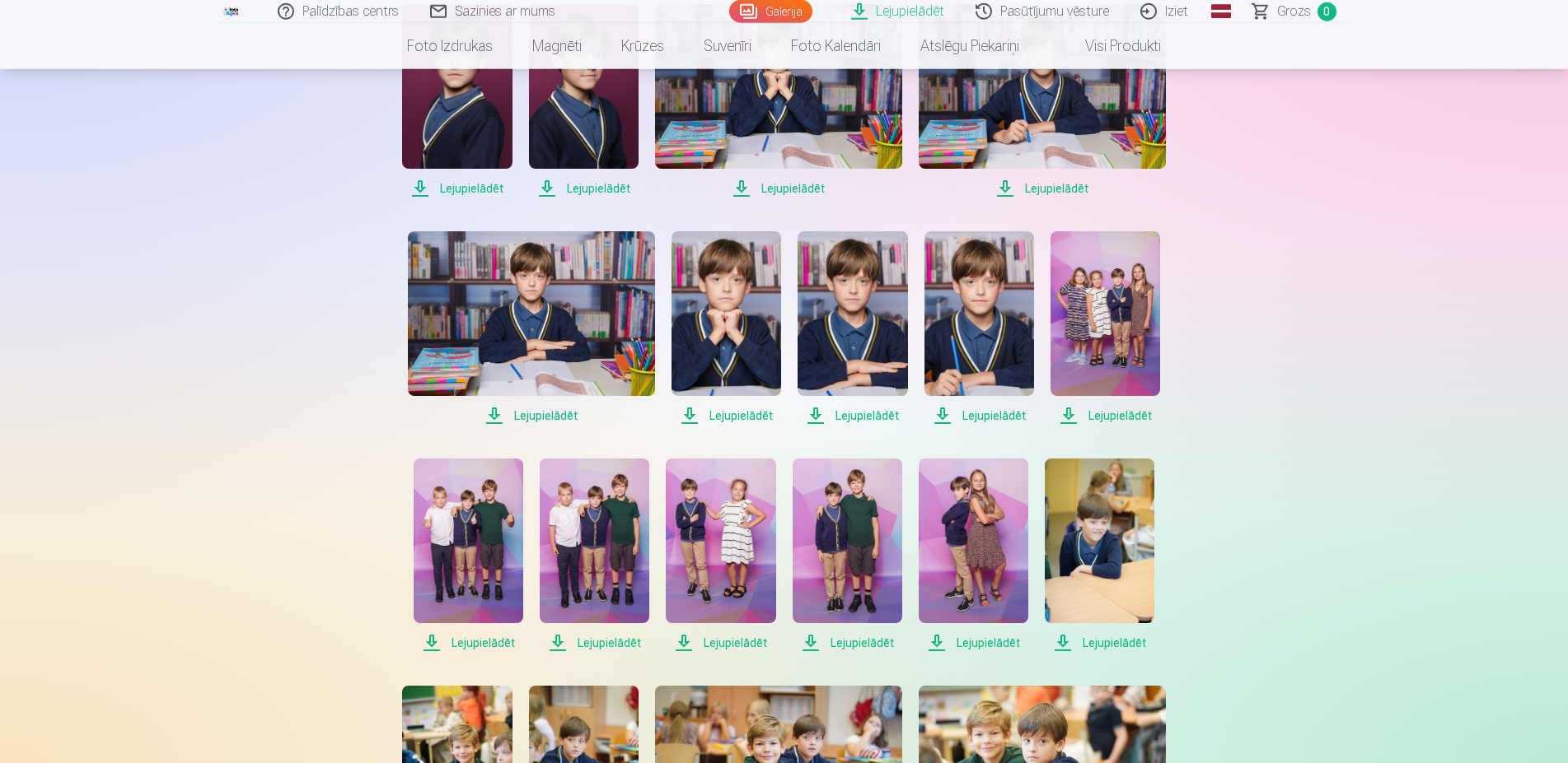
scroll to position [672, 0]
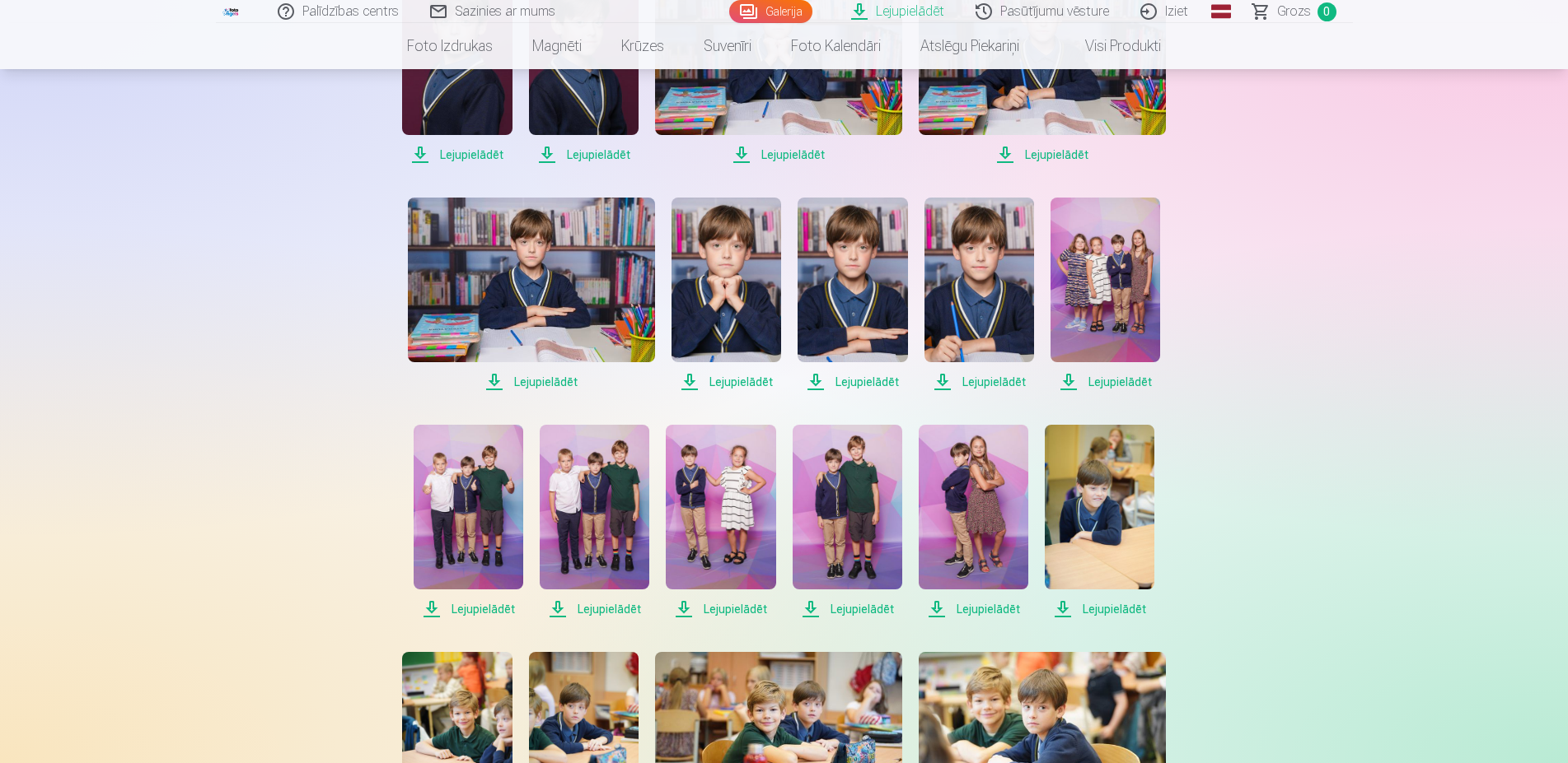
click at [465, 613] on span "Lejupielādēt" at bounding box center [469, 610] width 110 height 20
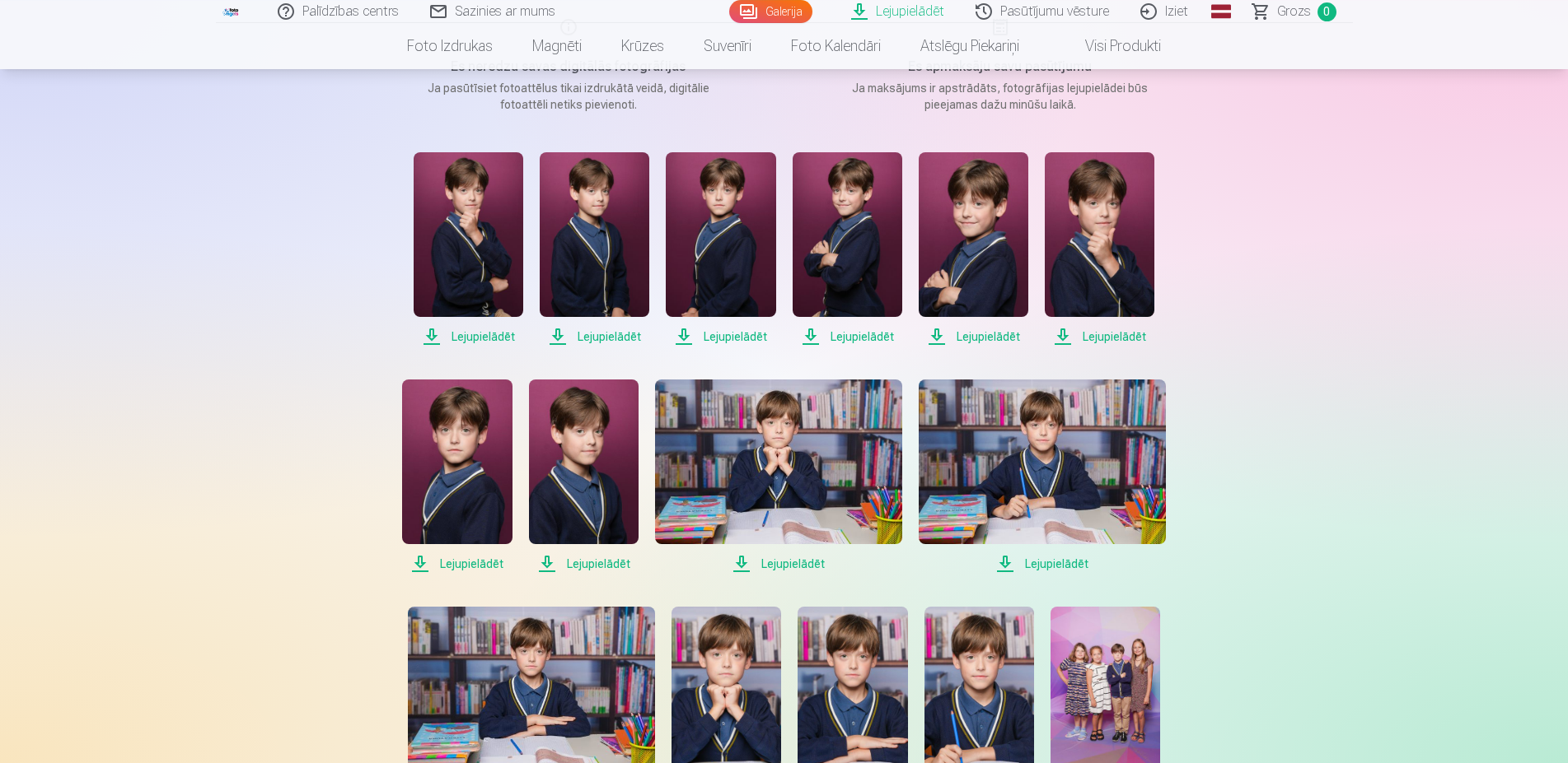
scroll to position [252, 0]
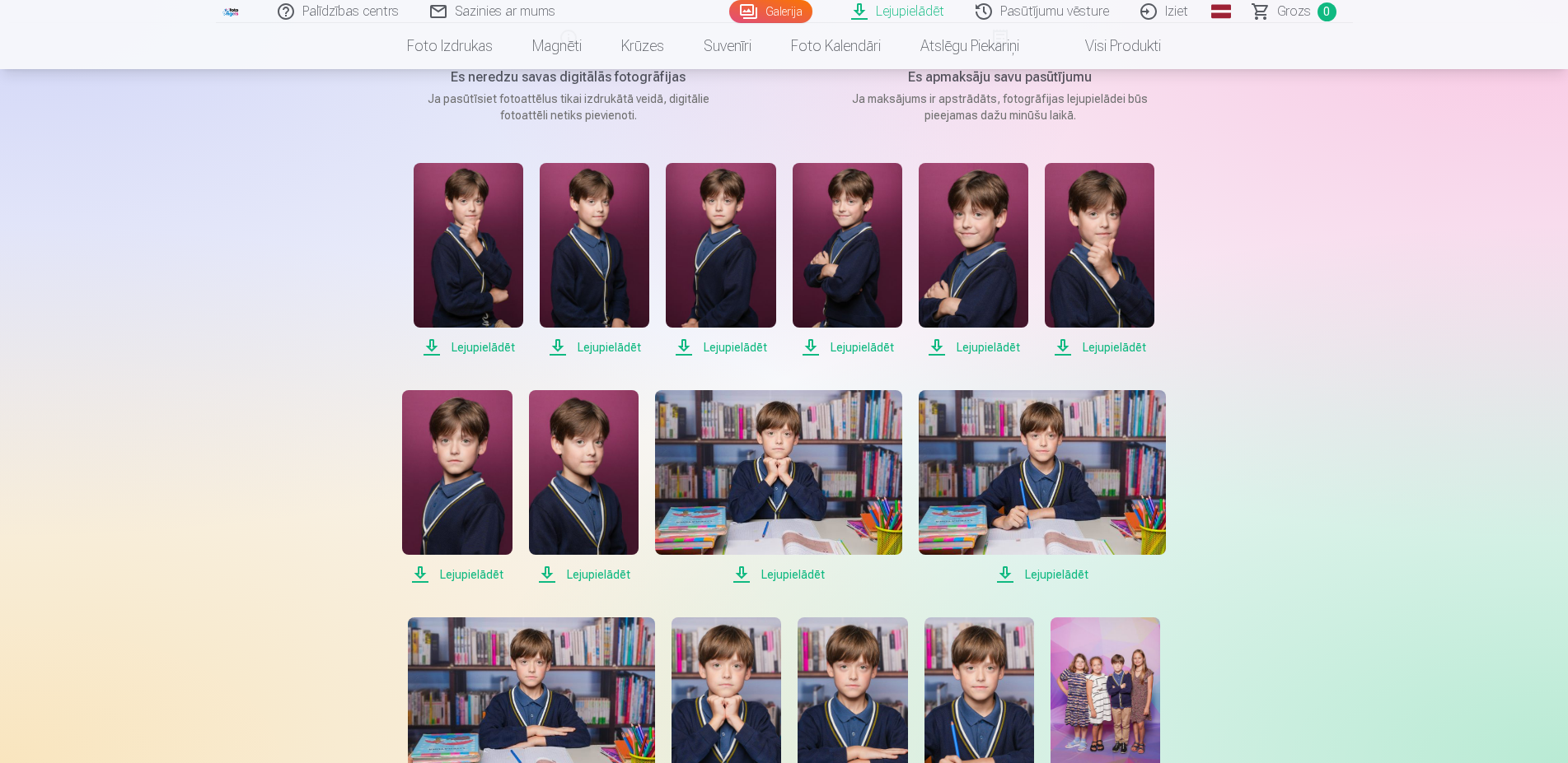
click at [1167, 13] on link "Iziet" at bounding box center [1165, 12] width 79 height 23
